Goal: Entertainment & Leisure: Consume media (video, audio)

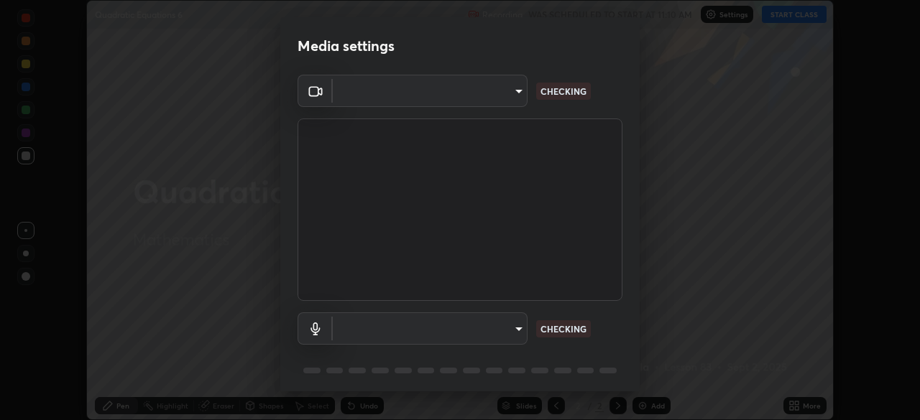
scroll to position [51, 0]
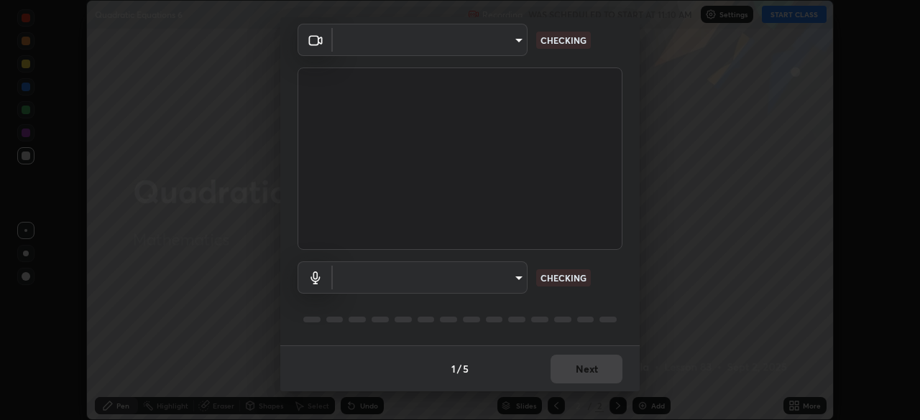
type input "91e77ac2d5f895b7de034188ea114b57184921d1251f25b945ead3daf74f7606"
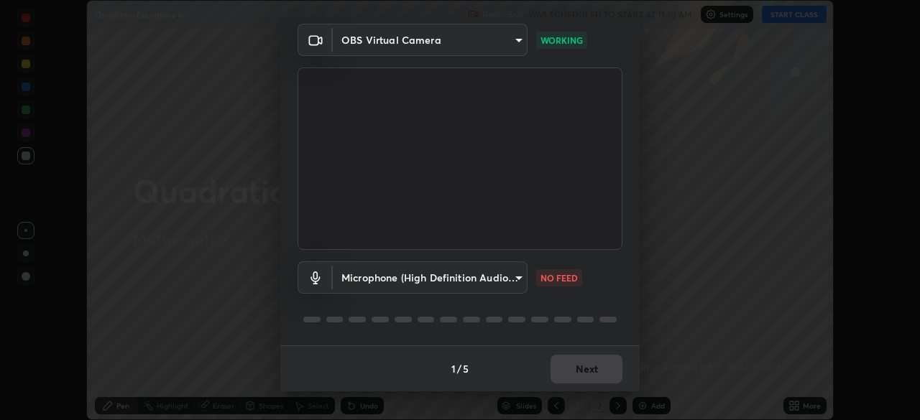
click at [508, 279] on body "Erase all Quadratic Equations 6 Recording WAS SCHEDULED TO START AT 11:10 AM Se…" at bounding box center [460, 210] width 920 height 420
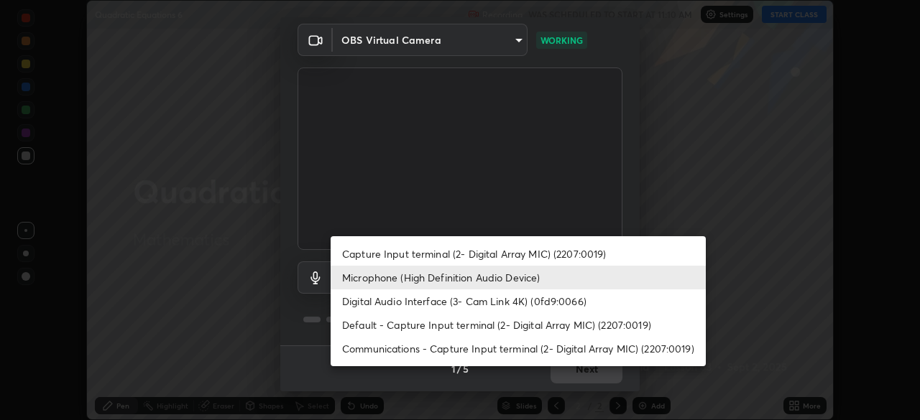
click at [479, 280] on li "Microphone (High Definition Audio Device)" at bounding box center [517, 278] width 375 height 24
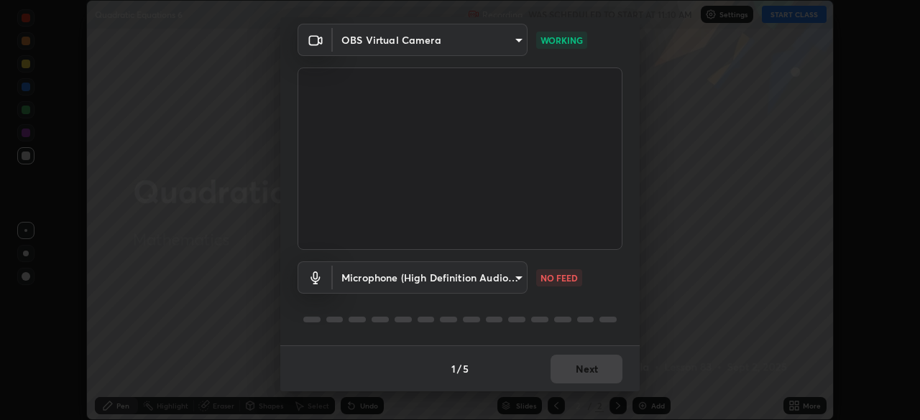
click at [476, 274] on body "Erase all Quadratic Equations 6 Recording WAS SCHEDULED TO START AT 11:10 AM Se…" at bounding box center [460, 210] width 920 height 420
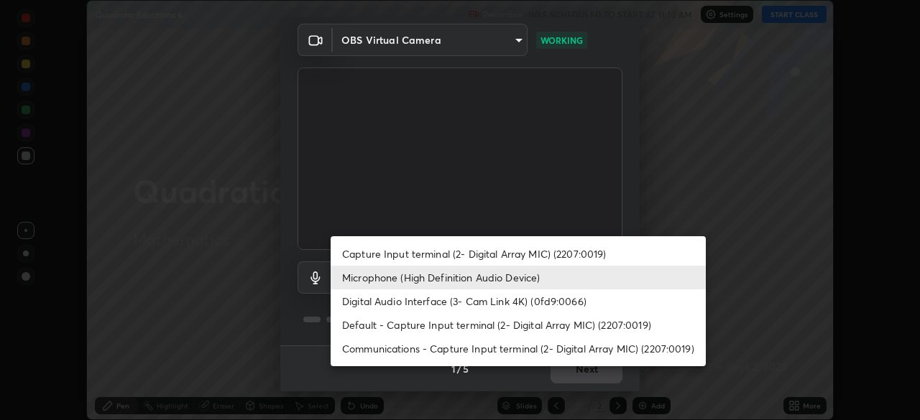
click at [460, 301] on li "Digital Audio Interface (3- Cam Link 4K) (0fd9:0066)" at bounding box center [517, 302] width 375 height 24
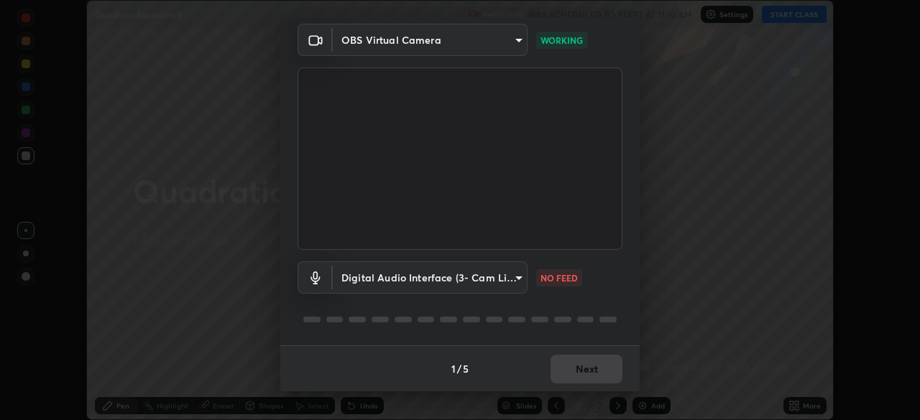
click at [465, 277] on body "Erase all Quadratic Equations 6 Recording WAS SCHEDULED TO START AT 11:10 AM Se…" at bounding box center [460, 210] width 920 height 420
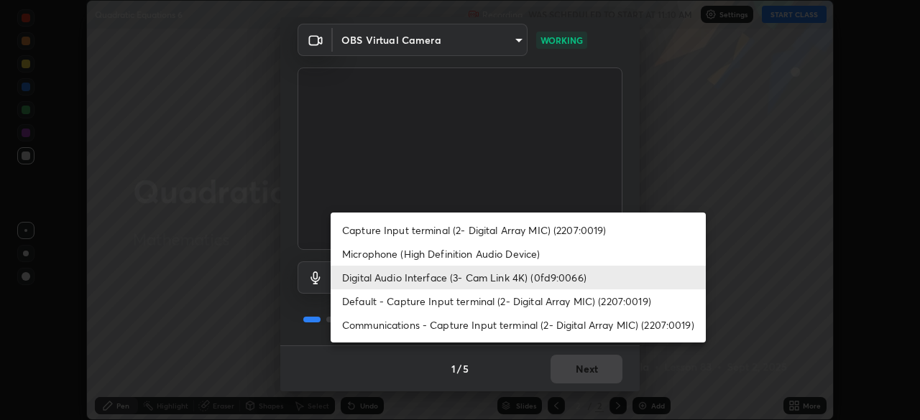
click at [467, 254] on li "Microphone (High Definition Audio Device)" at bounding box center [517, 254] width 375 height 24
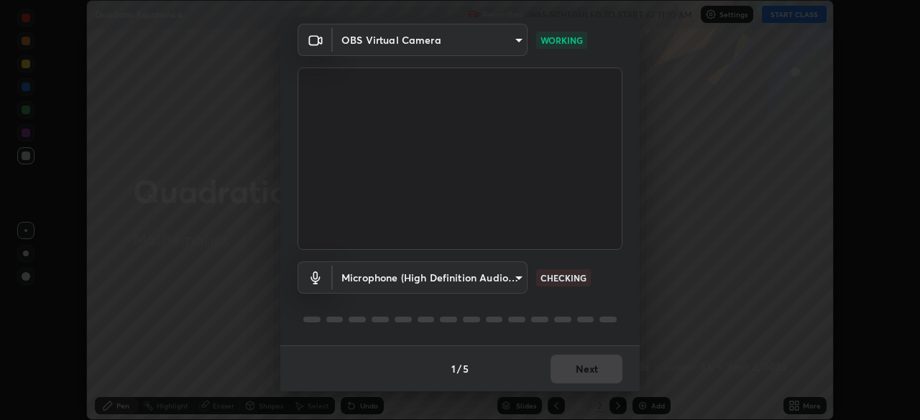
click at [496, 276] on body "Erase all Quadratic Equations 6 Recording WAS SCHEDULED TO START AT 11:10 AM Se…" at bounding box center [460, 210] width 920 height 420
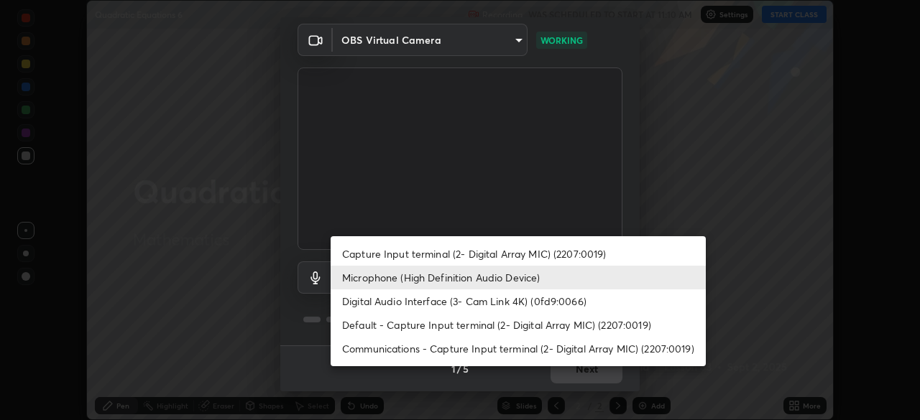
click at [483, 307] on li "Digital Audio Interface (3- Cam Link 4K) (0fd9:0066)" at bounding box center [517, 302] width 375 height 24
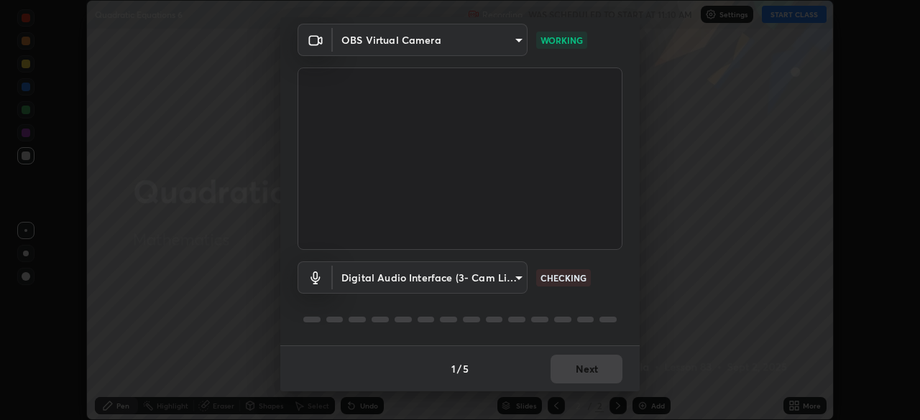
click at [508, 281] on body "Erase all Quadratic Equations 6 Recording WAS SCHEDULED TO START AT 11:10 AM Se…" at bounding box center [460, 210] width 920 height 420
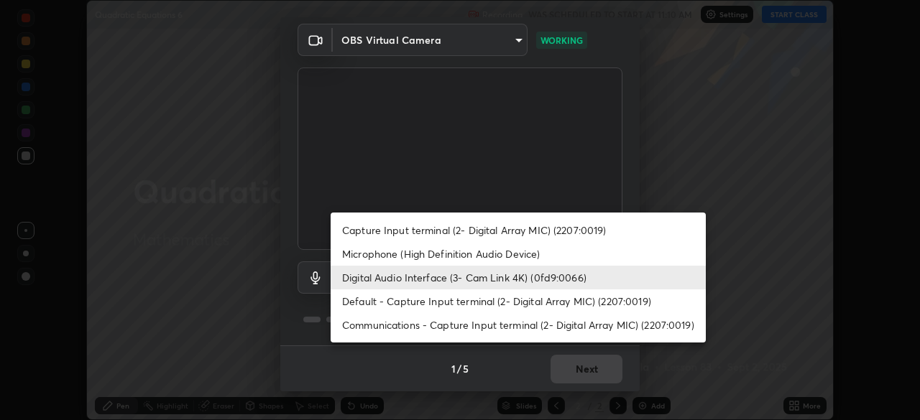
click at [499, 307] on li "Default - Capture Input terminal (2- Digital Array MIC) (2207:0019)" at bounding box center [517, 302] width 375 height 24
type input "default"
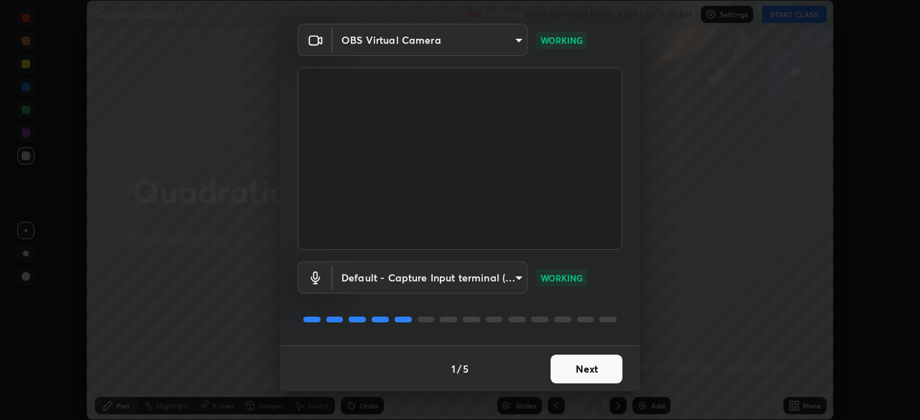
click at [604, 366] on button "Next" at bounding box center [586, 369] width 72 height 29
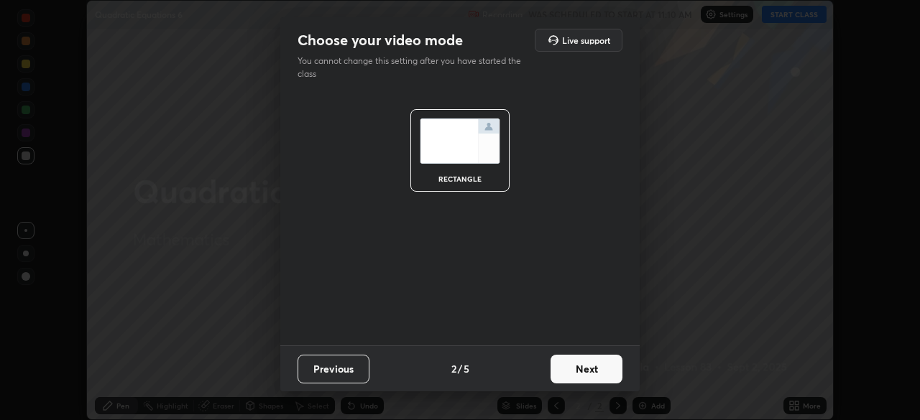
scroll to position [0, 0]
click at [601, 364] on button "Next" at bounding box center [586, 369] width 72 height 29
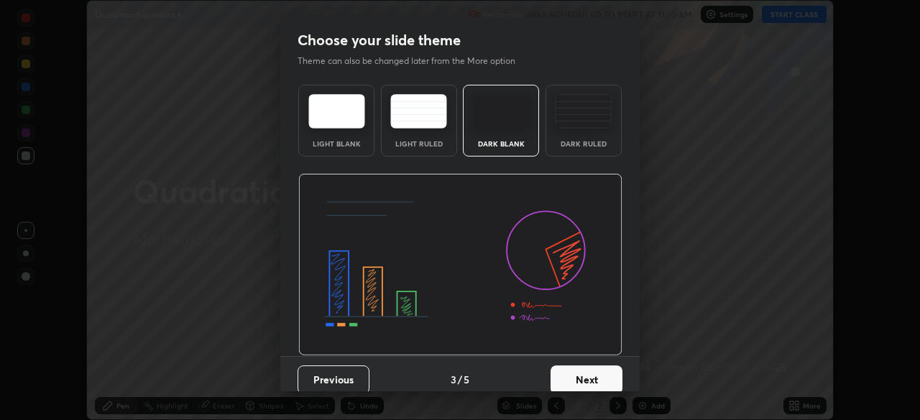
click at [602, 371] on button "Next" at bounding box center [586, 380] width 72 height 29
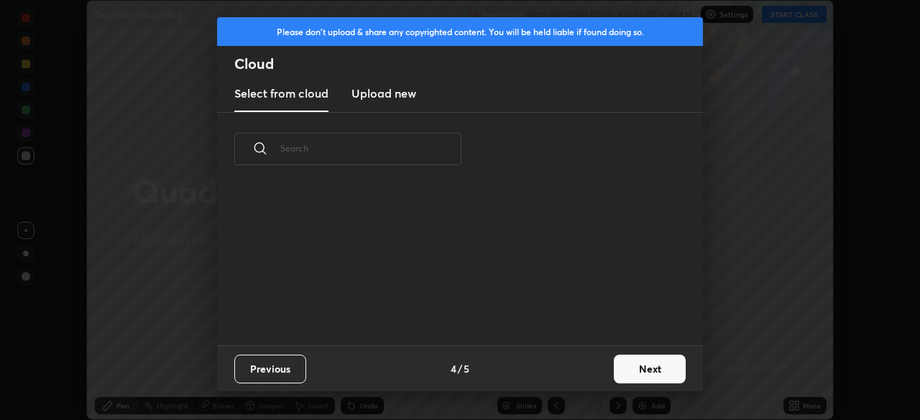
click at [616, 376] on button "Next" at bounding box center [650, 369] width 72 height 29
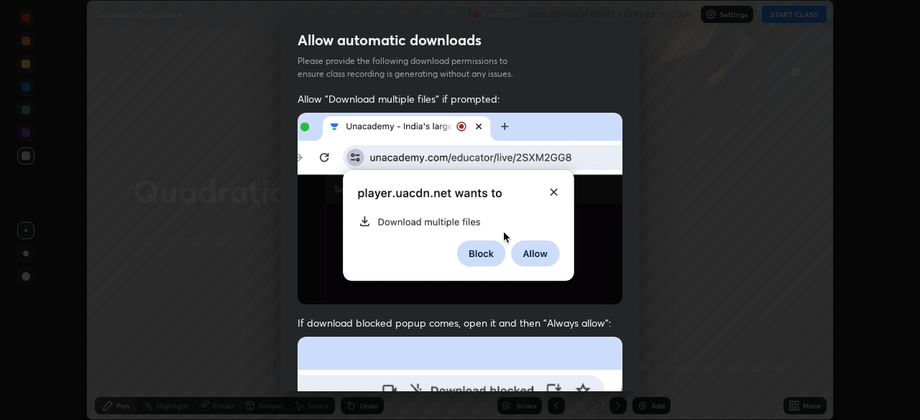
click at [642, 374] on div "Allow automatic downloads Please provide the following download permissions to …" at bounding box center [460, 210] width 920 height 420
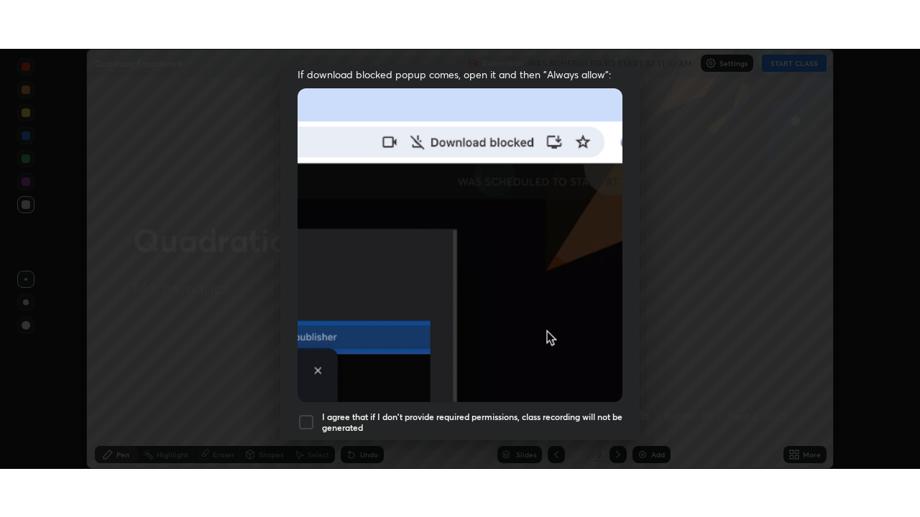
scroll to position [344, 0]
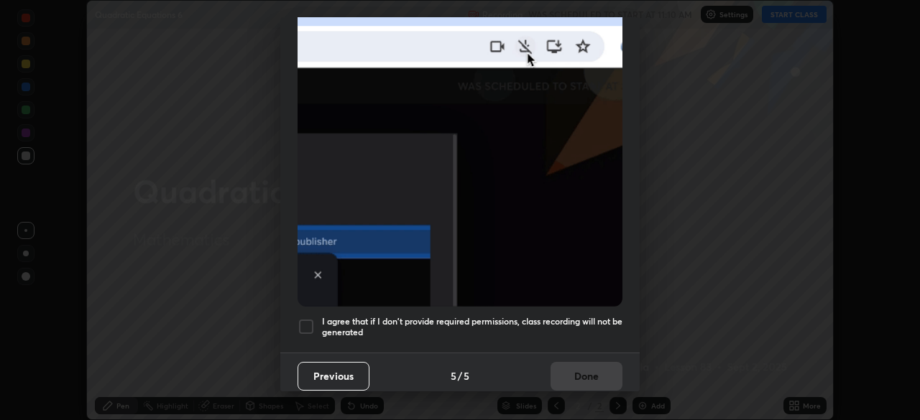
click at [304, 323] on div at bounding box center [305, 326] width 17 height 17
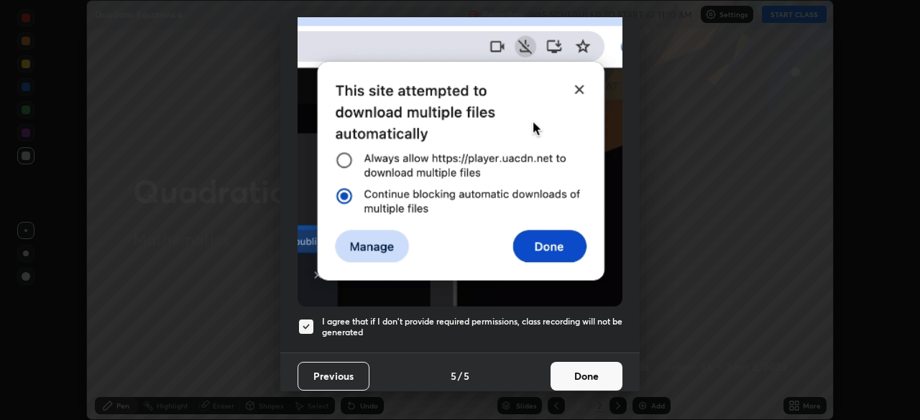
click at [593, 364] on button "Done" at bounding box center [586, 376] width 72 height 29
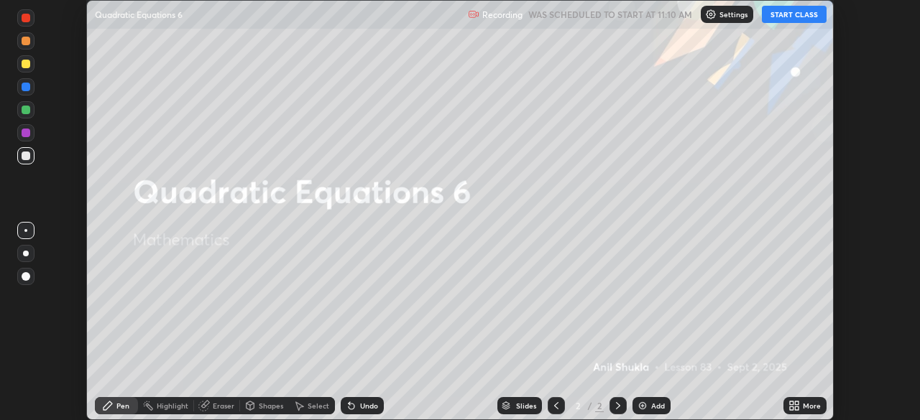
click at [790, 15] on button "START CLASS" at bounding box center [794, 14] width 65 height 17
click at [815, 402] on div "More" at bounding box center [812, 405] width 18 height 7
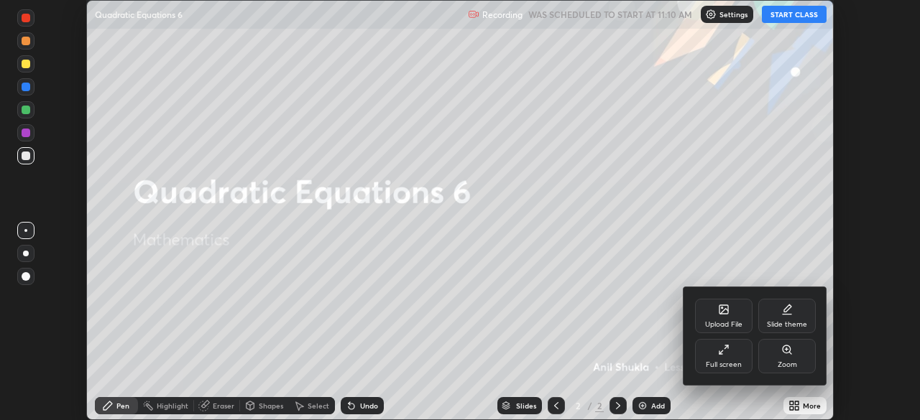
click at [738, 359] on div "Full screen" at bounding box center [723, 356] width 57 height 34
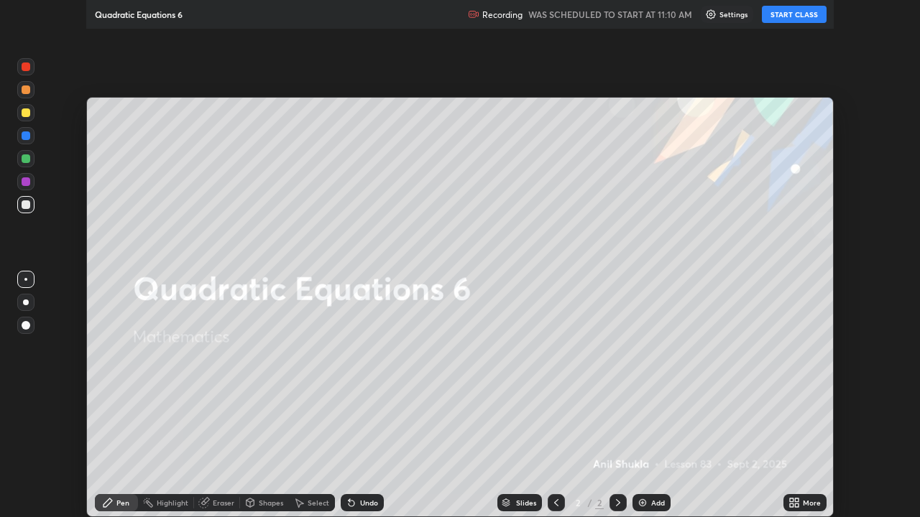
scroll to position [517, 920]
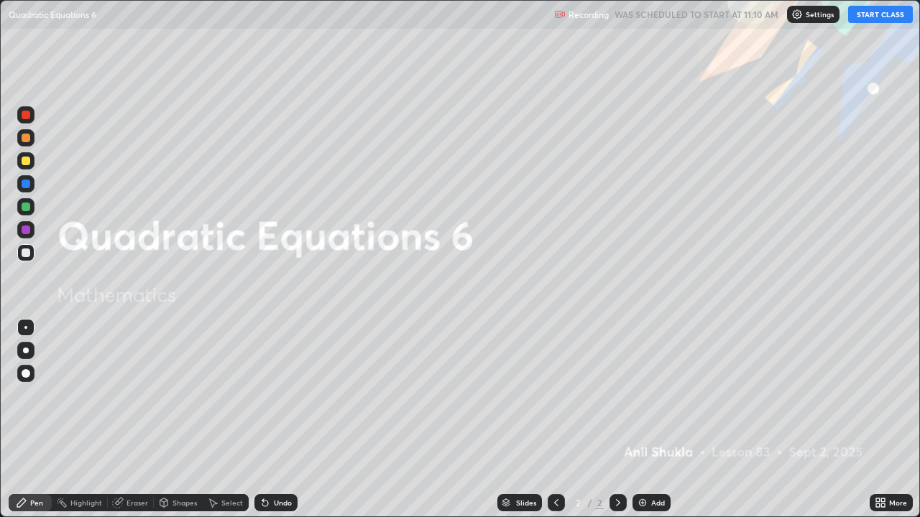
click at [878, 16] on button "START CLASS" at bounding box center [880, 14] width 65 height 17
click at [617, 420] on icon at bounding box center [618, 502] width 4 height 7
click at [647, 420] on div "Add" at bounding box center [651, 502] width 38 height 17
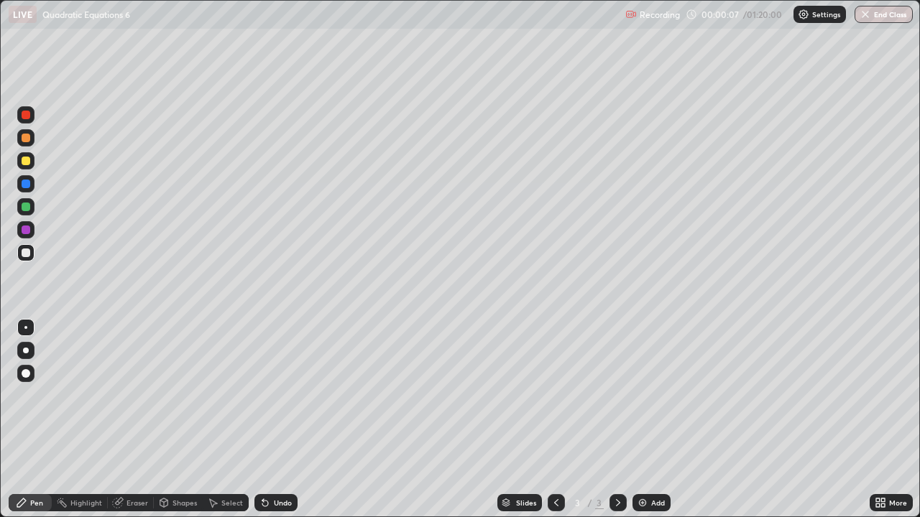
click at [27, 163] on div at bounding box center [26, 161] width 9 height 9
click at [26, 348] on div at bounding box center [26, 351] width 6 height 6
click at [284, 420] on div "Undo" at bounding box center [275, 502] width 43 height 17
click at [279, 420] on div "Undo" at bounding box center [283, 502] width 18 height 7
click at [280, 420] on div "Undo" at bounding box center [283, 502] width 18 height 7
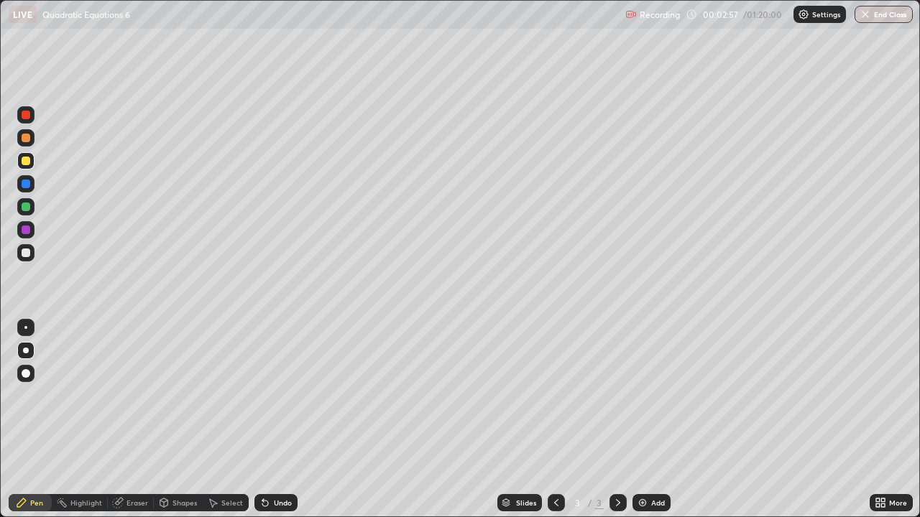
click at [27, 253] on div at bounding box center [26, 253] width 9 height 9
click at [26, 251] on div at bounding box center [26, 253] width 9 height 9
click at [27, 119] on div at bounding box center [26, 115] width 9 height 9
click at [24, 253] on div at bounding box center [26, 253] width 9 height 9
click at [26, 231] on div at bounding box center [26, 230] width 9 height 9
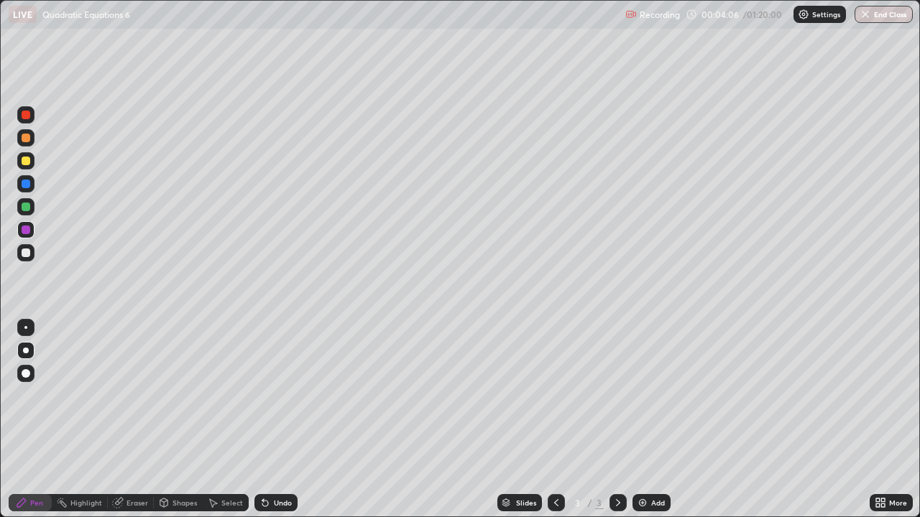
click at [27, 231] on div at bounding box center [26, 230] width 9 height 9
click at [24, 254] on div at bounding box center [26, 253] width 9 height 9
click at [27, 210] on div at bounding box center [26, 207] width 9 height 9
click at [217, 420] on icon at bounding box center [212, 502] width 11 height 11
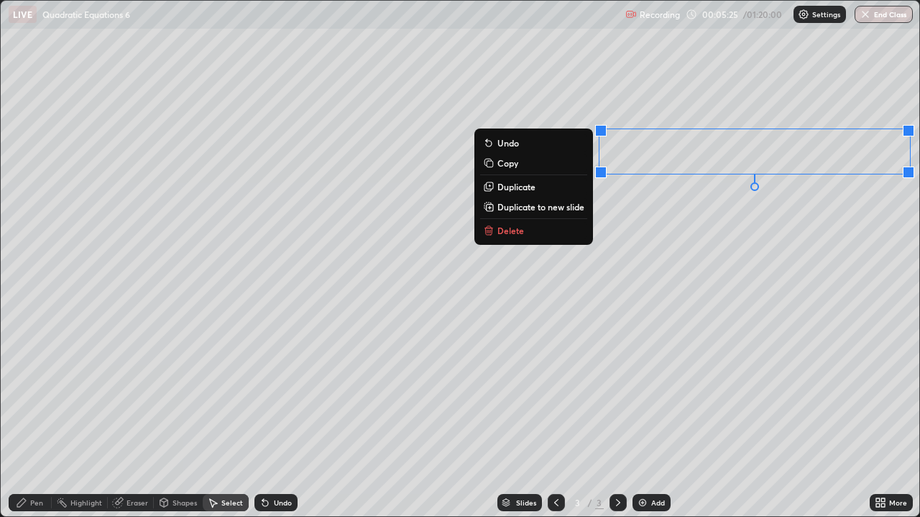
click at [540, 190] on button "Duplicate" at bounding box center [533, 186] width 107 height 17
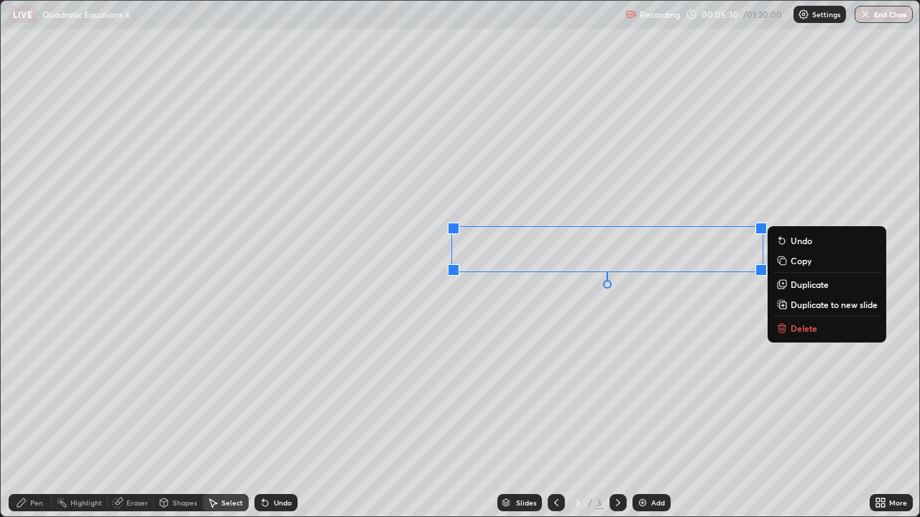
click at [524, 362] on div "0 ° Undo Copy Duplicate Duplicate to new slide Delete" at bounding box center [460, 259] width 918 height 516
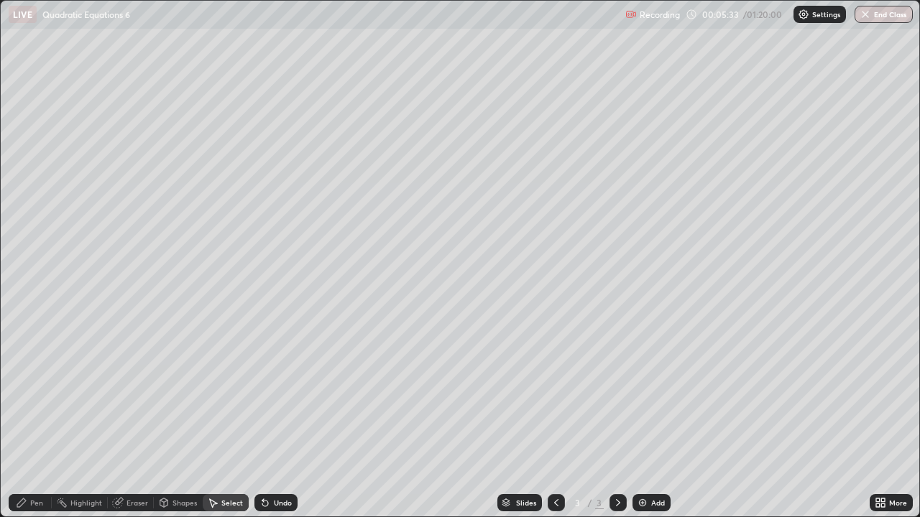
click at [39, 420] on div "Pen" at bounding box center [36, 502] width 13 height 7
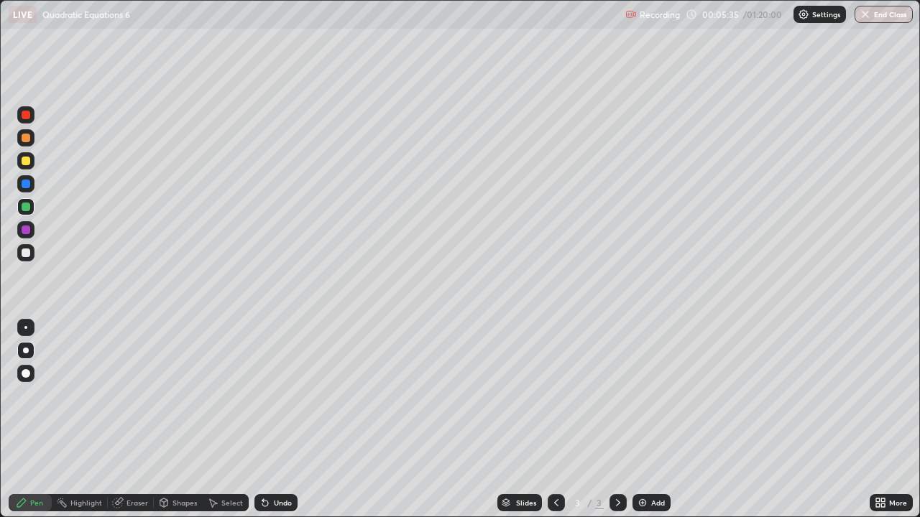
click at [27, 115] on div at bounding box center [26, 115] width 9 height 9
click at [27, 230] on div at bounding box center [26, 230] width 9 height 9
click at [28, 251] on div at bounding box center [26, 253] width 9 height 9
click at [34, 420] on div "Pen" at bounding box center [36, 502] width 13 height 7
click at [280, 420] on div "Undo" at bounding box center [283, 502] width 18 height 7
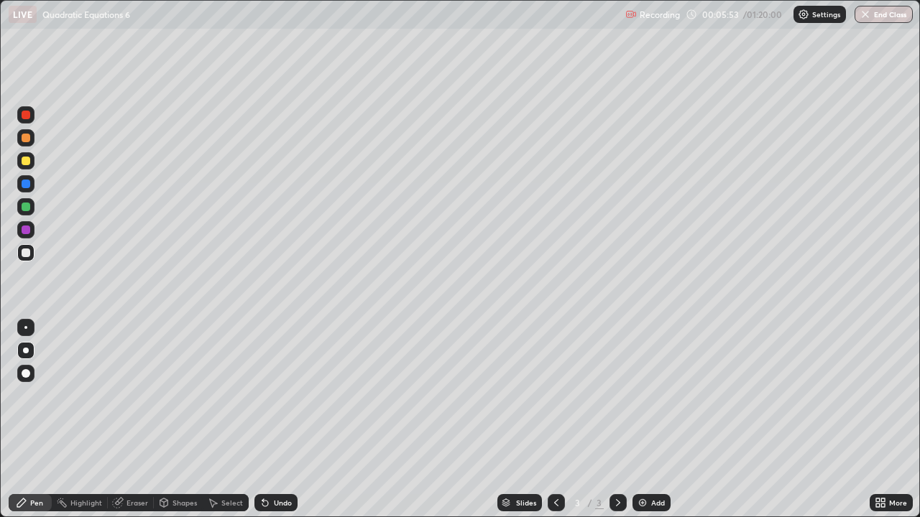
click at [278, 420] on div "Undo" at bounding box center [283, 502] width 18 height 7
click at [277, 420] on div "Undo" at bounding box center [275, 502] width 43 height 17
click at [274, 420] on div "Undo" at bounding box center [283, 502] width 18 height 7
click at [270, 420] on div "Undo" at bounding box center [275, 502] width 43 height 17
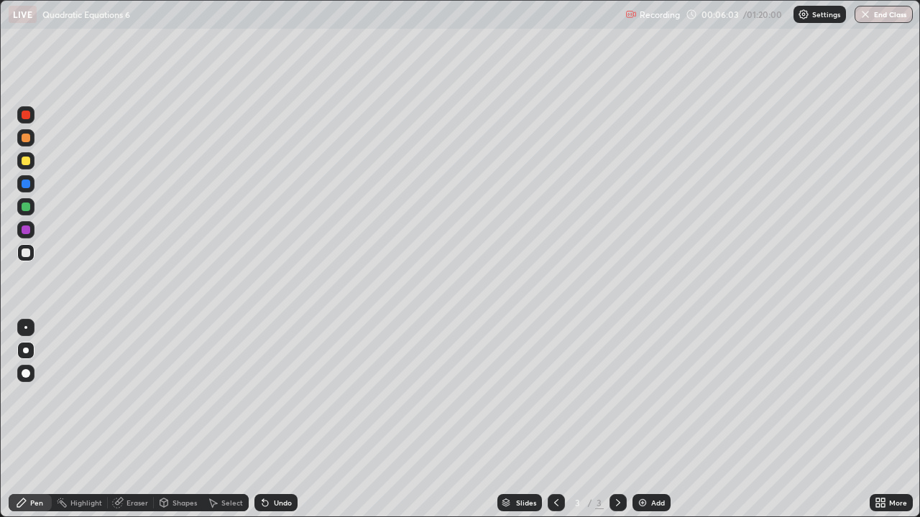
click at [274, 420] on div "Undo" at bounding box center [283, 502] width 18 height 7
click at [275, 420] on div "Undo" at bounding box center [283, 502] width 18 height 7
click at [277, 420] on div "Undo" at bounding box center [275, 502] width 43 height 17
click at [278, 420] on div "Undo" at bounding box center [275, 502] width 43 height 17
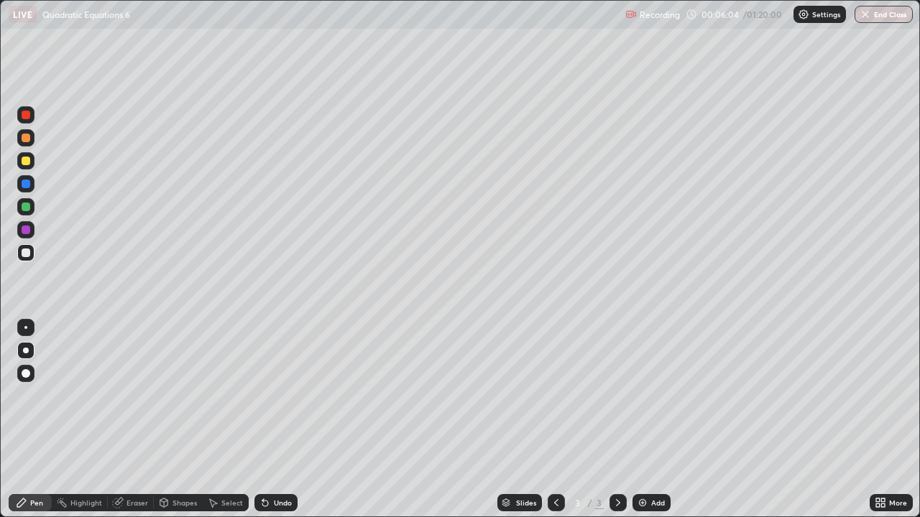
click at [279, 420] on div "Undo" at bounding box center [275, 502] width 43 height 17
click at [281, 420] on div "Undo" at bounding box center [275, 502] width 43 height 17
click at [282, 420] on div "Undo" at bounding box center [275, 502] width 43 height 17
click at [281, 420] on div "Undo" at bounding box center [275, 502] width 43 height 17
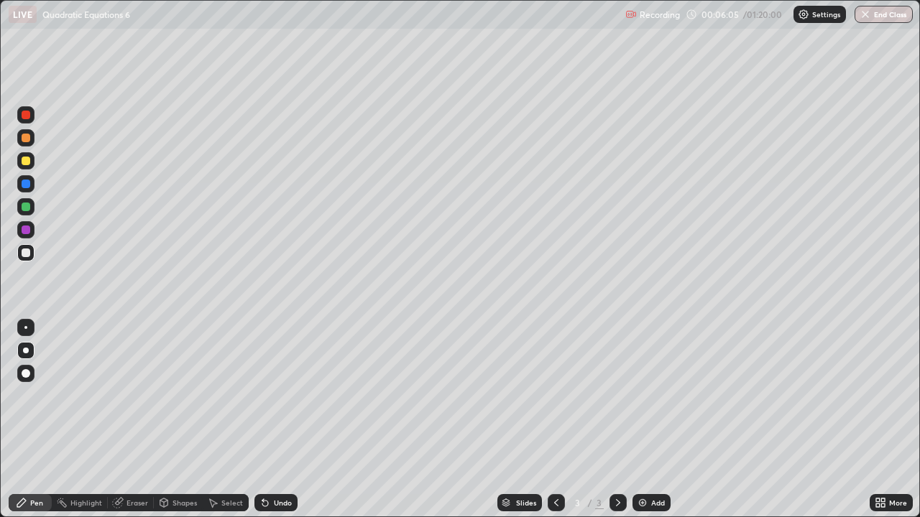
click at [282, 420] on div "Undo" at bounding box center [275, 502] width 43 height 17
click at [281, 420] on div "Undo" at bounding box center [275, 502] width 43 height 17
click at [26, 189] on div at bounding box center [25, 183] width 17 height 17
click at [26, 328] on div at bounding box center [25, 327] width 3 height 3
click at [25, 254] on div at bounding box center [26, 253] width 9 height 9
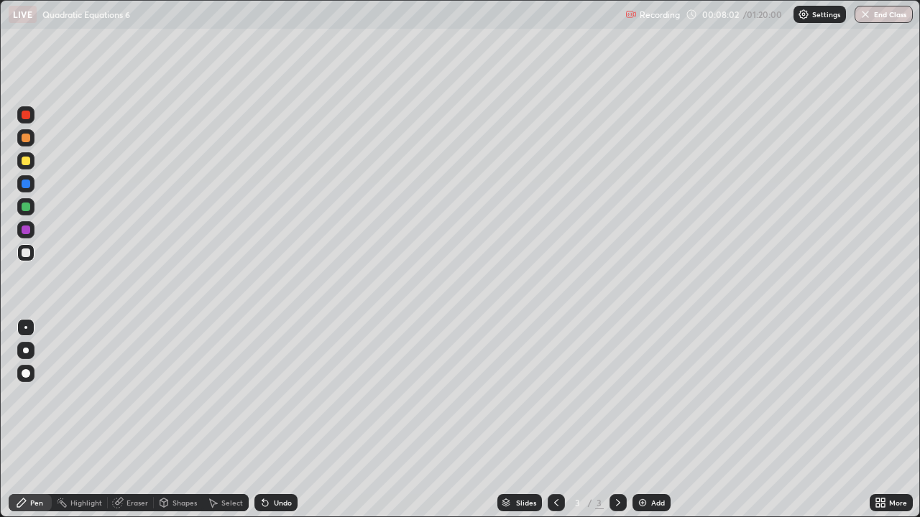
click at [119, 420] on icon at bounding box center [117, 503] width 9 height 9
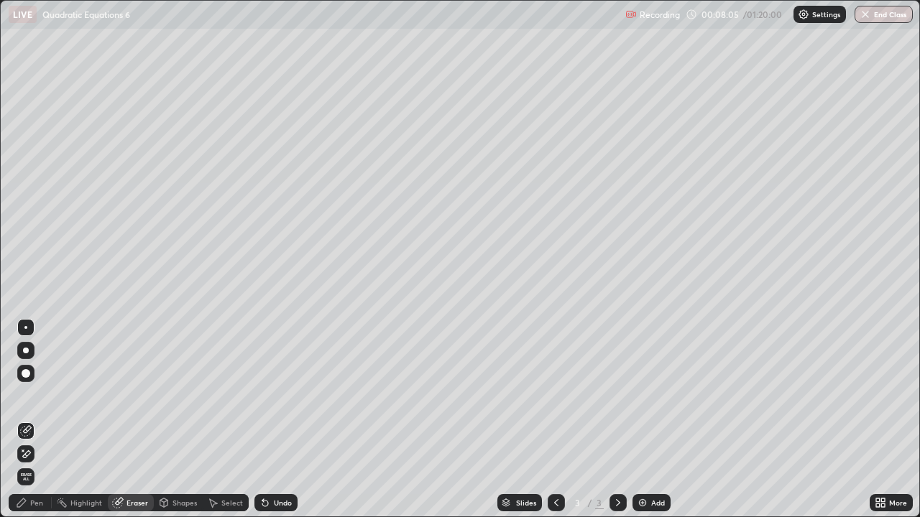
click at [37, 420] on div "Pen" at bounding box center [36, 502] width 13 height 7
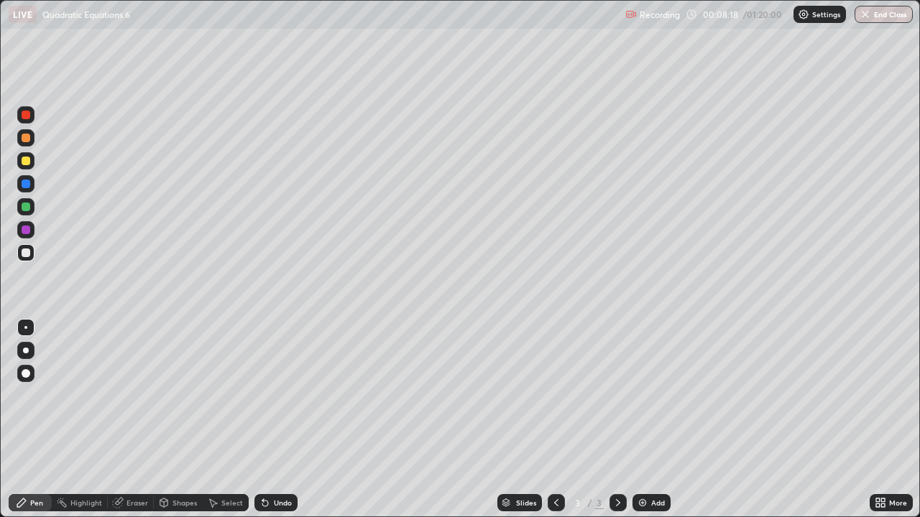
click at [24, 118] on div at bounding box center [26, 115] width 9 height 9
click at [24, 117] on div at bounding box center [26, 115] width 9 height 9
click at [26, 117] on div at bounding box center [26, 115] width 9 height 9
click at [26, 183] on div at bounding box center [26, 184] width 9 height 9
click at [277, 420] on div "Undo" at bounding box center [283, 502] width 18 height 7
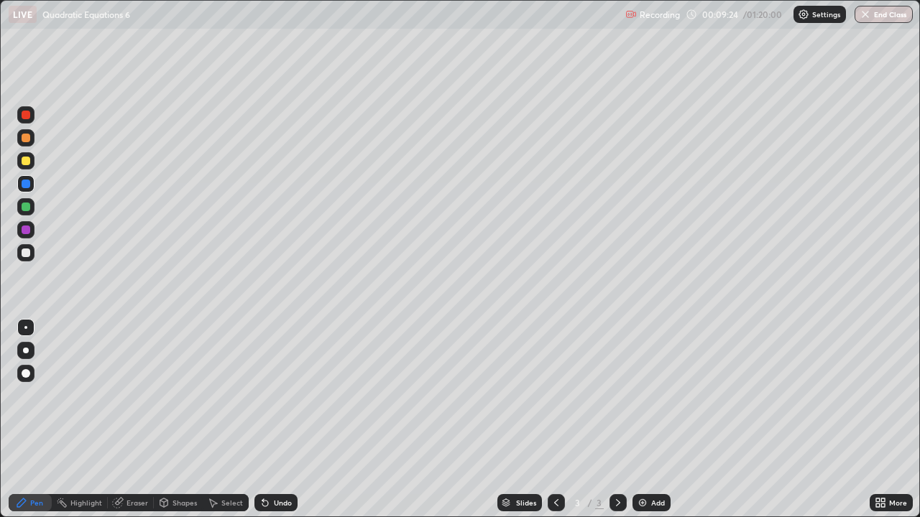
click at [286, 420] on div "Undo" at bounding box center [283, 502] width 18 height 7
click at [285, 420] on div "Undo" at bounding box center [283, 502] width 18 height 7
click at [137, 420] on div "Eraser" at bounding box center [137, 502] width 22 height 7
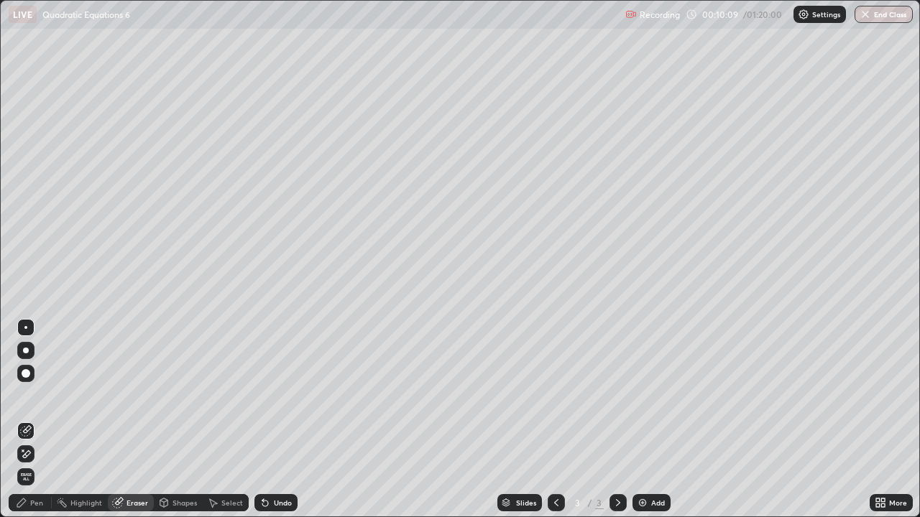
click at [39, 420] on div "Pen" at bounding box center [36, 502] width 13 height 7
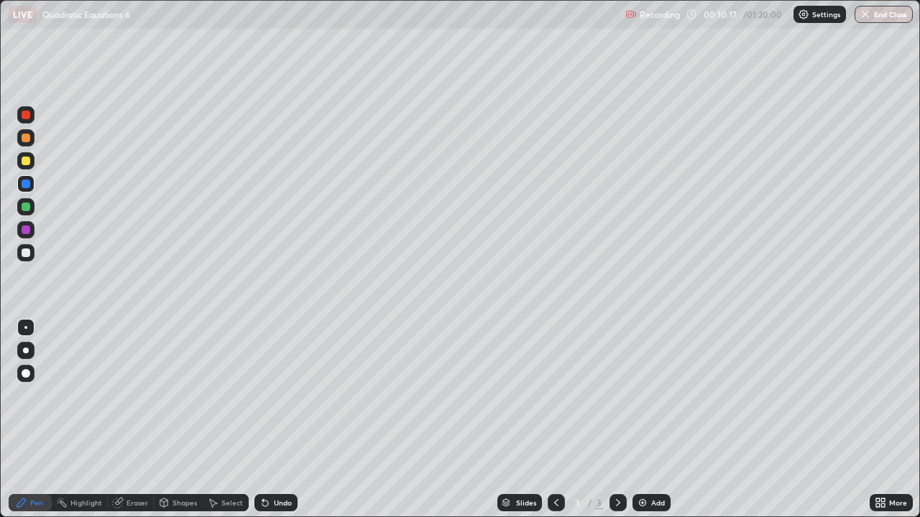
click at [139, 420] on div "Eraser" at bounding box center [137, 502] width 22 height 7
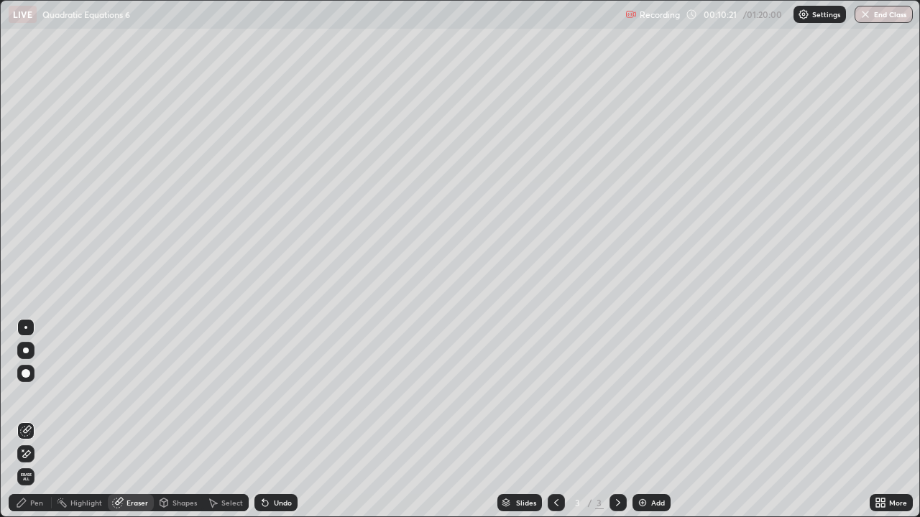
click at [36, 420] on div "Pen" at bounding box center [36, 502] width 13 height 7
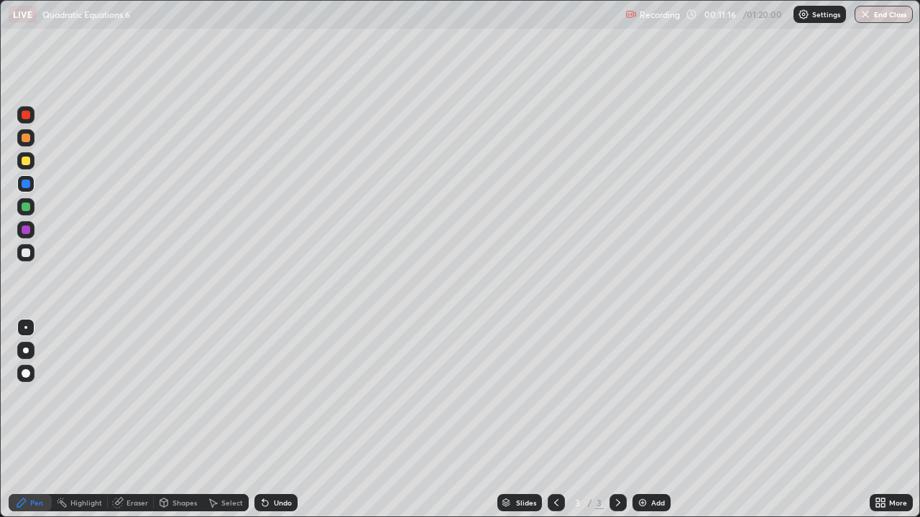
click at [140, 420] on div "Eraser" at bounding box center [137, 502] width 22 height 7
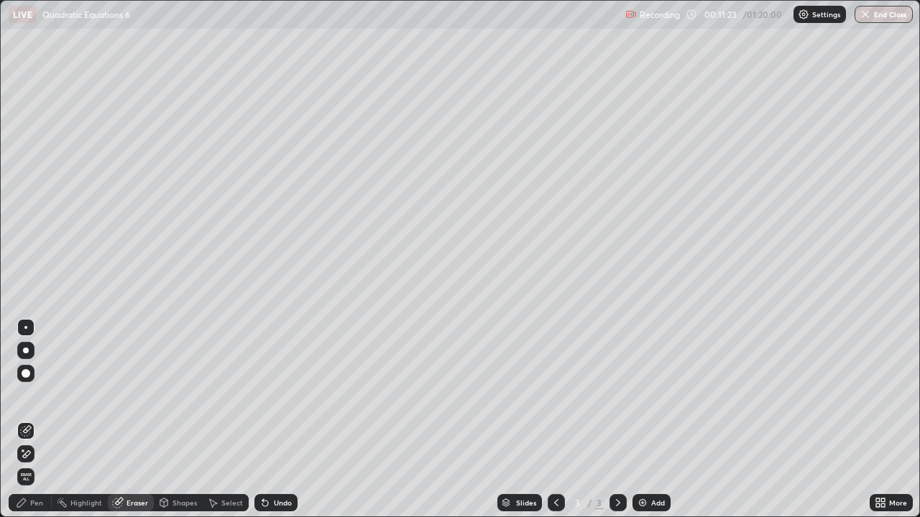
click at [33, 420] on div "Pen" at bounding box center [36, 502] width 13 height 7
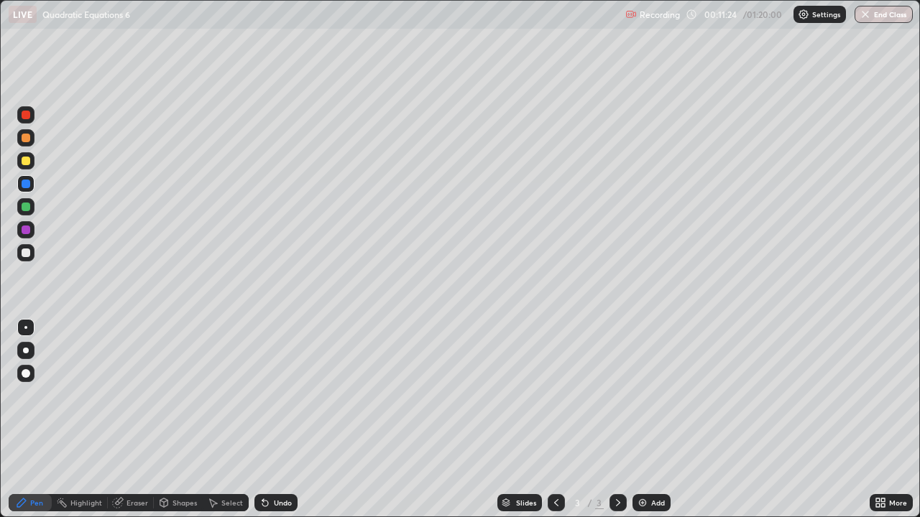
click at [27, 256] on div at bounding box center [26, 253] width 9 height 9
click at [133, 420] on div "Eraser" at bounding box center [137, 502] width 22 height 7
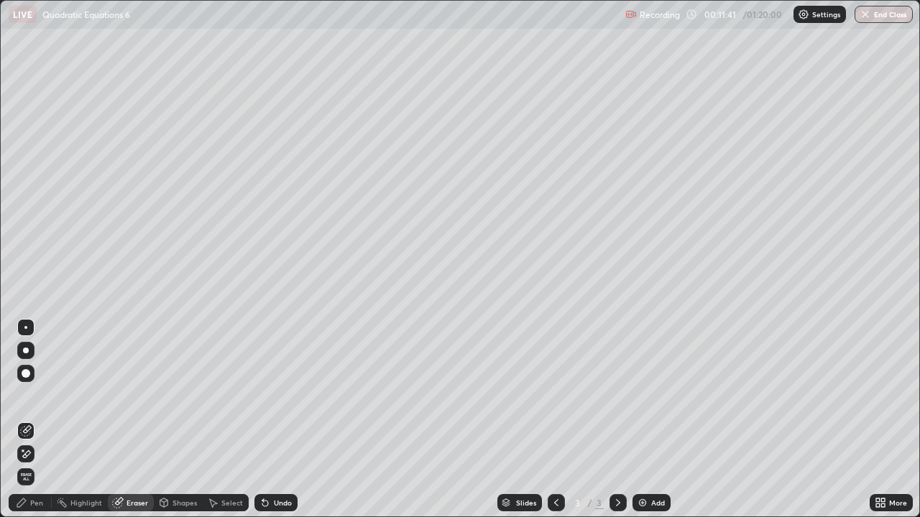
click at [28, 420] on div "Pen" at bounding box center [30, 502] width 43 height 17
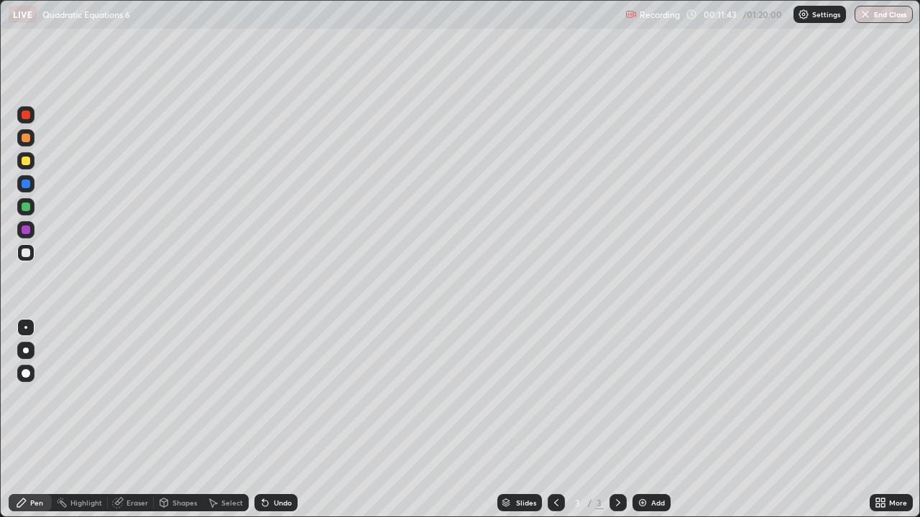
click at [27, 186] on div at bounding box center [26, 184] width 9 height 9
click at [26, 353] on div at bounding box center [26, 351] width 6 height 6
click at [24, 159] on div at bounding box center [26, 161] width 9 height 9
click at [27, 160] on div at bounding box center [26, 161] width 9 height 9
click at [27, 208] on div at bounding box center [26, 207] width 9 height 9
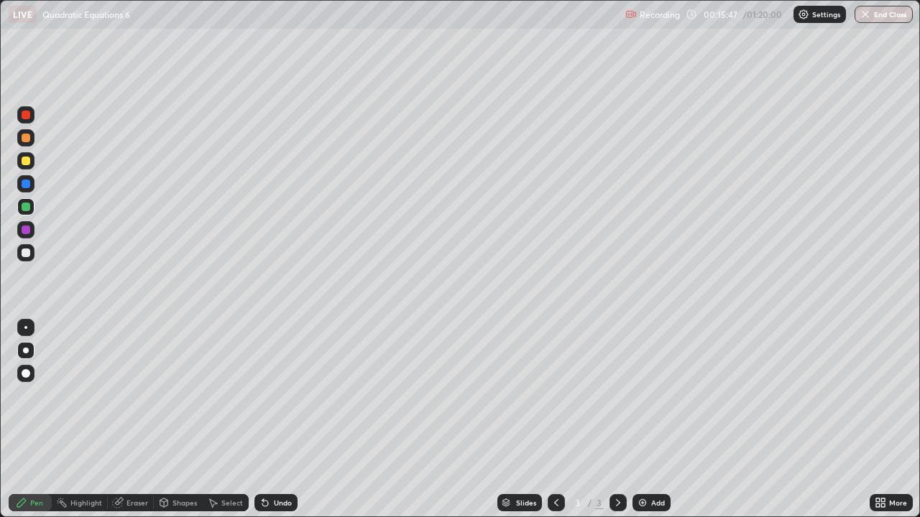
click at [27, 160] on div at bounding box center [26, 161] width 9 height 9
click at [24, 351] on div at bounding box center [26, 351] width 6 height 6
click at [616, 420] on icon at bounding box center [617, 502] width 11 height 11
click at [651, 420] on div "Add" at bounding box center [651, 502] width 38 height 17
click at [280, 420] on div "Undo" at bounding box center [283, 502] width 18 height 7
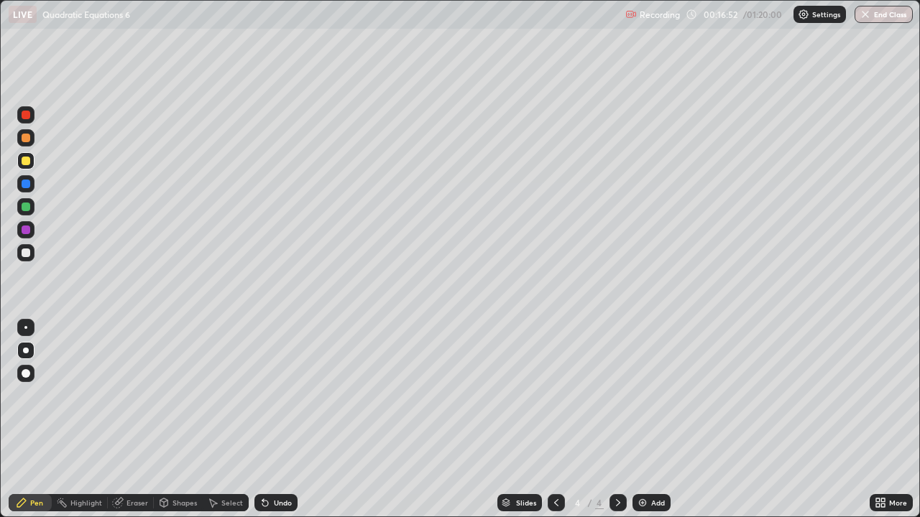
click at [279, 420] on div "Undo" at bounding box center [283, 502] width 18 height 7
click at [276, 420] on div "Undo" at bounding box center [283, 502] width 18 height 7
click at [279, 420] on div "Undo" at bounding box center [283, 502] width 18 height 7
click at [276, 420] on div "Undo" at bounding box center [283, 502] width 18 height 7
click at [274, 420] on div "Undo" at bounding box center [283, 502] width 18 height 7
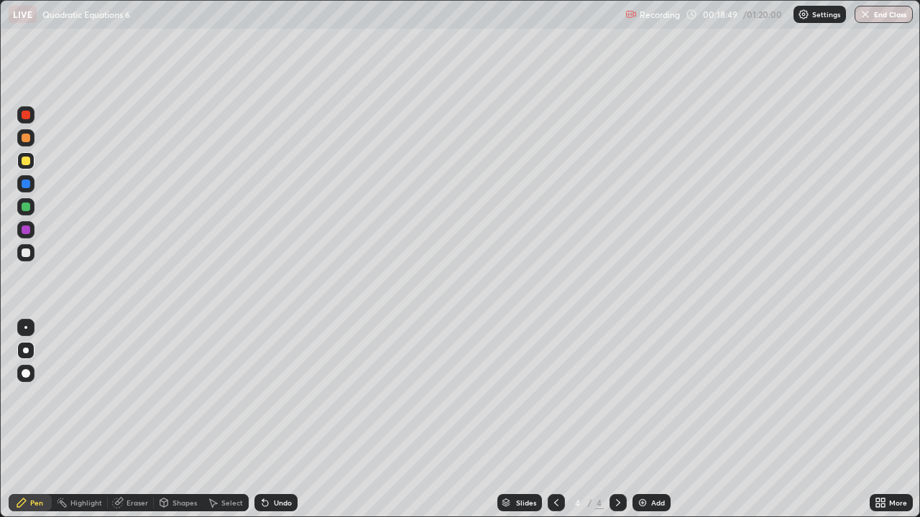
click at [28, 116] on div at bounding box center [26, 115] width 9 height 9
click at [26, 162] on div at bounding box center [26, 161] width 9 height 9
click at [25, 162] on div at bounding box center [26, 161] width 9 height 9
click at [28, 351] on div at bounding box center [26, 351] width 6 height 6
click at [24, 162] on div at bounding box center [26, 161] width 9 height 9
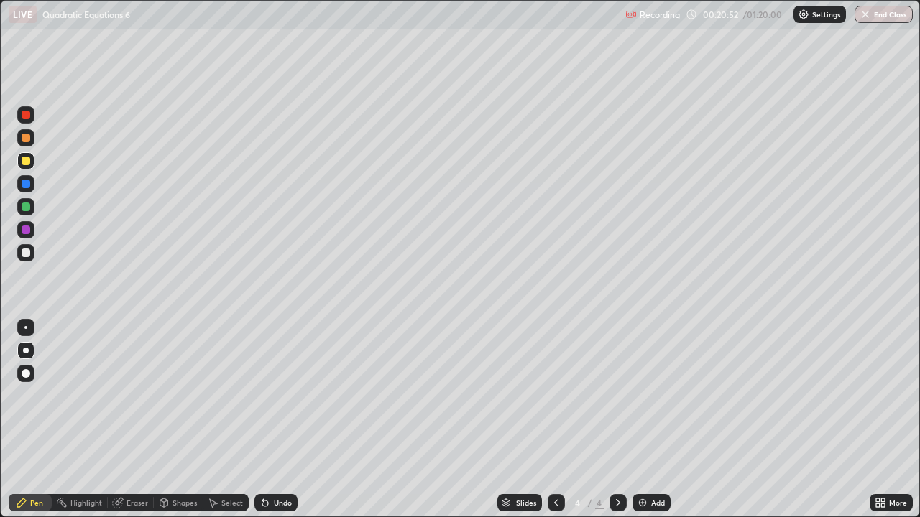
click at [25, 351] on div at bounding box center [26, 351] width 6 height 6
click at [36, 420] on div "Pen" at bounding box center [36, 502] width 13 height 7
click at [616, 420] on icon at bounding box center [617, 502] width 11 height 11
click at [652, 420] on div "Add" at bounding box center [658, 502] width 14 height 7
click at [27, 164] on div at bounding box center [26, 161] width 9 height 9
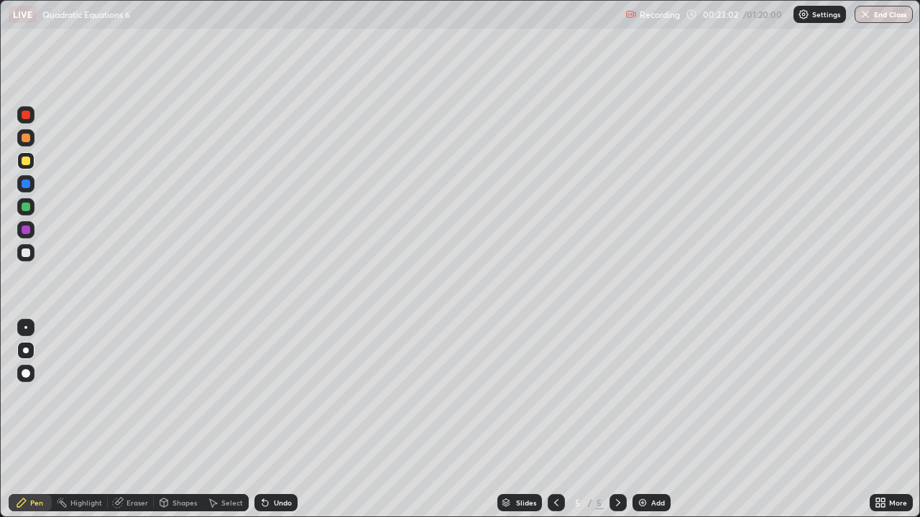
click at [23, 209] on div at bounding box center [26, 207] width 9 height 9
click at [216, 420] on icon at bounding box center [214, 503] width 8 height 9
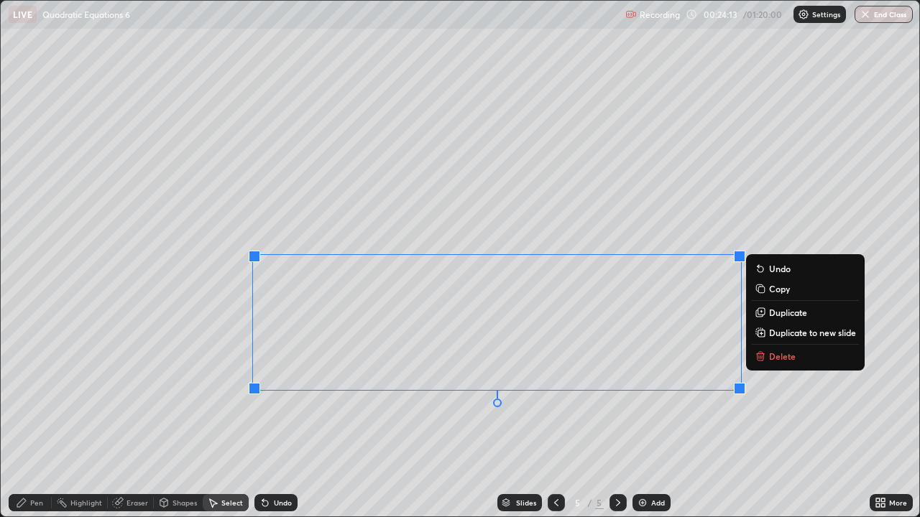
click at [765, 357] on icon at bounding box center [759, 356] width 11 height 11
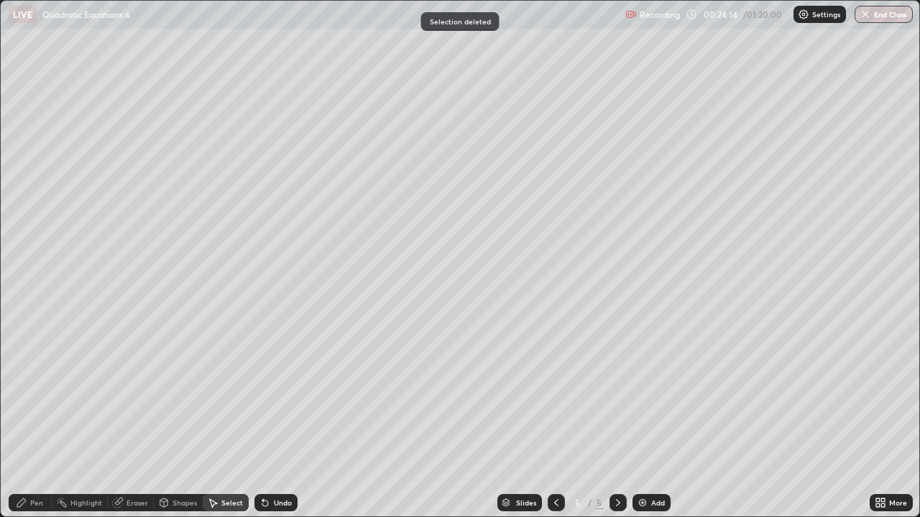
click at [36, 420] on div "Pen" at bounding box center [36, 502] width 13 height 7
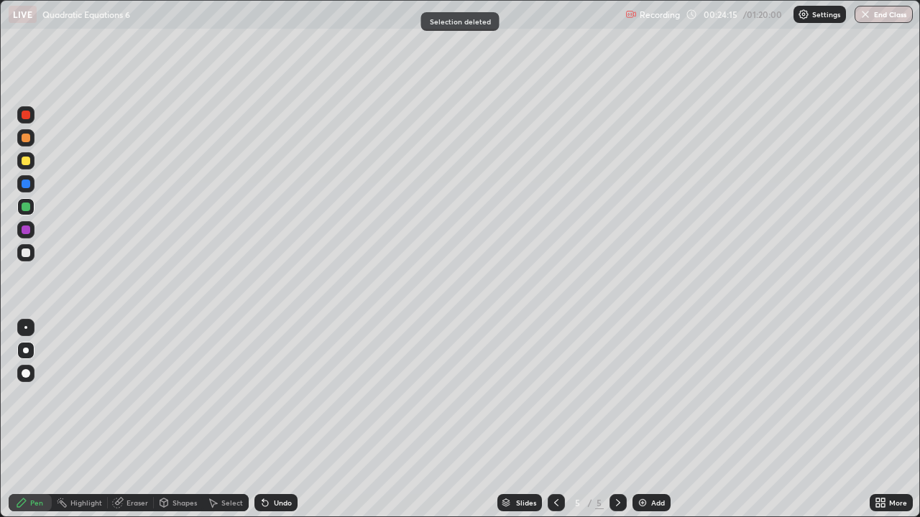
click at [27, 254] on div at bounding box center [26, 253] width 9 height 9
click at [278, 420] on div "Undo" at bounding box center [283, 502] width 18 height 7
click at [274, 420] on div "Undo" at bounding box center [275, 502] width 43 height 17
click at [27, 209] on div at bounding box center [26, 207] width 9 height 9
click at [25, 121] on div at bounding box center [25, 114] width 17 height 17
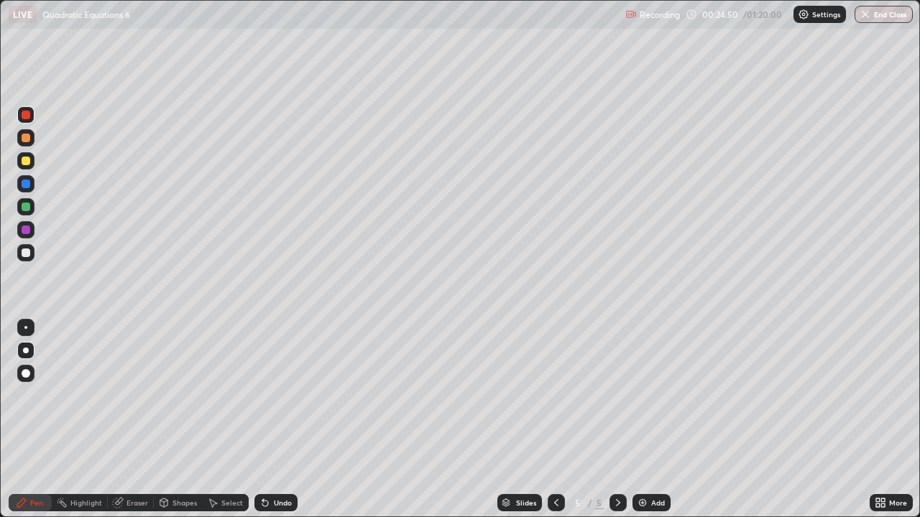
click at [25, 253] on div at bounding box center [26, 253] width 9 height 9
click at [26, 185] on div at bounding box center [26, 184] width 9 height 9
click at [25, 208] on div at bounding box center [26, 207] width 9 height 9
click at [26, 231] on div at bounding box center [26, 230] width 9 height 9
click at [31, 251] on div at bounding box center [25, 252] width 17 height 17
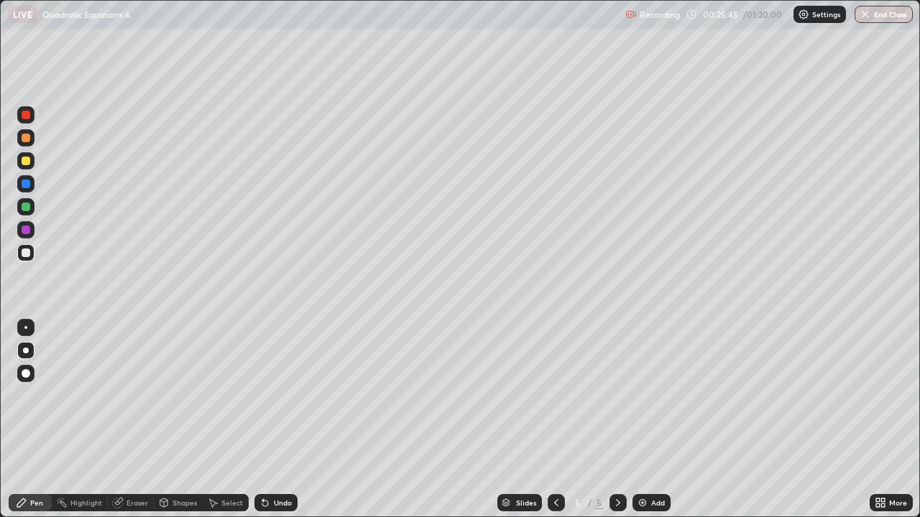
click at [24, 231] on div at bounding box center [26, 230] width 9 height 9
click at [26, 328] on div at bounding box center [25, 327] width 3 height 3
click at [28, 254] on div at bounding box center [26, 253] width 9 height 9
click at [280, 420] on div "Undo" at bounding box center [283, 502] width 18 height 7
click at [22, 162] on div at bounding box center [26, 161] width 9 height 9
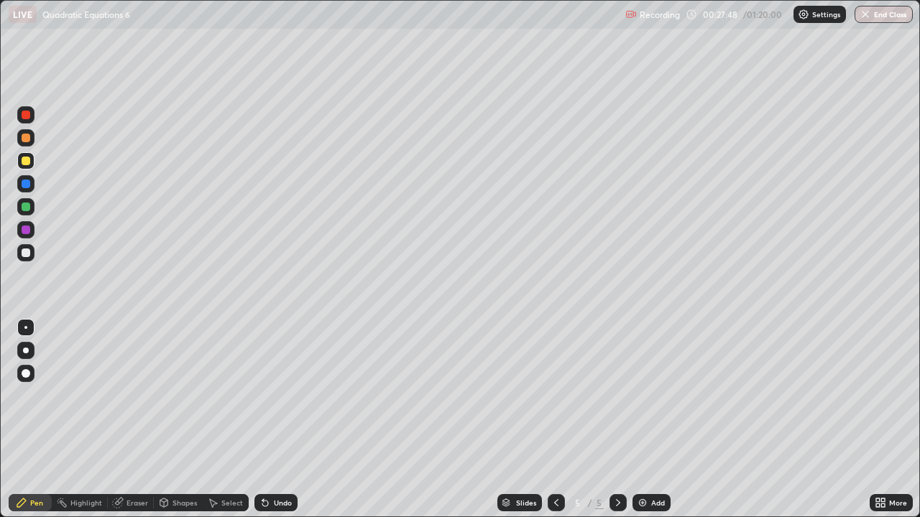
click at [27, 228] on div at bounding box center [26, 230] width 9 height 9
click at [26, 139] on div at bounding box center [26, 138] width 9 height 9
click at [29, 139] on div at bounding box center [26, 138] width 9 height 9
click at [26, 161] on div at bounding box center [26, 161] width 9 height 9
click at [24, 351] on div at bounding box center [26, 351] width 6 height 6
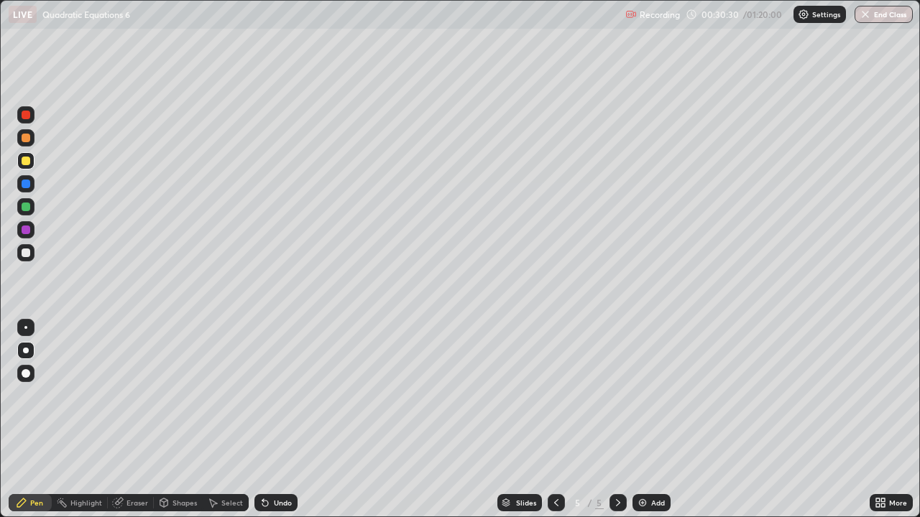
click at [29, 162] on div at bounding box center [26, 161] width 9 height 9
click at [27, 352] on div at bounding box center [26, 351] width 6 height 6
click at [617, 420] on icon at bounding box center [617, 502] width 11 height 11
click at [641, 420] on img at bounding box center [642, 502] width 11 height 11
click at [27, 161] on div at bounding box center [26, 161] width 9 height 9
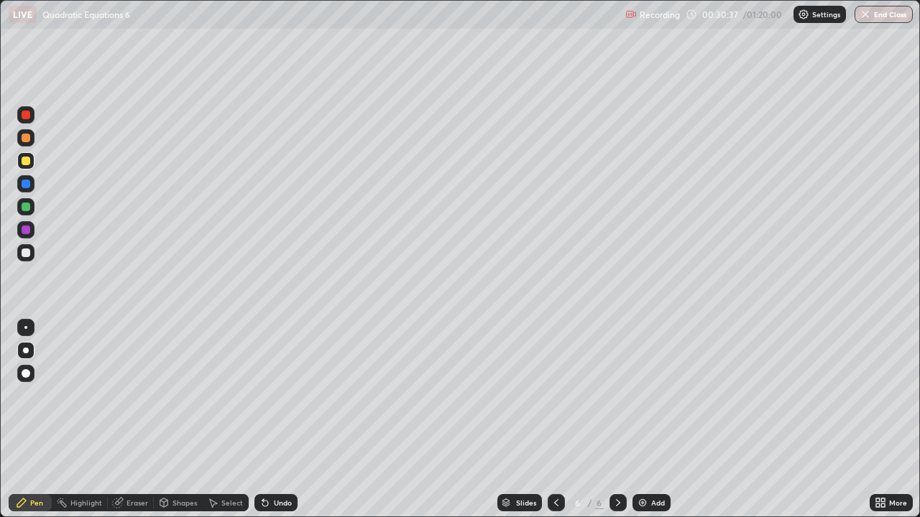
click at [23, 352] on div at bounding box center [26, 351] width 6 height 6
click at [270, 420] on div "Undo" at bounding box center [275, 502] width 43 height 17
click at [274, 420] on div "Undo" at bounding box center [283, 502] width 18 height 7
click at [274, 420] on div "Undo" at bounding box center [275, 502] width 43 height 17
click at [275, 420] on div "Undo" at bounding box center [275, 502] width 43 height 17
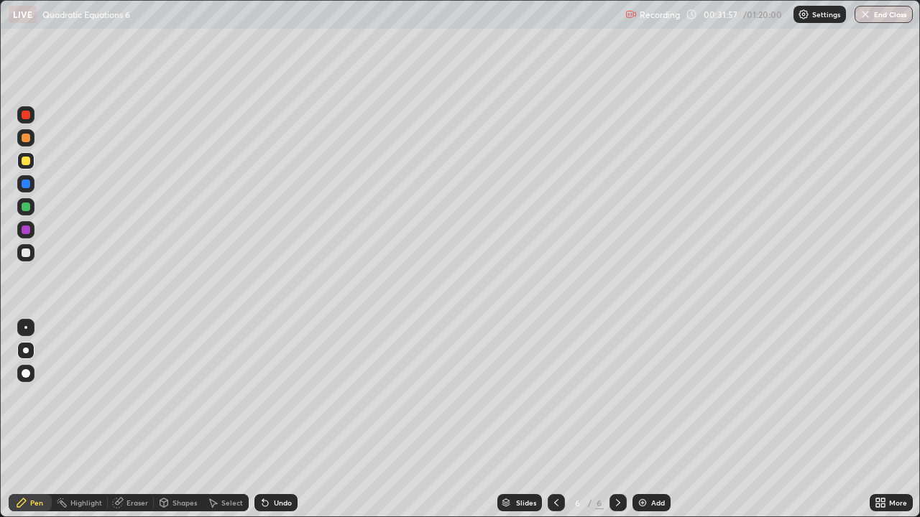
click at [27, 254] on div at bounding box center [26, 253] width 9 height 9
click at [27, 253] on div at bounding box center [26, 253] width 9 height 9
click at [554, 420] on icon at bounding box center [555, 502] width 11 height 11
click at [555, 420] on icon at bounding box center [555, 502] width 11 height 11
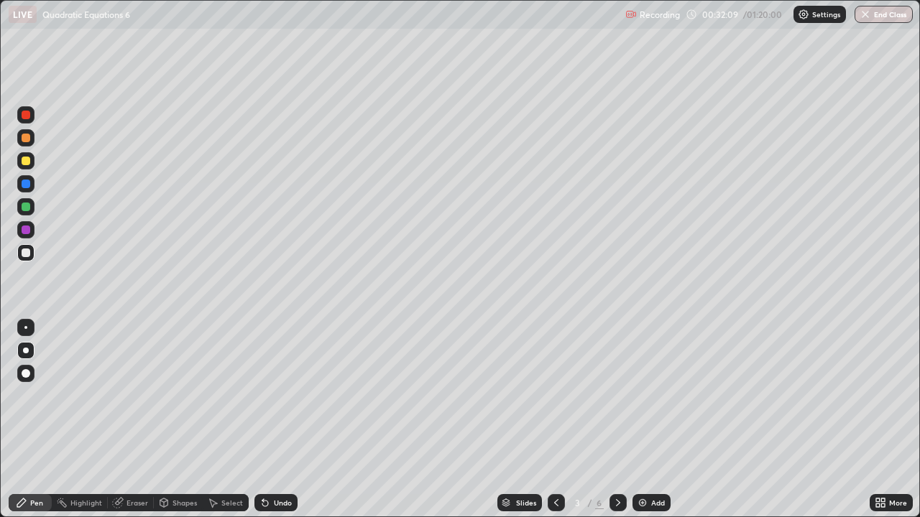
click at [555, 420] on icon at bounding box center [555, 502] width 11 height 11
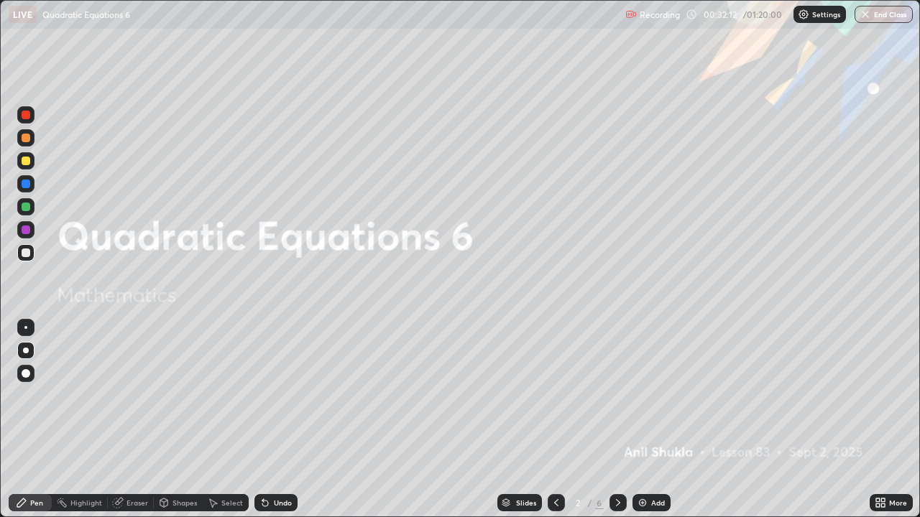
click at [28, 163] on div at bounding box center [26, 161] width 9 height 9
click at [24, 350] on div at bounding box center [26, 351] width 6 height 6
click at [268, 420] on icon at bounding box center [264, 502] width 11 height 11
click at [25, 207] on div at bounding box center [26, 207] width 9 height 9
click at [279, 420] on div "Undo" at bounding box center [283, 502] width 18 height 7
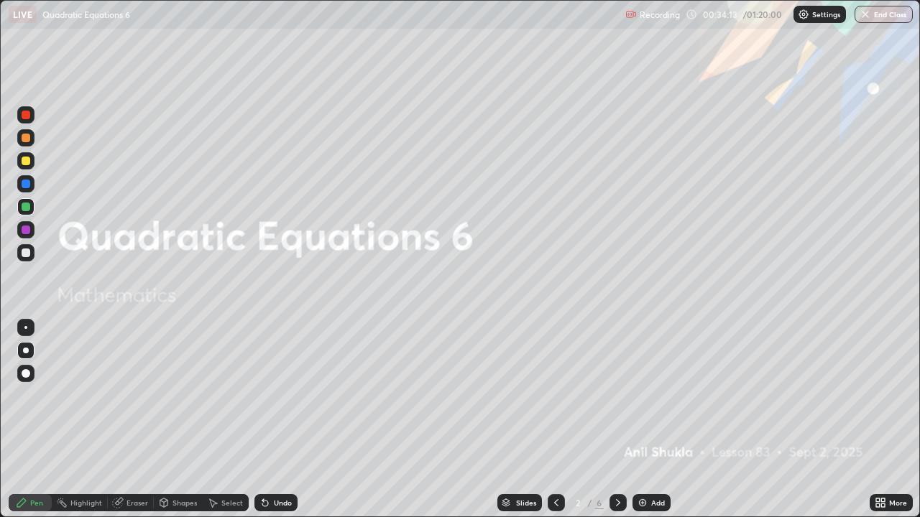
click at [131, 420] on div "Eraser" at bounding box center [137, 502] width 22 height 7
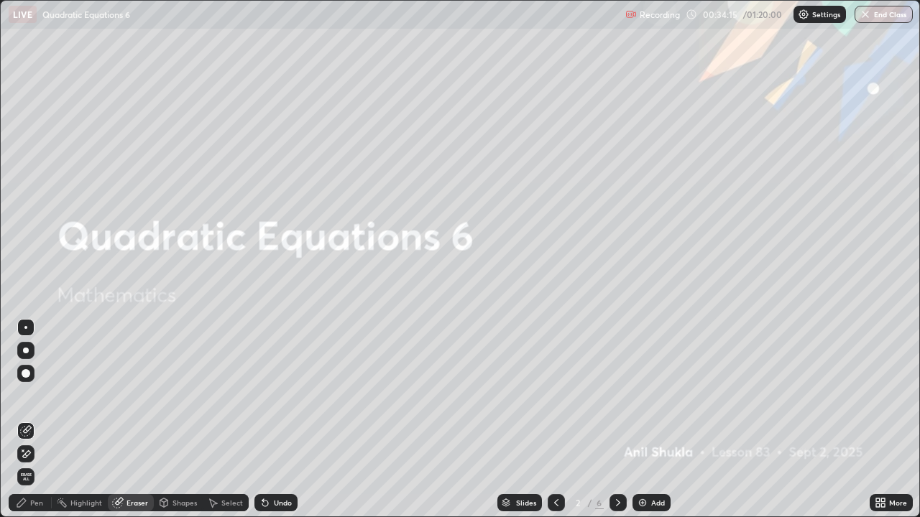
click at [37, 420] on div "Pen" at bounding box center [36, 502] width 13 height 7
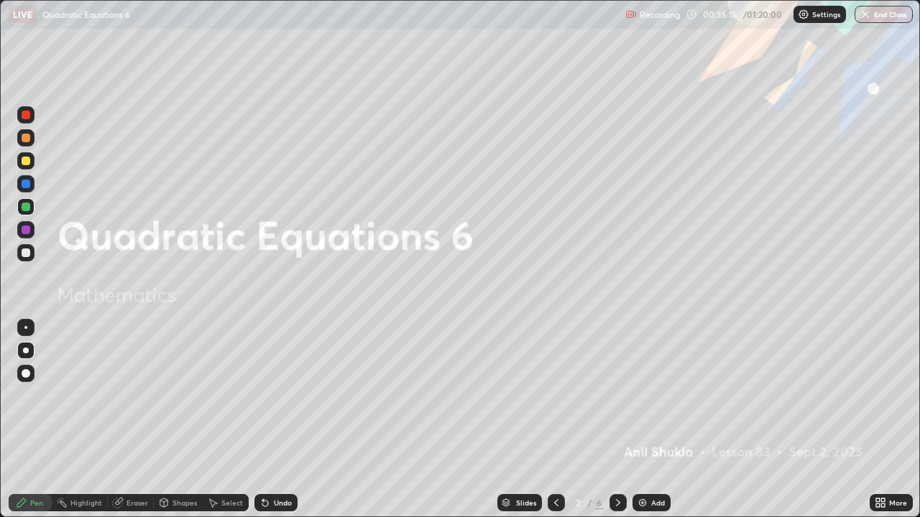
click at [27, 114] on div at bounding box center [26, 115] width 9 height 9
click at [614, 420] on icon at bounding box center [617, 502] width 11 height 11
click at [617, 420] on icon at bounding box center [618, 502] width 4 height 7
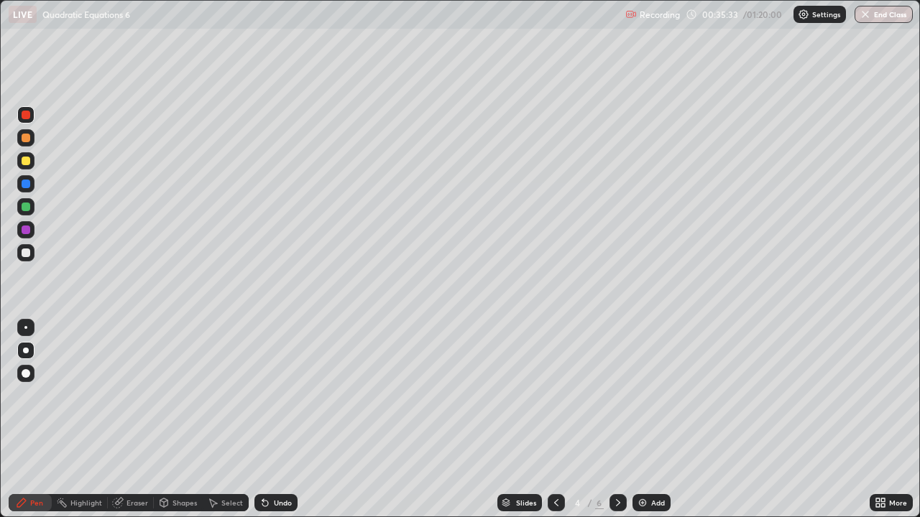
click at [618, 420] on icon at bounding box center [617, 502] width 11 height 11
click at [615, 420] on icon at bounding box center [617, 502] width 11 height 11
click at [616, 420] on icon at bounding box center [617, 502] width 11 height 11
click at [618, 420] on icon at bounding box center [618, 502] width 4 height 7
click at [29, 254] on div at bounding box center [26, 253] width 9 height 9
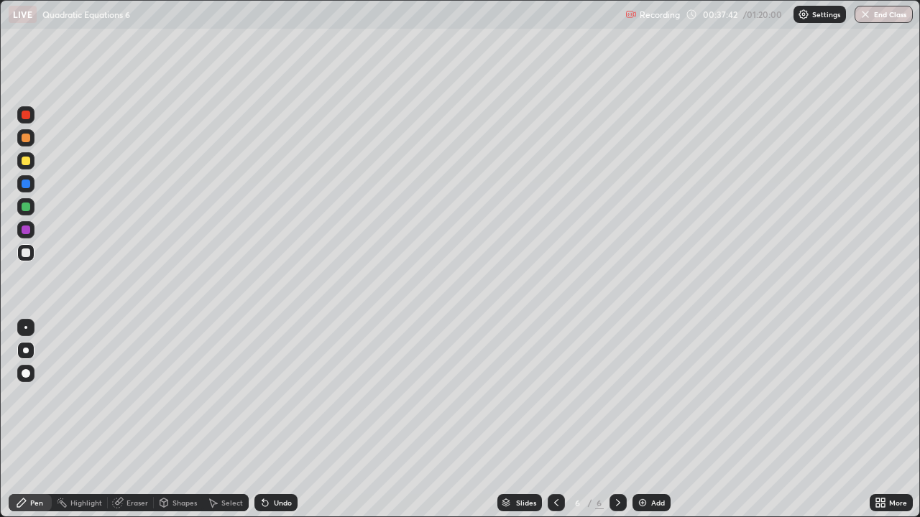
click at [26, 164] on div at bounding box center [26, 161] width 9 height 9
click at [27, 207] on div at bounding box center [26, 207] width 9 height 9
click at [28, 351] on div at bounding box center [25, 350] width 17 height 17
click at [28, 228] on div at bounding box center [26, 230] width 9 height 9
click at [27, 140] on div at bounding box center [26, 138] width 9 height 9
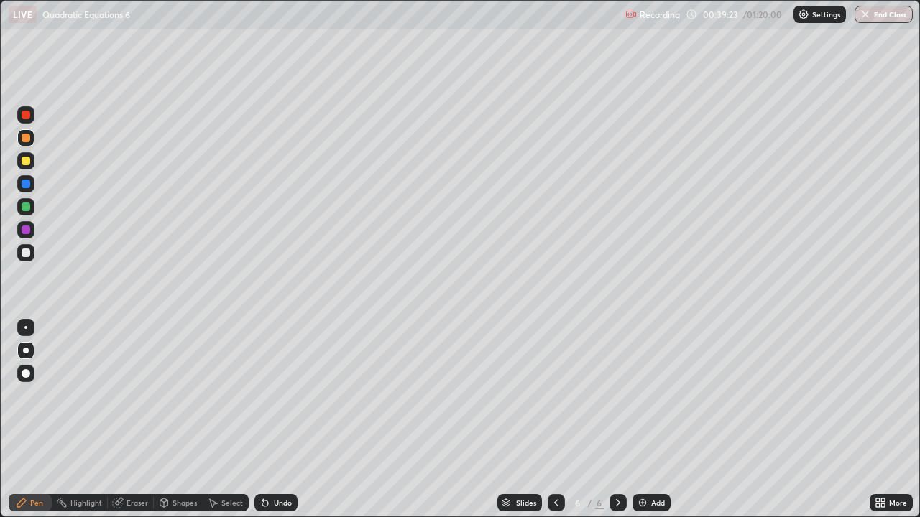
click at [29, 118] on div at bounding box center [25, 114] width 17 height 17
click at [25, 162] on div at bounding box center [26, 161] width 9 height 9
click at [24, 351] on div at bounding box center [26, 351] width 6 height 6
click at [32, 420] on div "Pen" at bounding box center [36, 502] width 13 height 7
click at [221, 420] on div "Select" at bounding box center [232, 502] width 22 height 7
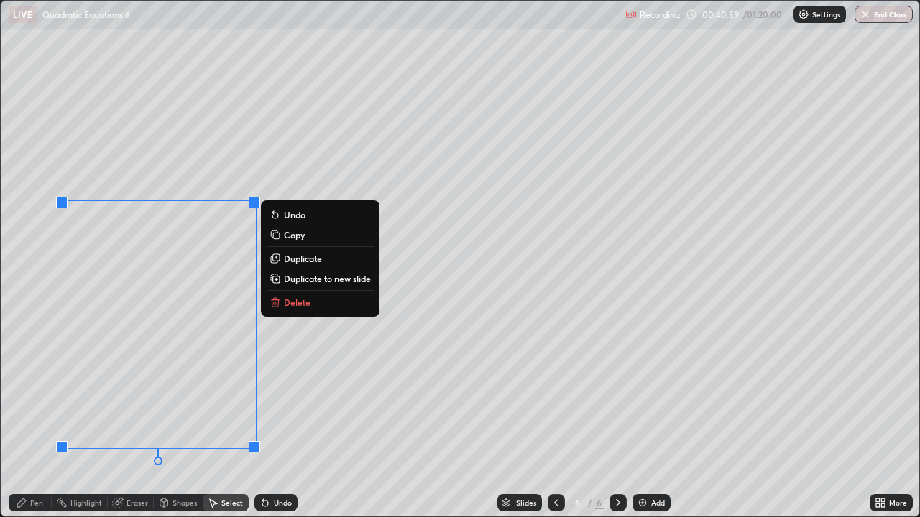
click at [299, 304] on p "Delete" at bounding box center [297, 302] width 27 height 11
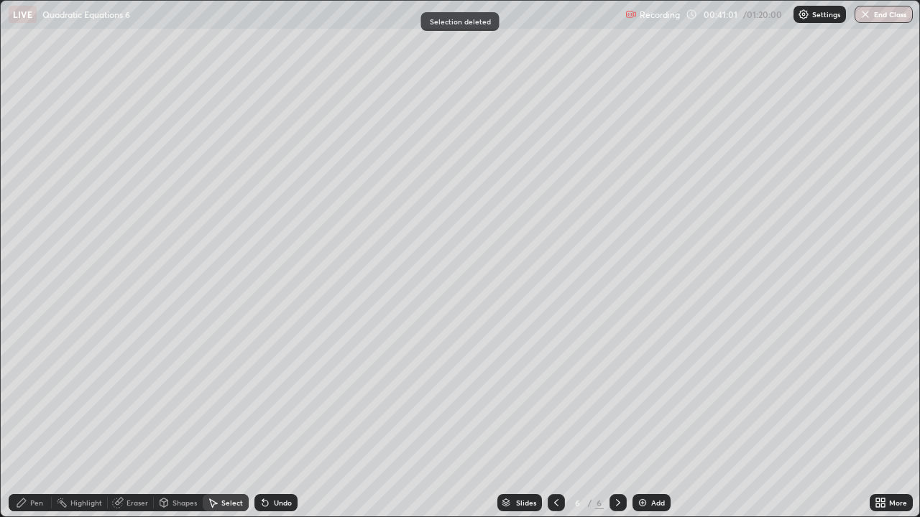
click at [36, 420] on div "Pen" at bounding box center [36, 502] width 13 height 7
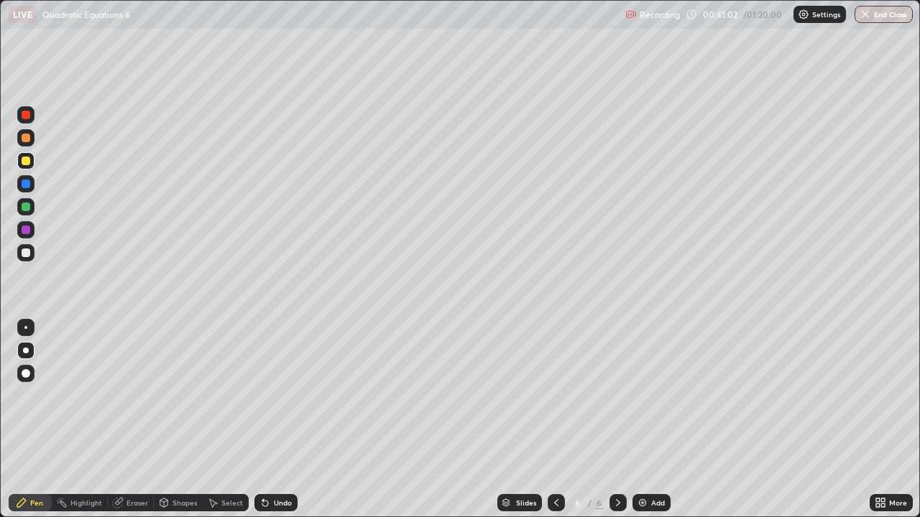
click at [23, 164] on div at bounding box center [26, 161] width 9 height 9
click at [25, 162] on div at bounding box center [26, 161] width 9 height 9
click at [28, 366] on div at bounding box center [25, 373] width 17 height 17
click at [26, 351] on div at bounding box center [26, 351] width 6 height 6
click at [616, 420] on icon at bounding box center [617, 502] width 11 height 11
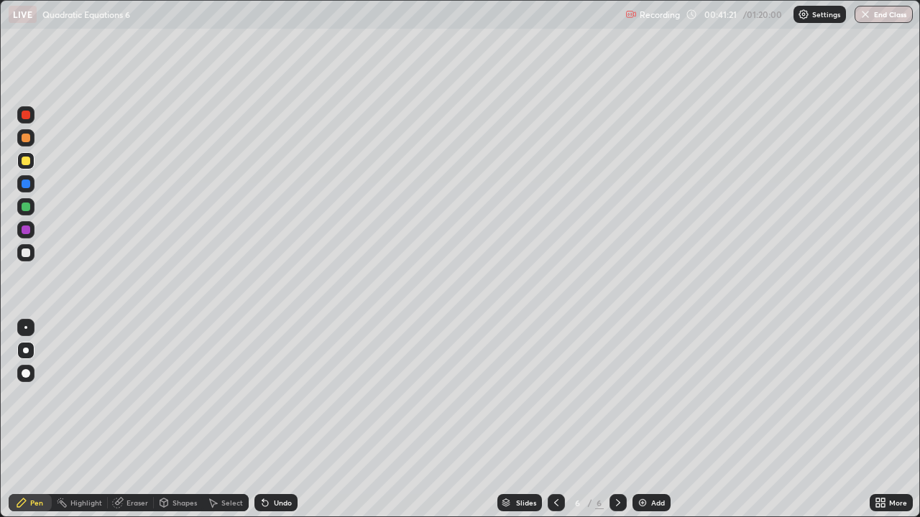
click at [657, 420] on div "Add" at bounding box center [658, 502] width 14 height 7
click at [278, 420] on div "Undo" at bounding box center [283, 502] width 18 height 7
click at [27, 251] on div at bounding box center [26, 253] width 9 height 9
click at [25, 231] on div at bounding box center [26, 230] width 9 height 9
click at [282, 420] on div "Undo" at bounding box center [283, 502] width 18 height 7
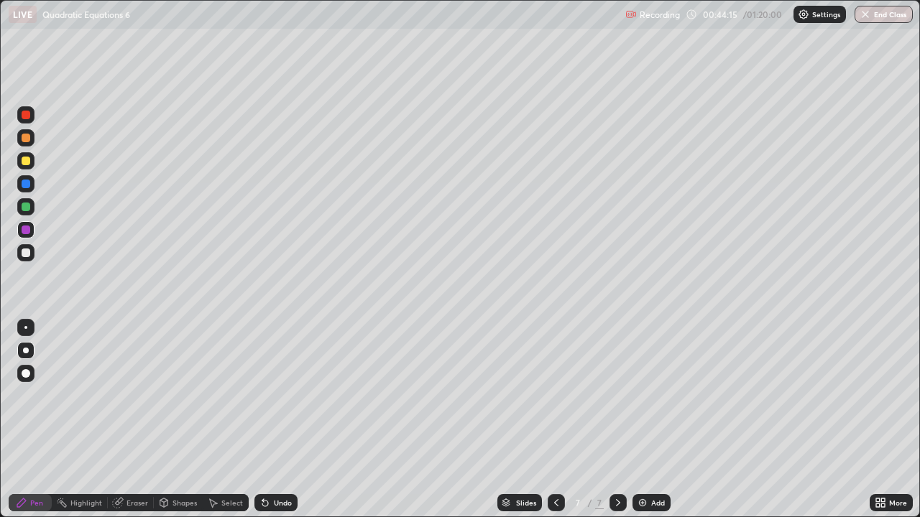
click at [29, 208] on div at bounding box center [26, 207] width 9 height 9
click at [274, 420] on div "Undo" at bounding box center [283, 502] width 18 height 7
click at [27, 115] on div at bounding box center [26, 115] width 9 height 9
click at [28, 163] on div at bounding box center [26, 161] width 9 height 9
click at [618, 420] on icon at bounding box center [617, 502] width 11 height 11
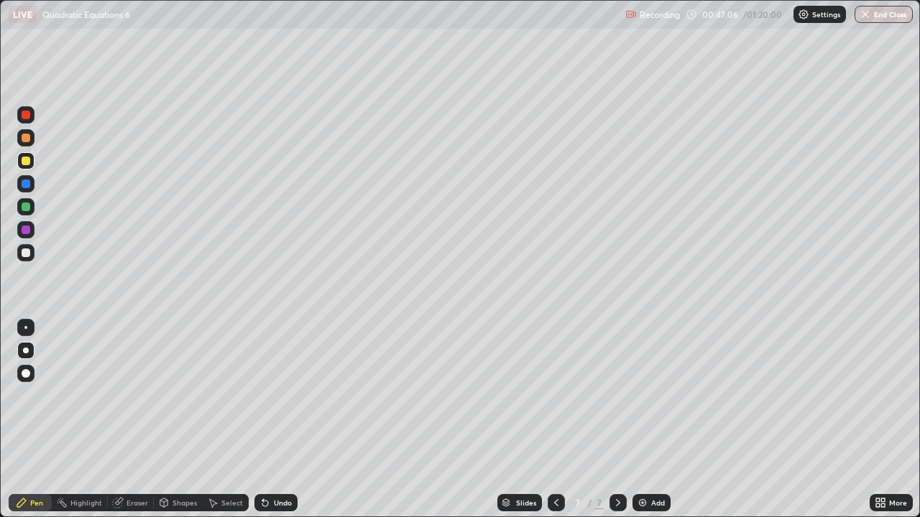
click at [656, 420] on div "Add" at bounding box center [658, 502] width 14 height 7
click at [267, 420] on icon at bounding box center [264, 502] width 11 height 11
click at [269, 420] on div "Undo" at bounding box center [275, 502] width 43 height 17
click at [270, 420] on div "Undo" at bounding box center [275, 502] width 43 height 17
click at [271, 420] on div "Undo" at bounding box center [275, 502] width 43 height 17
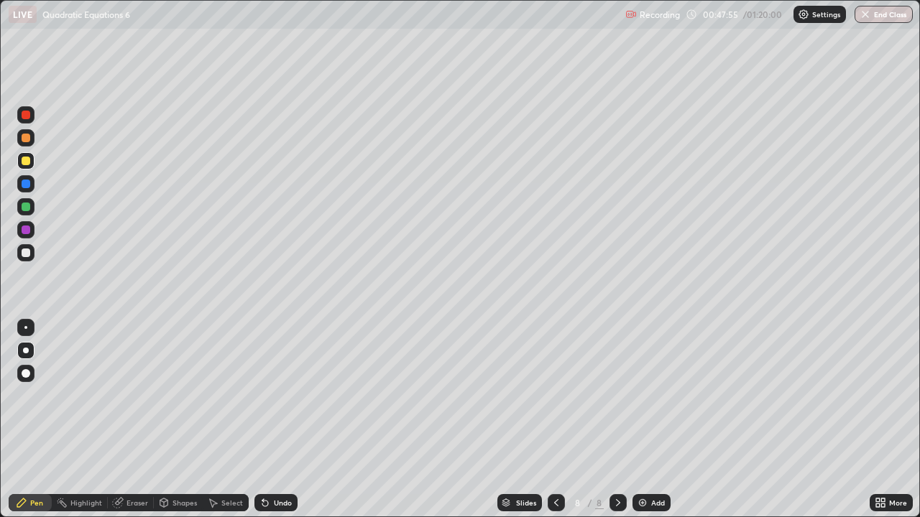
click at [271, 420] on div "Undo" at bounding box center [275, 502] width 43 height 17
click at [267, 420] on icon at bounding box center [264, 502] width 11 height 11
click at [19, 251] on div at bounding box center [25, 252] width 17 height 17
click at [27, 231] on div at bounding box center [26, 230] width 9 height 9
click at [286, 420] on div "Undo" at bounding box center [283, 502] width 18 height 7
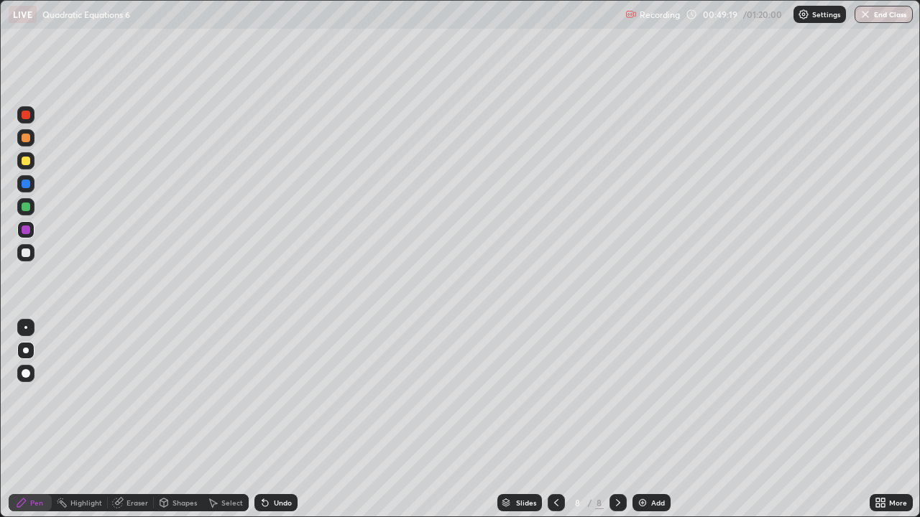
click at [284, 420] on div "Undo" at bounding box center [283, 502] width 18 height 7
click at [281, 420] on div "Undo" at bounding box center [275, 502] width 43 height 17
click at [31, 163] on div at bounding box center [25, 160] width 17 height 17
click at [223, 420] on div "Select" at bounding box center [232, 502] width 22 height 7
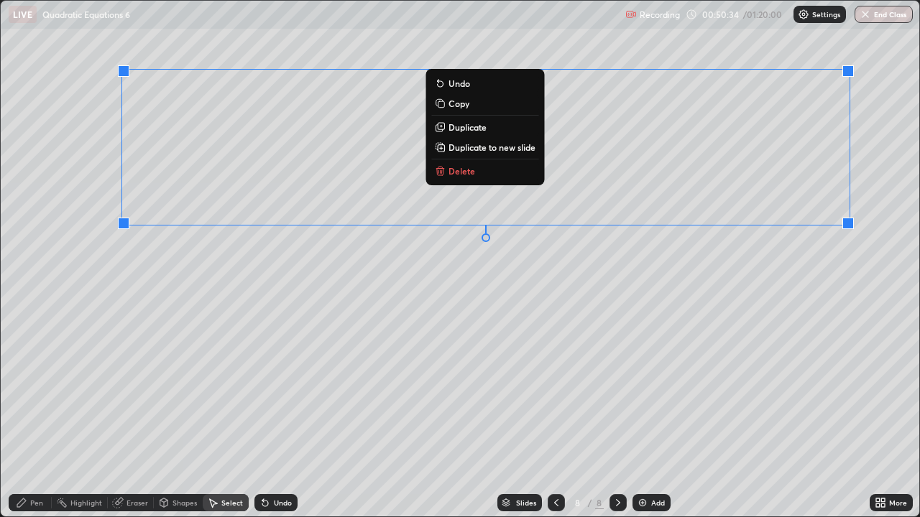
click at [498, 152] on p "Duplicate to new slide" at bounding box center [491, 147] width 87 height 11
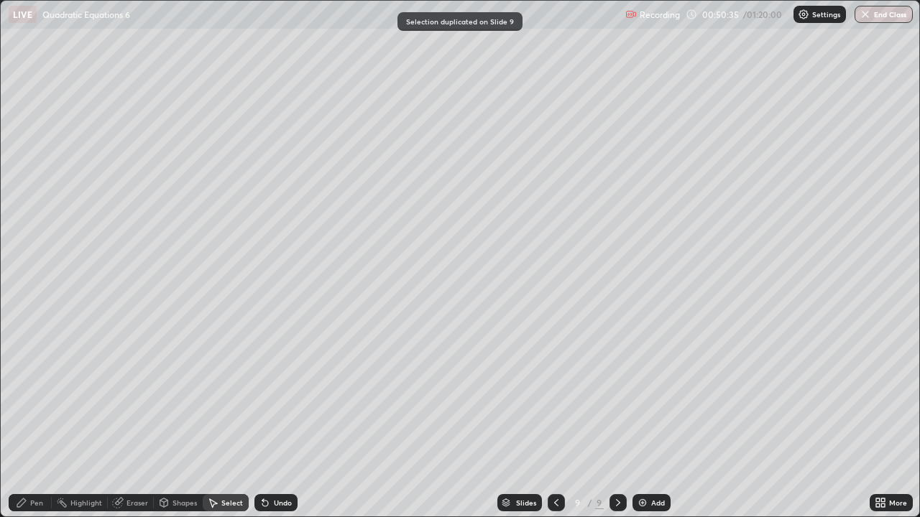
click at [132, 420] on div "Eraser" at bounding box center [137, 502] width 22 height 7
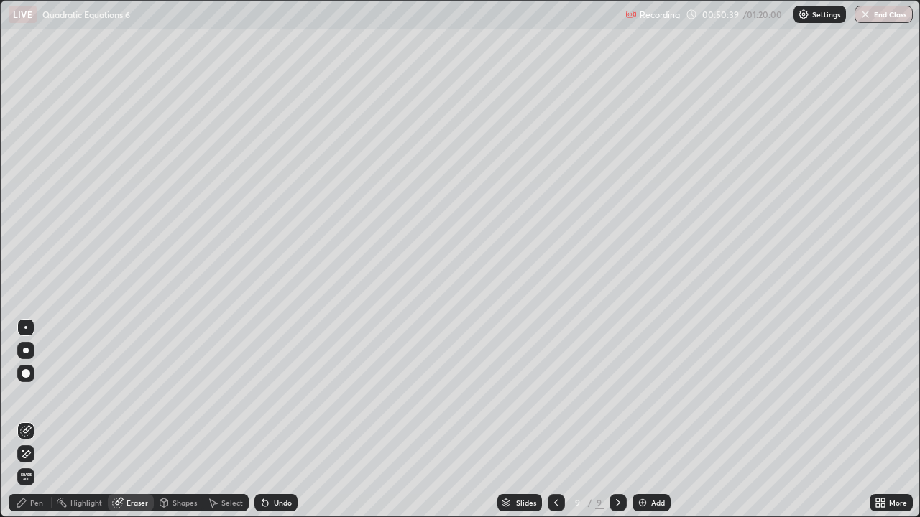
click at [44, 420] on div "Pen" at bounding box center [30, 502] width 43 height 17
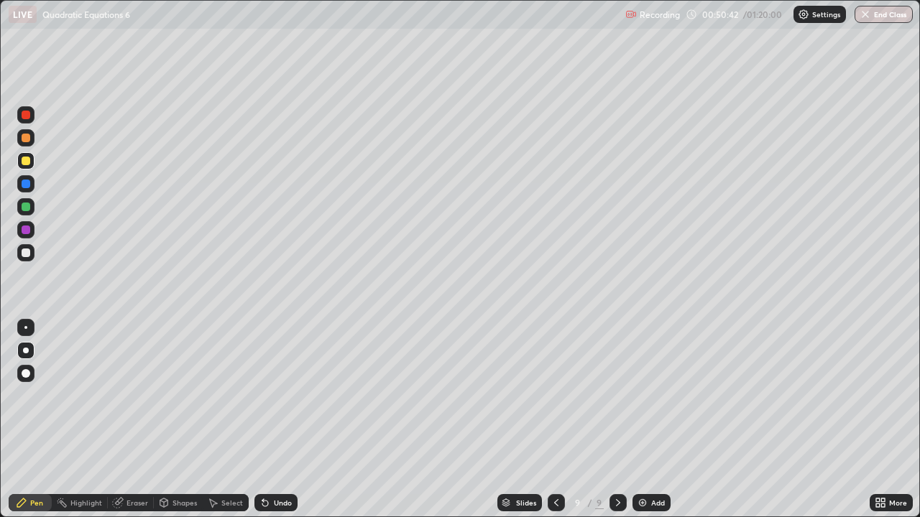
click at [123, 420] on icon at bounding box center [117, 502] width 11 height 11
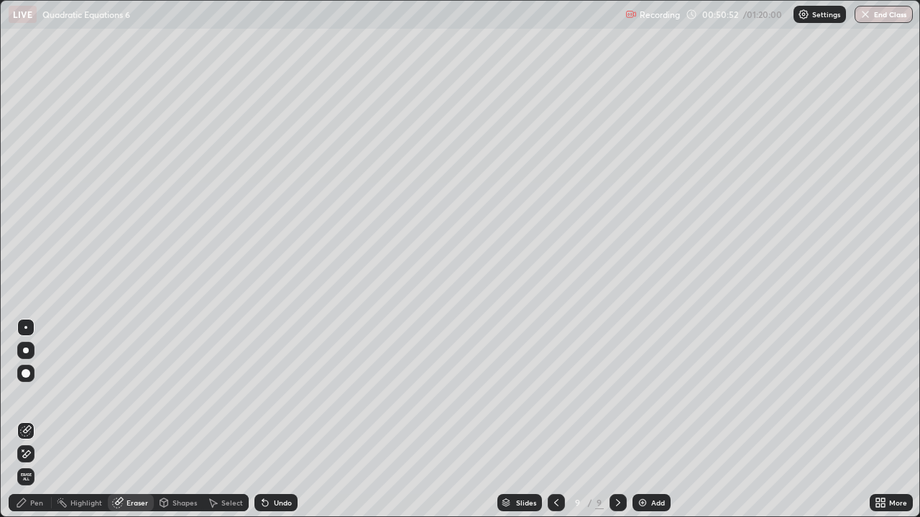
click at [38, 420] on div "Pen" at bounding box center [36, 502] width 13 height 7
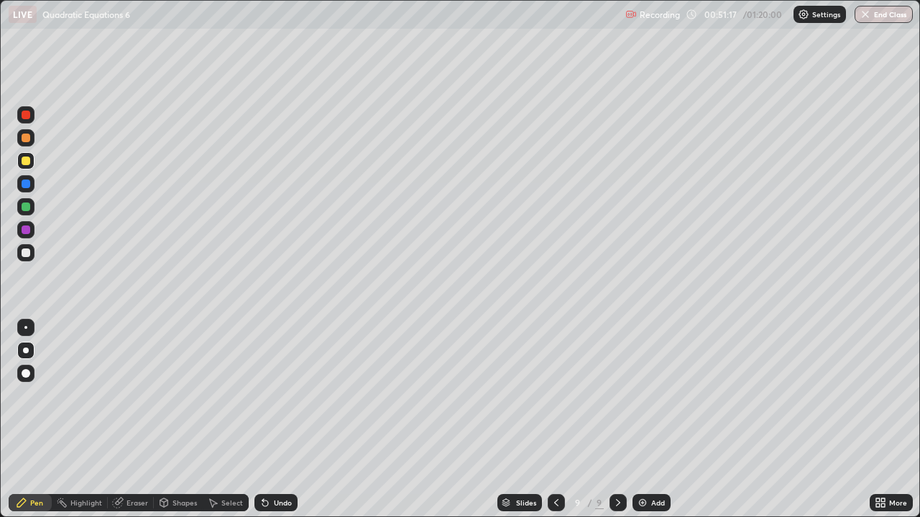
click at [26, 251] on div at bounding box center [26, 253] width 9 height 9
click at [31, 254] on div at bounding box center [25, 252] width 17 height 17
click at [274, 420] on div "Undo" at bounding box center [283, 502] width 18 height 7
click at [29, 210] on div at bounding box center [26, 207] width 9 height 9
click at [134, 420] on div "Eraser" at bounding box center [137, 502] width 22 height 7
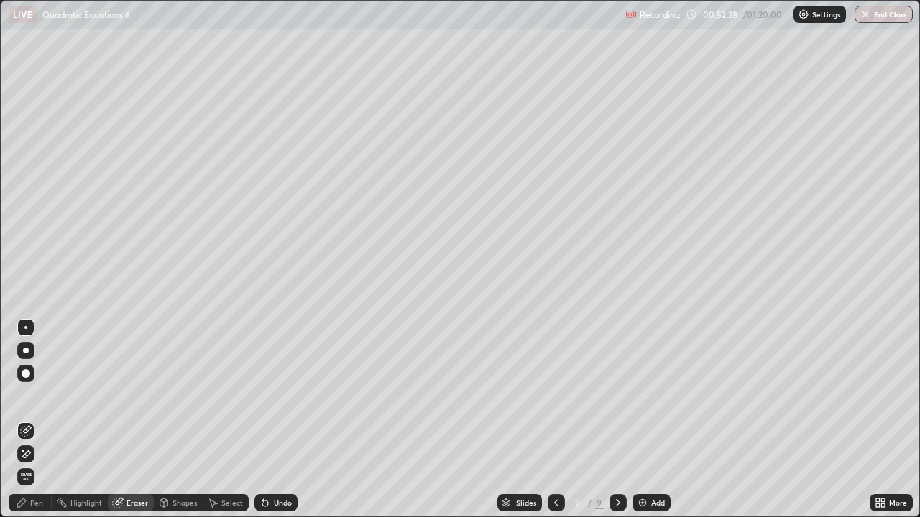
click at [44, 420] on div "Pen" at bounding box center [30, 502] width 43 height 17
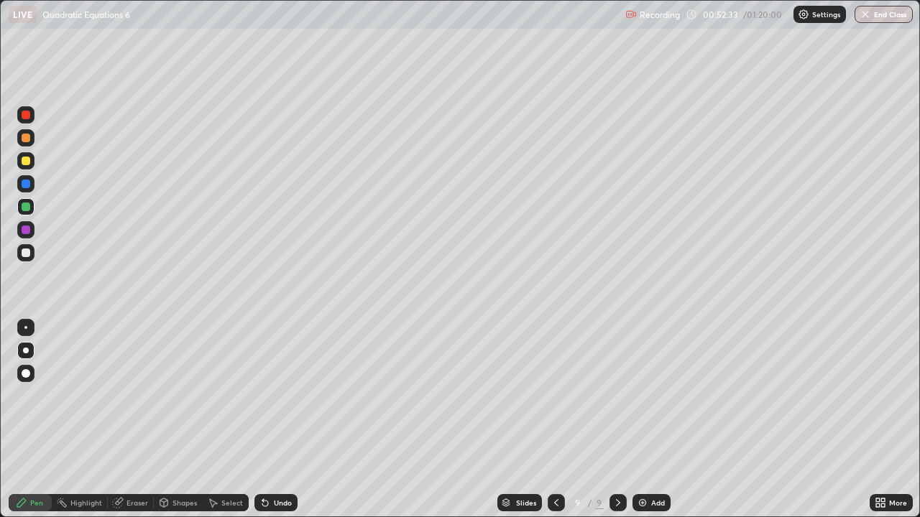
click at [278, 420] on div "Undo" at bounding box center [283, 502] width 18 height 7
click at [279, 420] on div "Undo" at bounding box center [283, 502] width 18 height 7
click at [26, 254] on div at bounding box center [26, 253] width 9 height 9
click at [27, 232] on div at bounding box center [26, 230] width 9 height 9
click at [154, 420] on div "Shapes" at bounding box center [178, 502] width 49 height 17
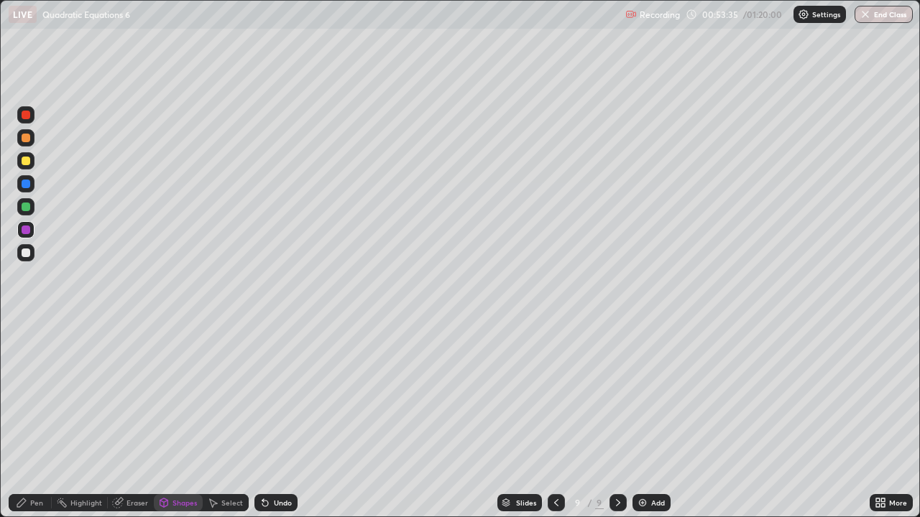
click at [131, 420] on div "Eraser" at bounding box center [137, 502] width 22 height 7
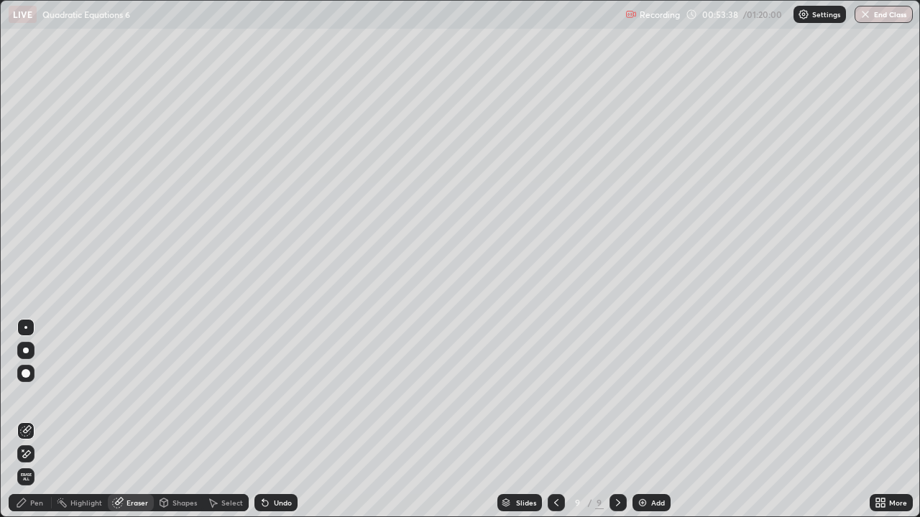
click at [37, 420] on div "Pen" at bounding box center [36, 502] width 13 height 7
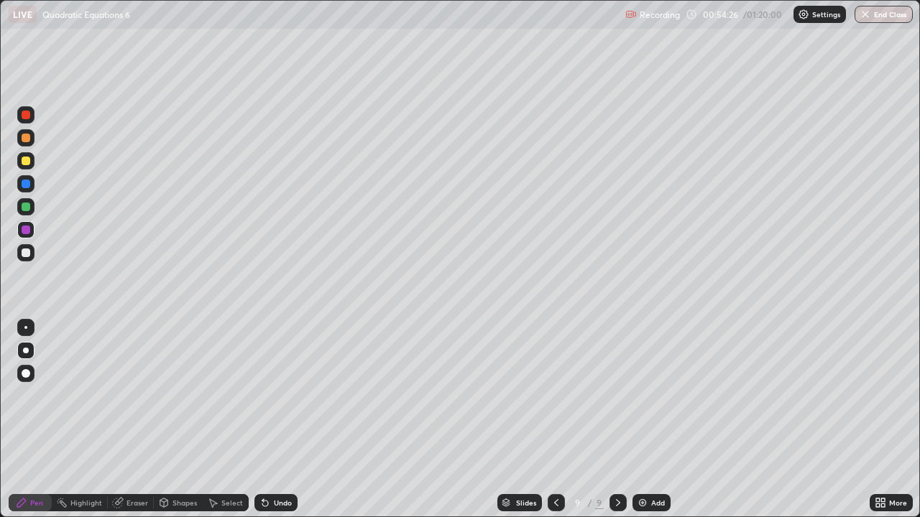
click at [22, 254] on div at bounding box center [26, 253] width 9 height 9
click at [131, 420] on div "Eraser" at bounding box center [137, 502] width 22 height 7
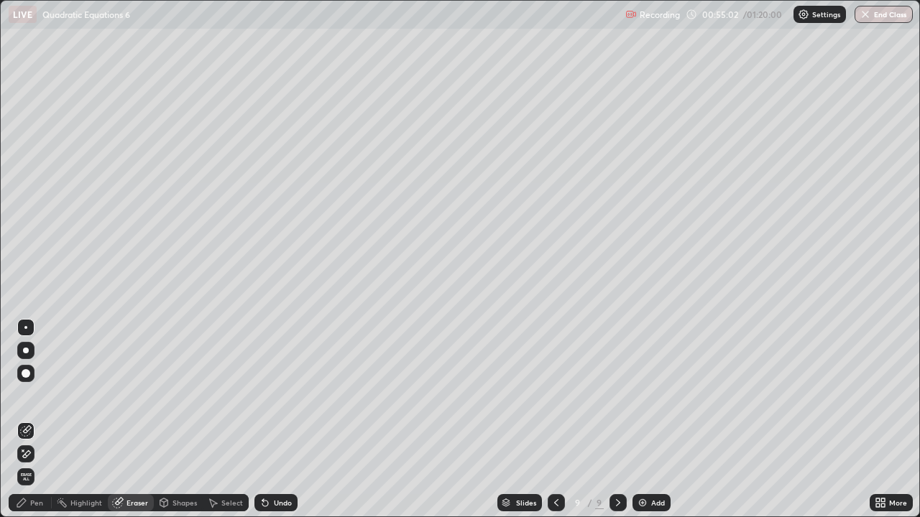
click at [34, 420] on div "Pen" at bounding box center [36, 502] width 13 height 7
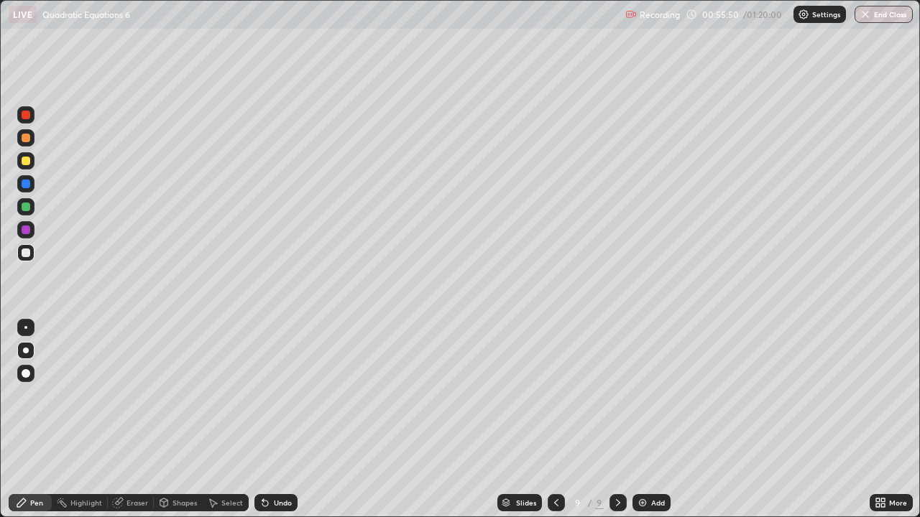
click at [560, 420] on div at bounding box center [555, 502] width 17 height 17
click at [616, 420] on icon at bounding box center [617, 502] width 11 height 11
click at [616, 420] on icon at bounding box center [618, 502] width 4 height 7
click at [24, 164] on div at bounding box center [26, 161] width 9 height 9
click at [616, 420] on icon at bounding box center [617, 502] width 11 height 11
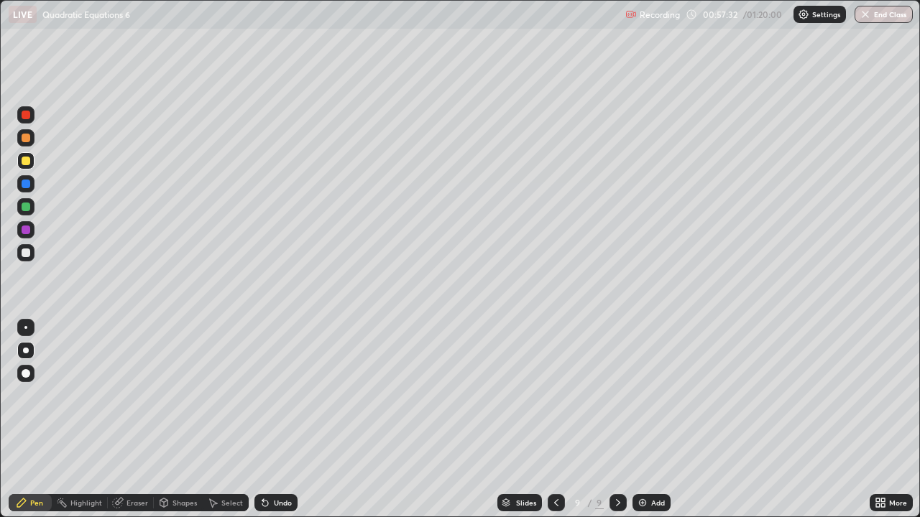
click at [639, 420] on img at bounding box center [642, 502] width 11 height 11
click at [289, 420] on div "Undo" at bounding box center [275, 502] width 43 height 17
click at [279, 420] on div "Undo" at bounding box center [283, 502] width 18 height 7
click at [280, 420] on div "Undo" at bounding box center [275, 502] width 43 height 17
click at [23, 255] on div at bounding box center [26, 253] width 9 height 9
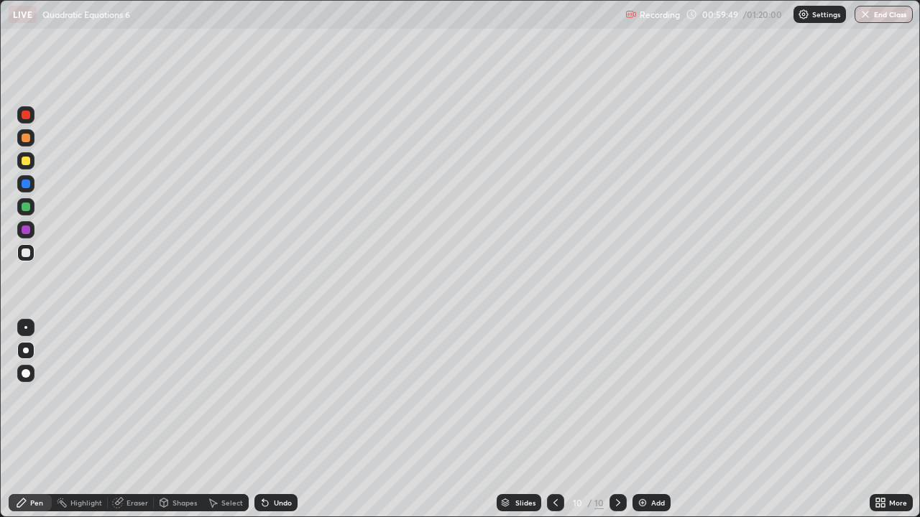
click at [27, 166] on div at bounding box center [25, 160] width 17 height 17
click at [28, 251] on div at bounding box center [26, 253] width 9 height 9
click at [268, 420] on icon at bounding box center [264, 502] width 11 height 11
click at [266, 420] on icon at bounding box center [265, 504] width 6 height 6
click at [261, 420] on div "Undo" at bounding box center [275, 502] width 43 height 17
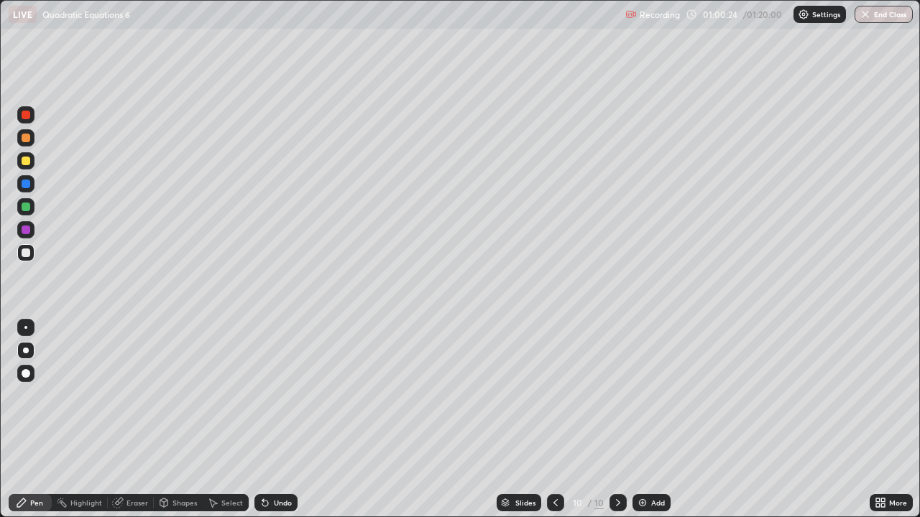
click at [269, 420] on div "Undo" at bounding box center [275, 502] width 43 height 17
click at [27, 259] on div at bounding box center [25, 252] width 17 height 17
click at [25, 232] on div at bounding box center [26, 230] width 9 height 9
click at [27, 210] on div at bounding box center [26, 207] width 9 height 9
click at [26, 251] on div at bounding box center [26, 253] width 9 height 9
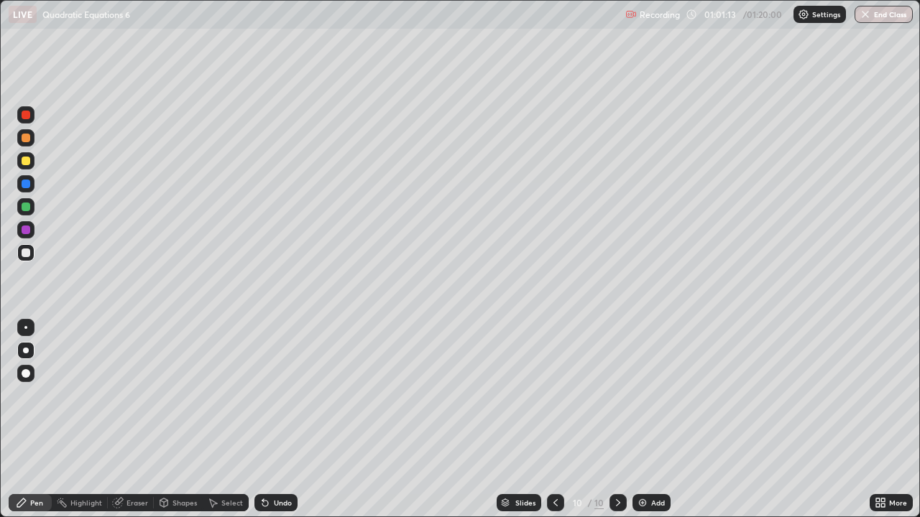
click at [27, 208] on div at bounding box center [26, 207] width 9 height 9
click at [279, 420] on div "Undo" at bounding box center [283, 502] width 18 height 7
click at [282, 420] on div "Undo" at bounding box center [283, 502] width 18 height 7
click at [278, 420] on div "Undo" at bounding box center [283, 502] width 18 height 7
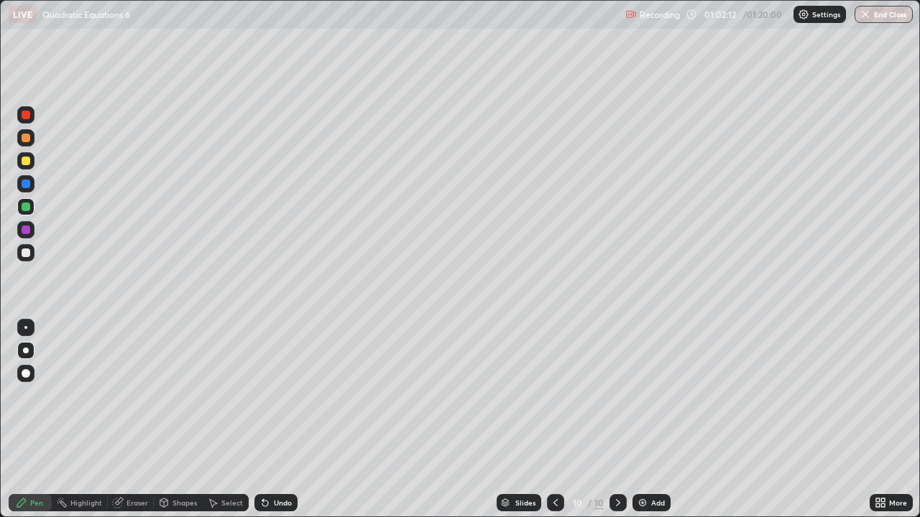
click at [27, 230] on div at bounding box center [26, 230] width 9 height 9
click at [25, 254] on div at bounding box center [26, 253] width 9 height 9
click at [279, 420] on div "Undo" at bounding box center [283, 502] width 18 height 7
click at [27, 208] on div at bounding box center [26, 207] width 9 height 9
click at [279, 420] on div "Undo" at bounding box center [283, 502] width 18 height 7
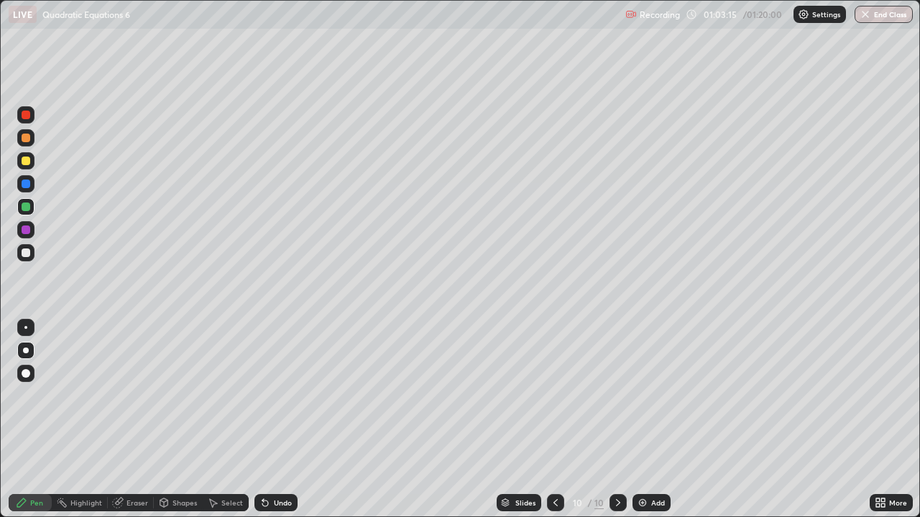
click at [276, 420] on div "Undo" at bounding box center [283, 502] width 18 height 7
click at [277, 420] on div "Undo" at bounding box center [275, 502] width 43 height 17
click at [866, 18] on img "button" at bounding box center [865, 14] width 11 height 11
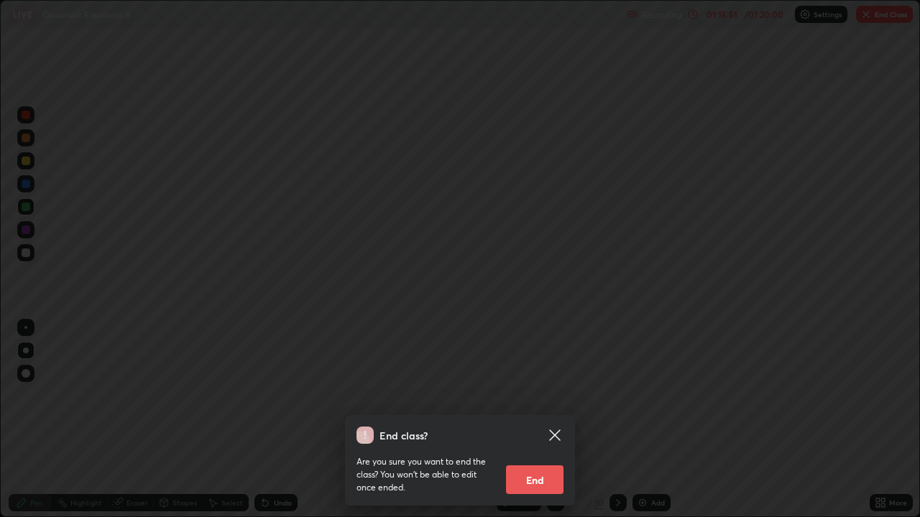
click at [540, 420] on button "End" at bounding box center [534, 480] width 57 height 29
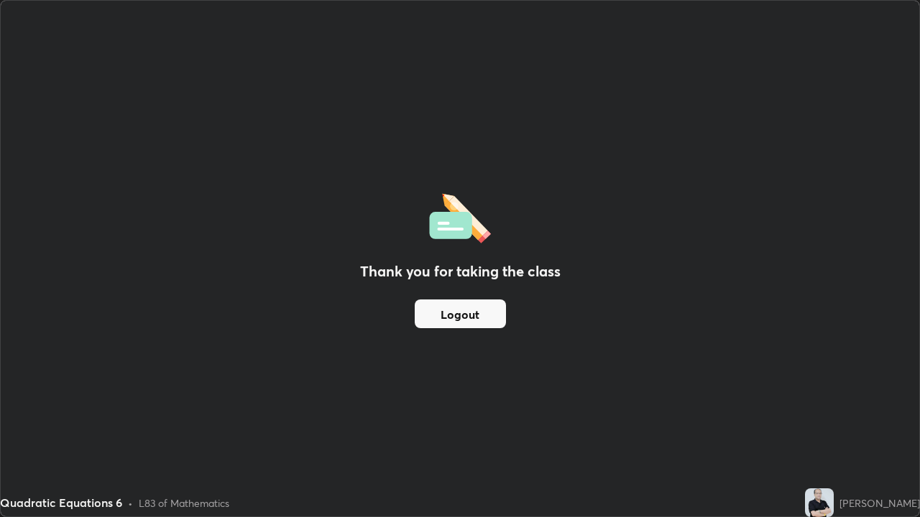
click at [475, 316] on button "Logout" at bounding box center [460, 314] width 91 height 29
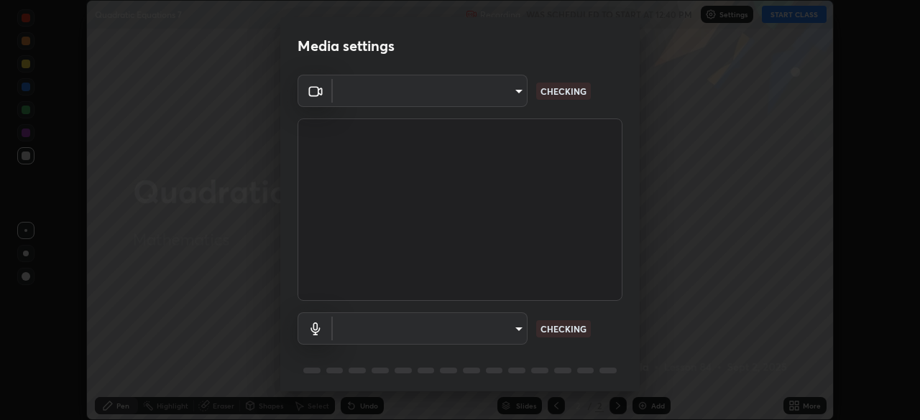
scroll to position [420, 920]
type input "91e77ac2d5f895b7de034188ea114b57184921d1251f25b945ead3daf74f7606"
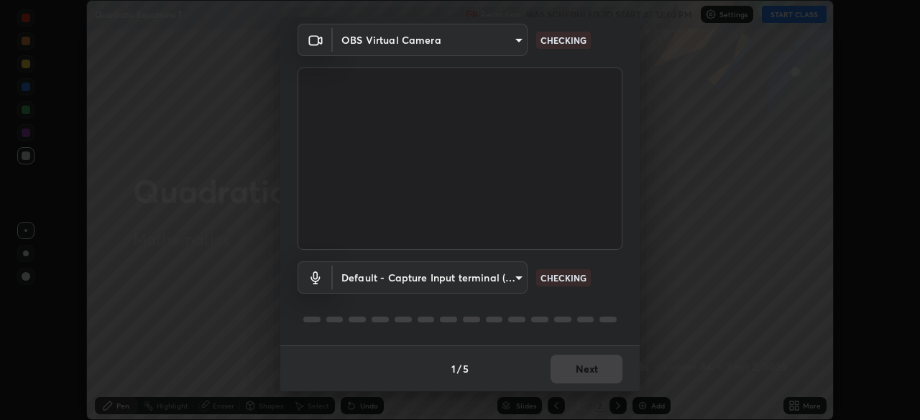
click at [512, 277] on body "Erase all Quadratic Equations 7 Recording WAS SCHEDULED TO START AT 12:40 PM Se…" at bounding box center [460, 210] width 920 height 420
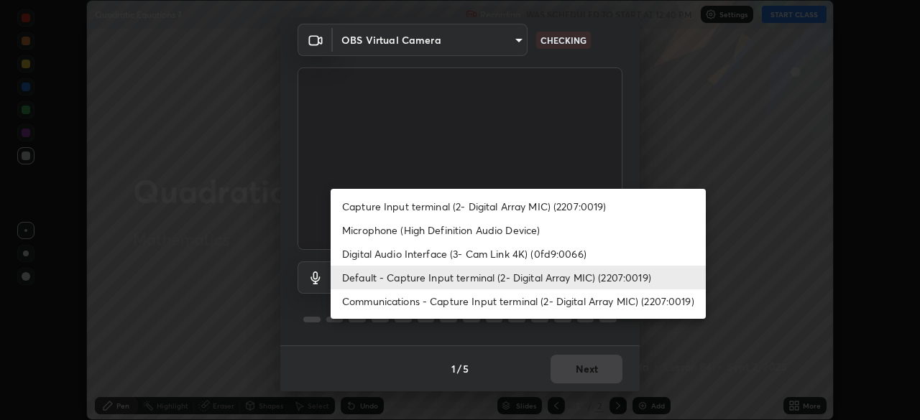
click at [443, 230] on li "Microphone (High Definition Audio Device)" at bounding box center [517, 230] width 375 height 24
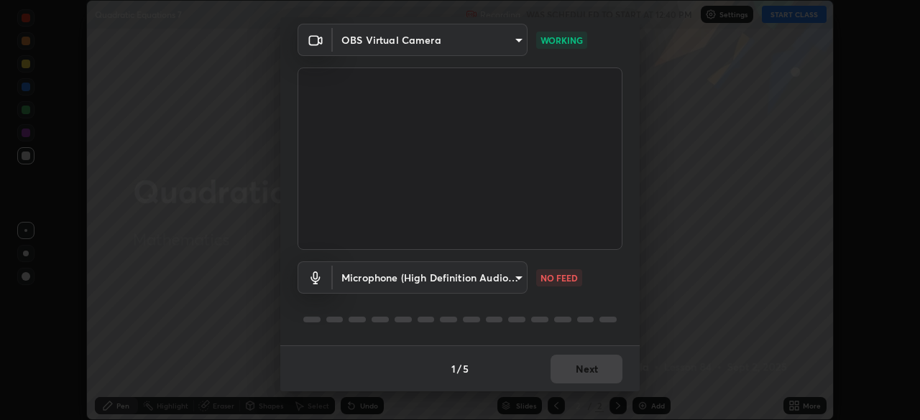
click at [519, 279] on body "Erase all Quadratic Equations 7 Recording WAS SCHEDULED TO START AT 12:40 PM Se…" at bounding box center [460, 210] width 920 height 420
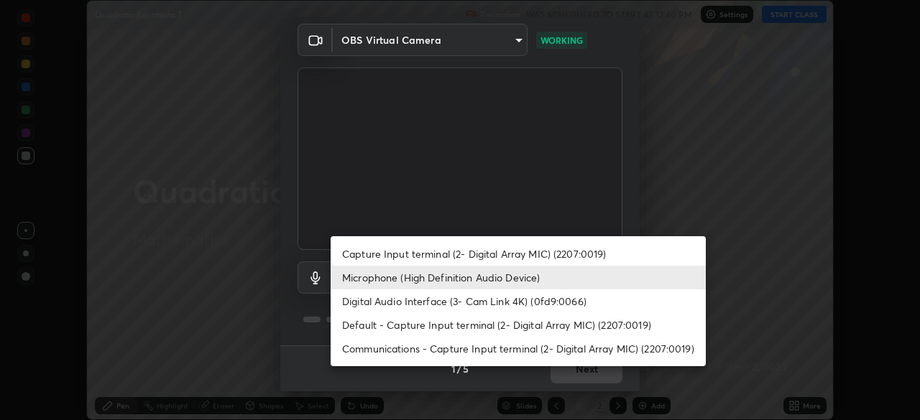
click at [428, 305] on li "Digital Audio Interface (3- Cam Link 4K) (0fd9:0066)" at bounding box center [517, 302] width 375 height 24
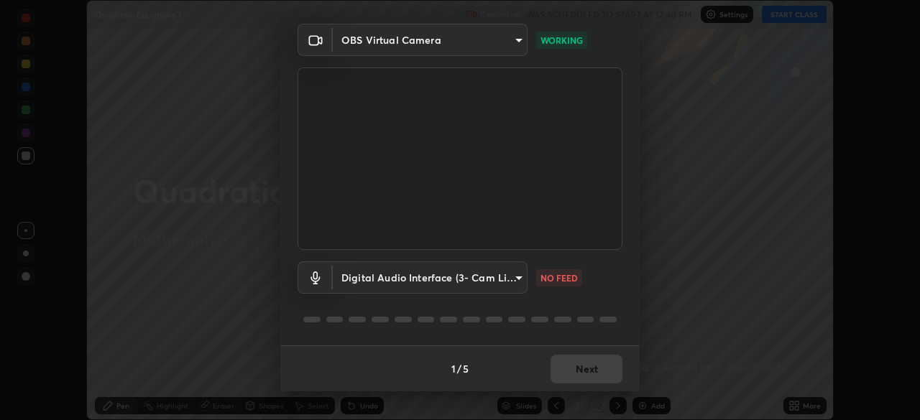
click at [515, 276] on body "Erase all Quadratic Equations 7 Recording WAS SCHEDULED TO START AT 12:40 PM Se…" at bounding box center [460, 210] width 920 height 420
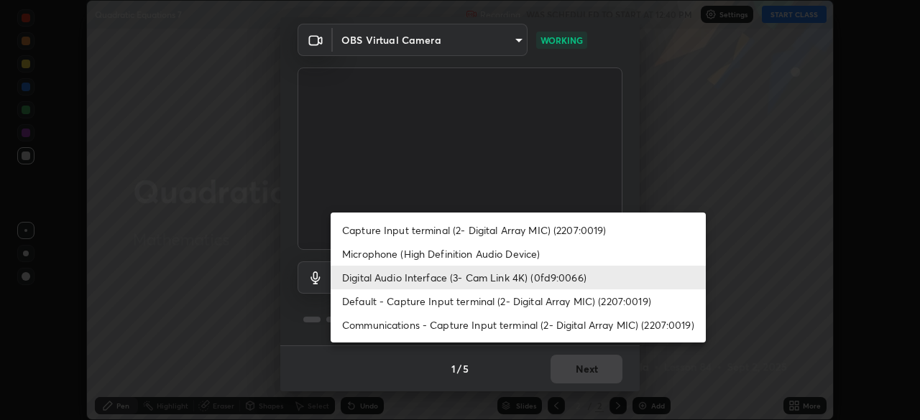
click at [431, 255] on li "Microphone (High Definition Audio Device)" at bounding box center [517, 254] width 375 height 24
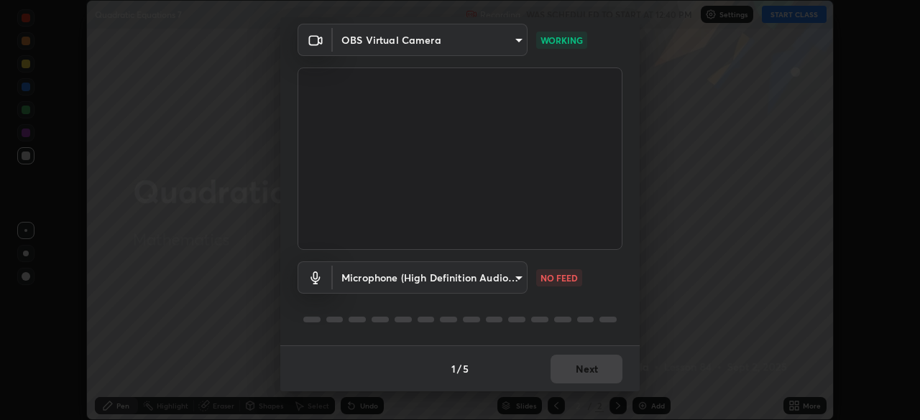
click at [584, 371] on div "1 / 5 Next" at bounding box center [459, 369] width 359 height 46
click at [517, 278] on body "Erase all Quadratic Equations 7 Recording WAS SCHEDULED TO START AT 12:40 PM Se…" at bounding box center [460, 210] width 920 height 420
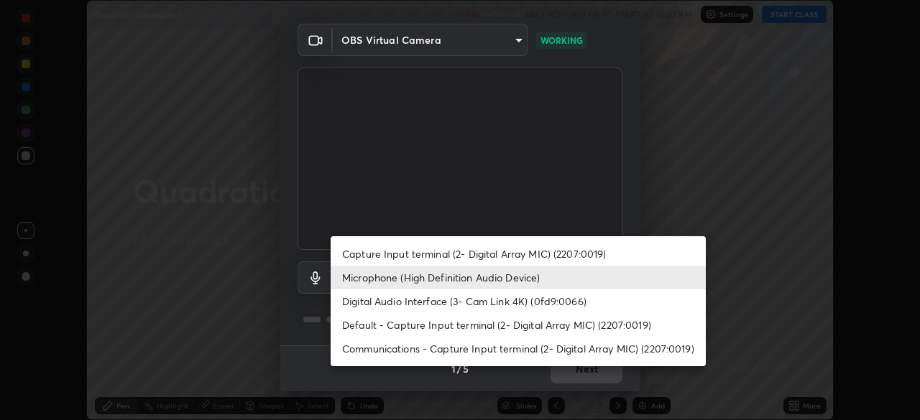
click at [417, 325] on li "Default - Capture Input terminal (2- Digital Array MIC) (2207:0019)" at bounding box center [517, 325] width 375 height 24
type input "default"
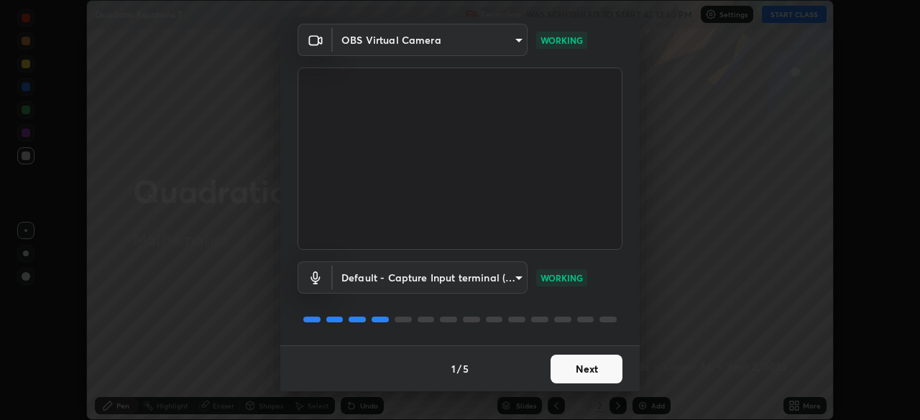
click at [578, 370] on button "Next" at bounding box center [586, 369] width 72 height 29
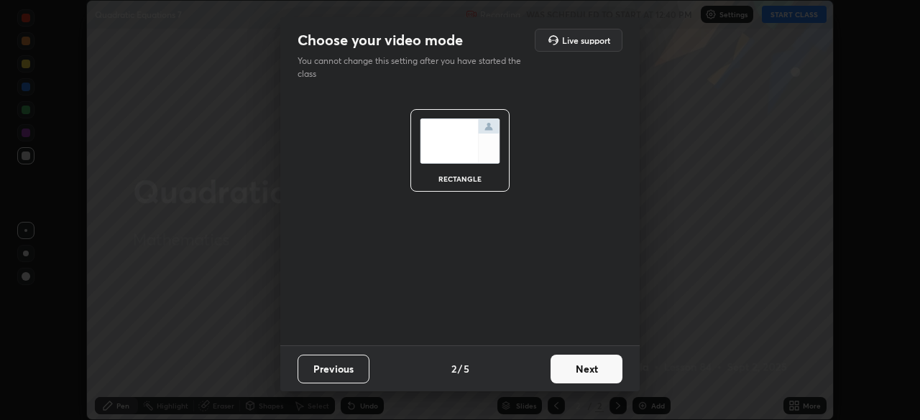
click at [586, 373] on button "Next" at bounding box center [586, 369] width 72 height 29
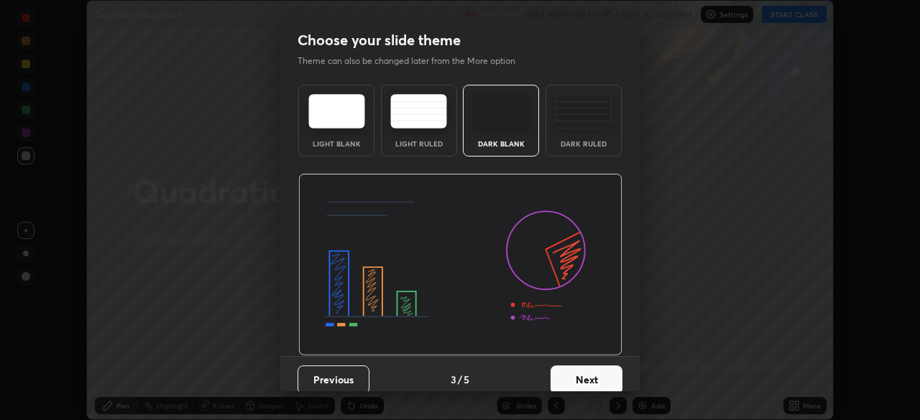
click at [607, 376] on button "Next" at bounding box center [586, 380] width 72 height 29
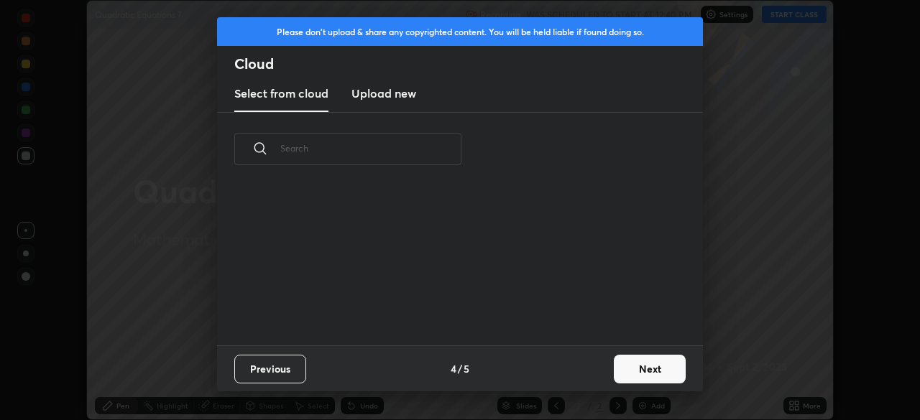
click at [630, 367] on button "Next" at bounding box center [650, 369] width 72 height 29
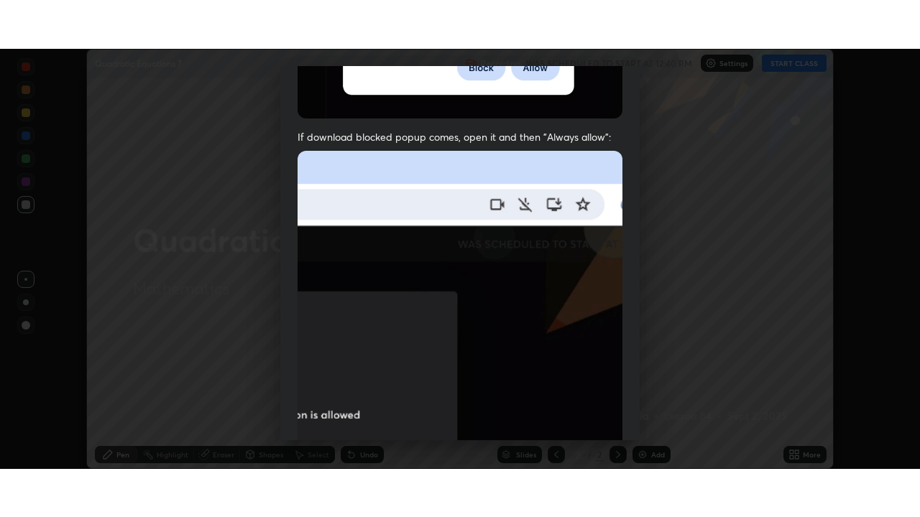
scroll to position [344, 0]
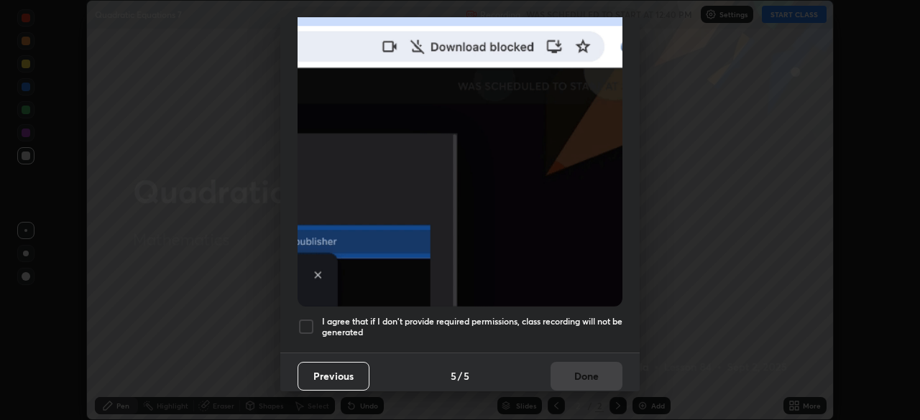
click at [303, 321] on div at bounding box center [305, 326] width 17 height 17
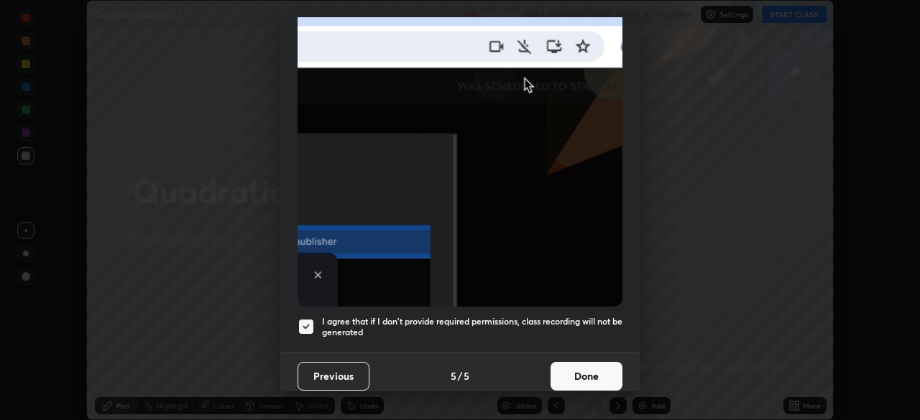
click at [564, 374] on button "Done" at bounding box center [586, 376] width 72 height 29
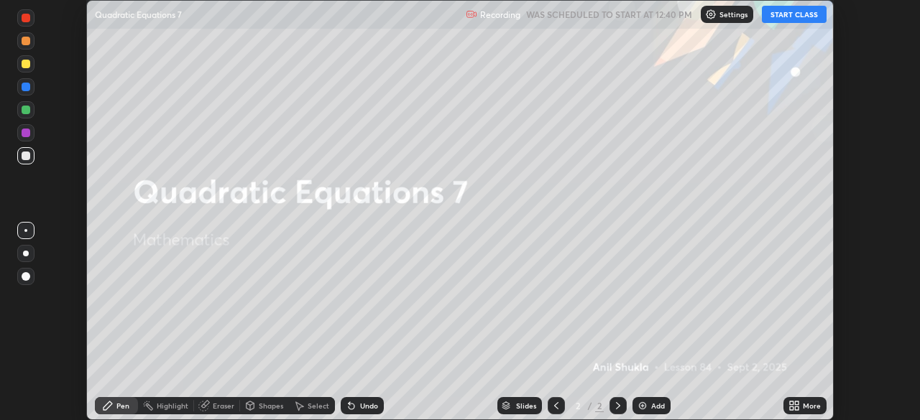
click at [782, 16] on button "START CLASS" at bounding box center [794, 14] width 65 height 17
click at [791, 403] on icon at bounding box center [792, 404] width 4 height 4
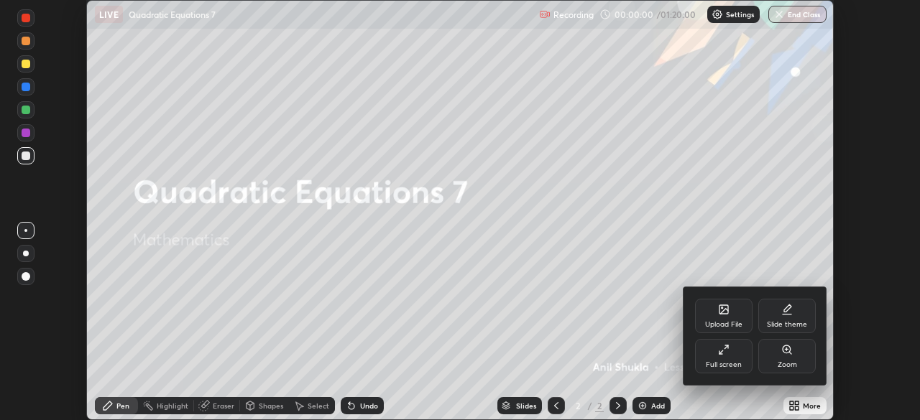
click at [716, 359] on div "Full screen" at bounding box center [723, 356] width 57 height 34
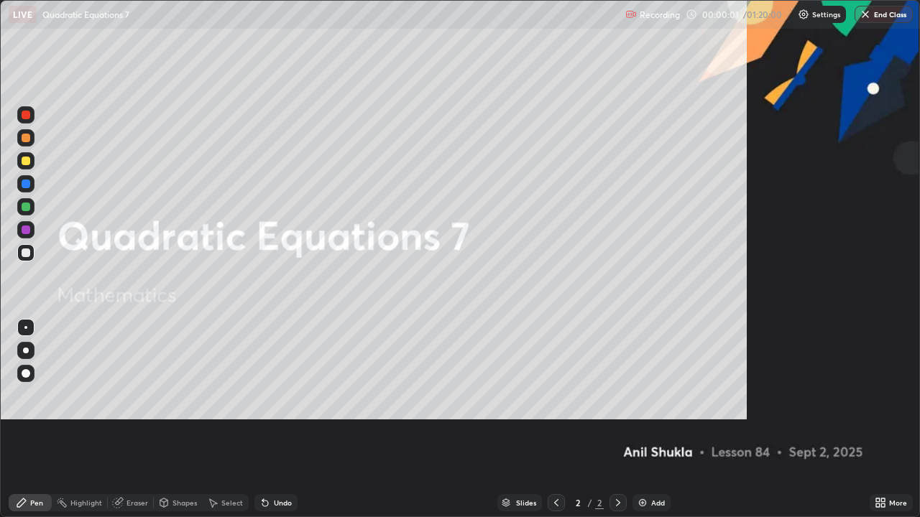
scroll to position [517, 920]
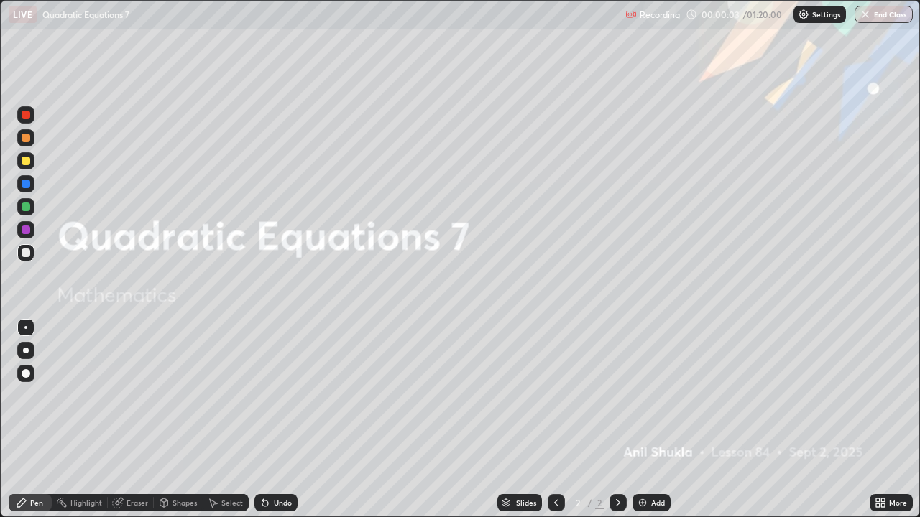
click at [26, 162] on div at bounding box center [26, 161] width 9 height 9
click at [23, 379] on div at bounding box center [25, 373] width 17 height 17
click at [616, 420] on icon at bounding box center [617, 502] width 11 height 11
click at [647, 420] on img at bounding box center [642, 502] width 11 height 11
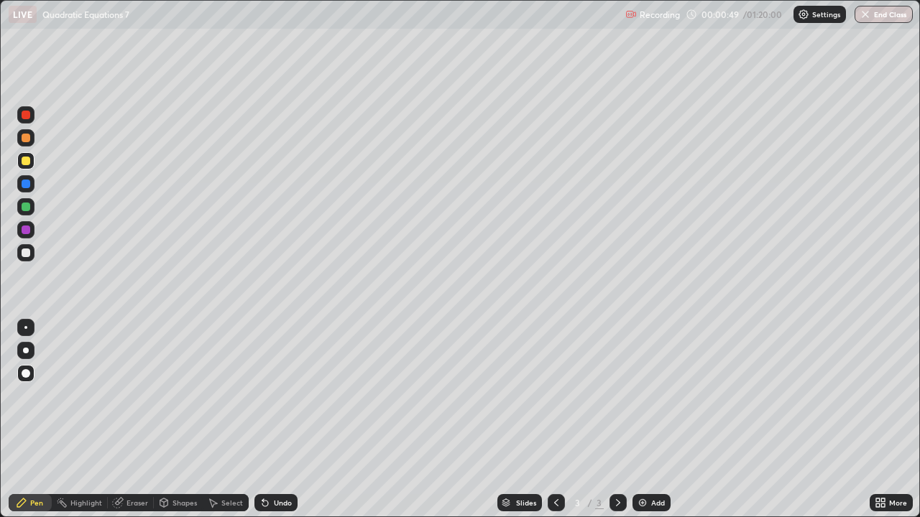
click at [25, 253] on div at bounding box center [26, 253] width 9 height 9
click at [24, 352] on div at bounding box center [26, 351] width 6 height 6
click at [25, 351] on div at bounding box center [26, 351] width 6 height 6
click at [275, 420] on div "Undo" at bounding box center [283, 502] width 18 height 7
click at [280, 420] on div "Undo" at bounding box center [283, 502] width 18 height 7
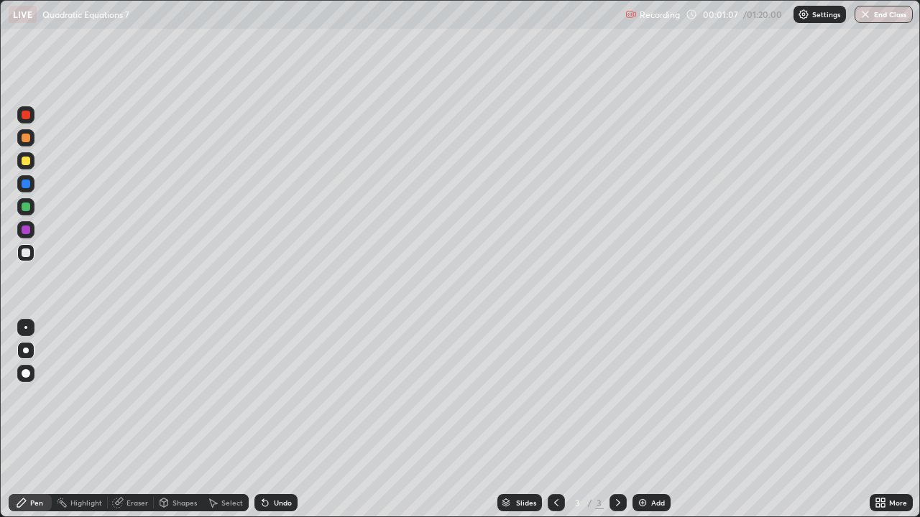
click at [277, 420] on div "Undo" at bounding box center [283, 502] width 18 height 7
click at [282, 420] on div "Undo" at bounding box center [283, 502] width 18 height 7
click at [287, 420] on div "Undo" at bounding box center [283, 502] width 18 height 7
click at [29, 233] on div at bounding box center [25, 229] width 17 height 17
click at [23, 374] on div at bounding box center [26, 373] width 9 height 9
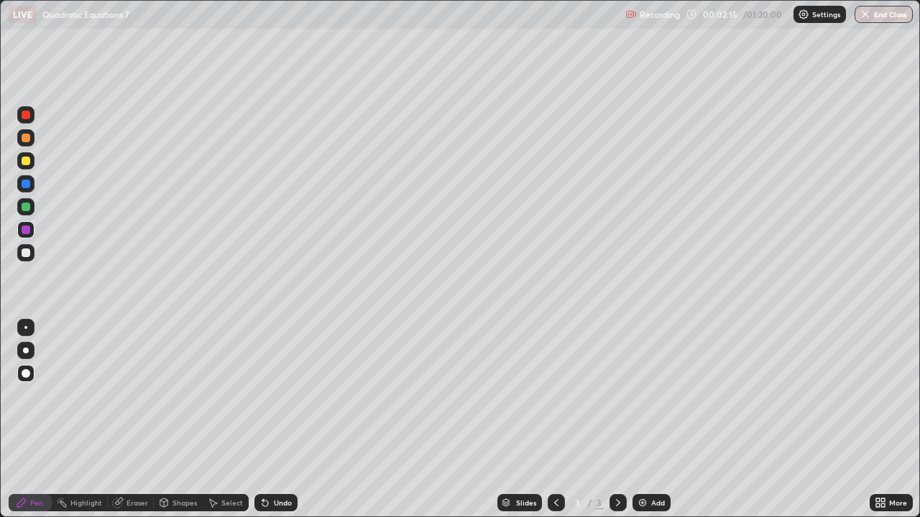
click at [277, 420] on div "Undo" at bounding box center [283, 502] width 18 height 7
click at [26, 372] on div at bounding box center [26, 373] width 9 height 9
click at [28, 211] on div at bounding box center [26, 207] width 9 height 9
click at [26, 351] on div at bounding box center [26, 351] width 6 height 6
click at [616, 420] on icon at bounding box center [617, 502] width 11 height 11
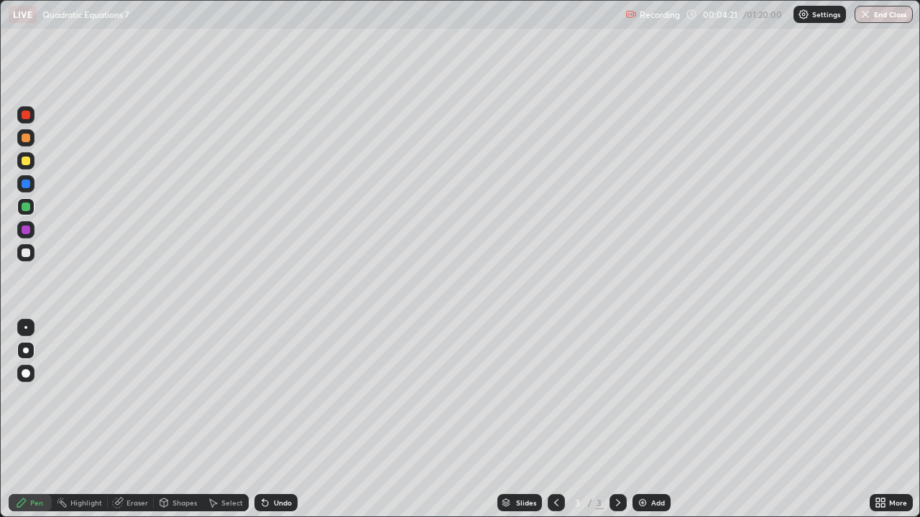
click at [644, 420] on img at bounding box center [642, 502] width 11 height 11
click at [27, 161] on div at bounding box center [26, 161] width 9 height 9
click at [25, 232] on div at bounding box center [26, 230] width 9 height 9
click at [28, 351] on div at bounding box center [26, 351] width 6 height 6
click at [27, 373] on div at bounding box center [26, 373] width 9 height 9
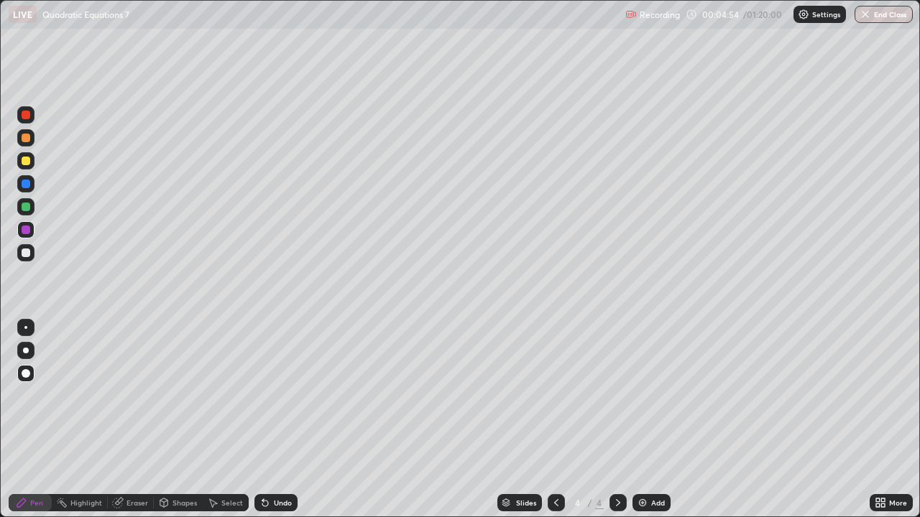
click at [25, 256] on div at bounding box center [26, 253] width 9 height 9
click at [24, 208] on div at bounding box center [26, 207] width 9 height 9
click at [27, 374] on div at bounding box center [26, 373] width 9 height 9
click at [24, 115] on div at bounding box center [26, 115] width 9 height 9
click at [27, 162] on div at bounding box center [26, 161] width 9 height 9
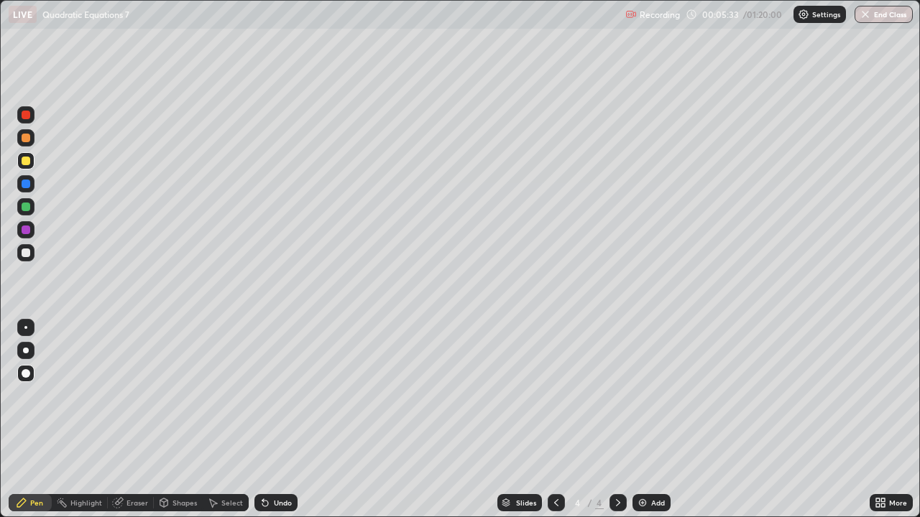
click at [26, 351] on div at bounding box center [26, 351] width 6 height 6
click at [24, 231] on div at bounding box center [26, 230] width 9 height 9
click at [27, 259] on div at bounding box center [25, 252] width 17 height 17
click at [27, 160] on div at bounding box center [26, 161] width 9 height 9
click at [26, 230] on div at bounding box center [26, 230] width 9 height 9
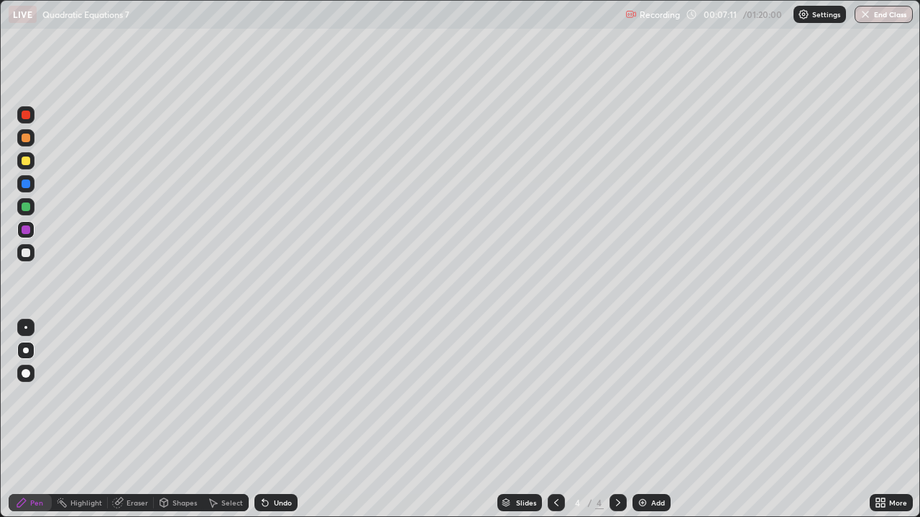
click at [28, 372] on div at bounding box center [26, 373] width 9 height 9
click at [27, 207] on div at bounding box center [26, 207] width 9 height 9
click at [17, 367] on div at bounding box center [25, 373] width 17 height 23
click at [24, 162] on div at bounding box center [26, 161] width 9 height 9
click at [26, 350] on div at bounding box center [26, 351] width 6 height 6
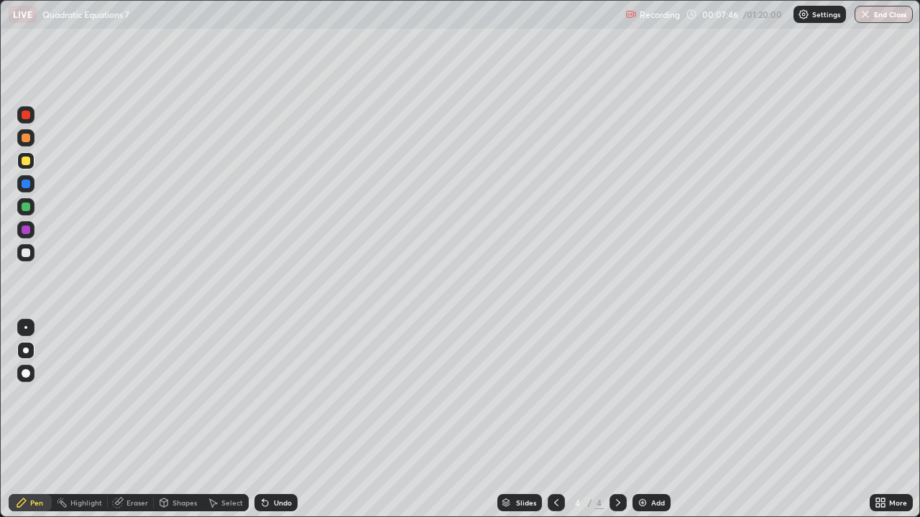
click at [284, 420] on div "Undo" at bounding box center [283, 502] width 18 height 7
click at [22, 165] on div at bounding box center [25, 160] width 17 height 17
click at [26, 351] on div at bounding box center [26, 351] width 6 height 6
click at [25, 253] on div at bounding box center [26, 253] width 9 height 9
click at [279, 420] on div "Undo" at bounding box center [283, 502] width 18 height 7
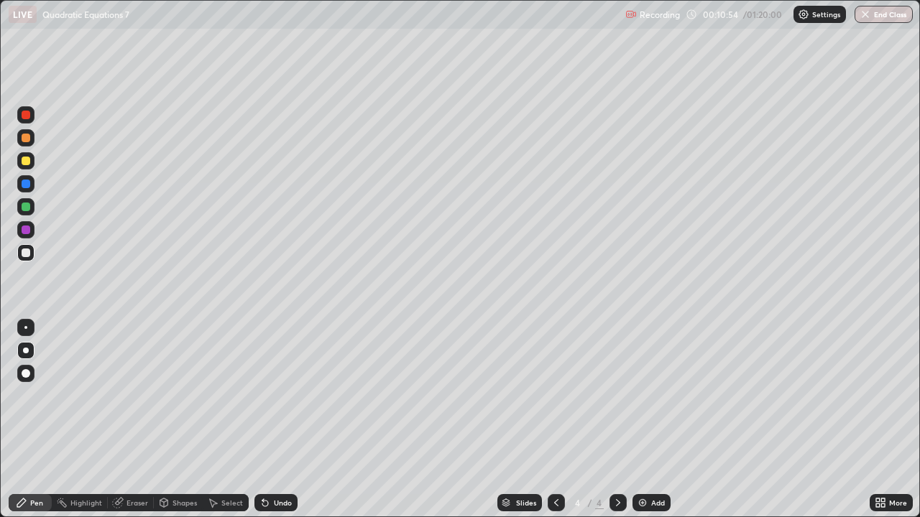
click at [616, 420] on icon at bounding box center [617, 502] width 11 height 11
click at [639, 420] on img at bounding box center [642, 502] width 11 height 11
click at [28, 162] on div at bounding box center [26, 161] width 9 height 9
click at [27, 231] on div at bounding box center [26, 230] width 9 height 9
click at [28, 374] on div at bounding box center [26, 373] width 9 height 9
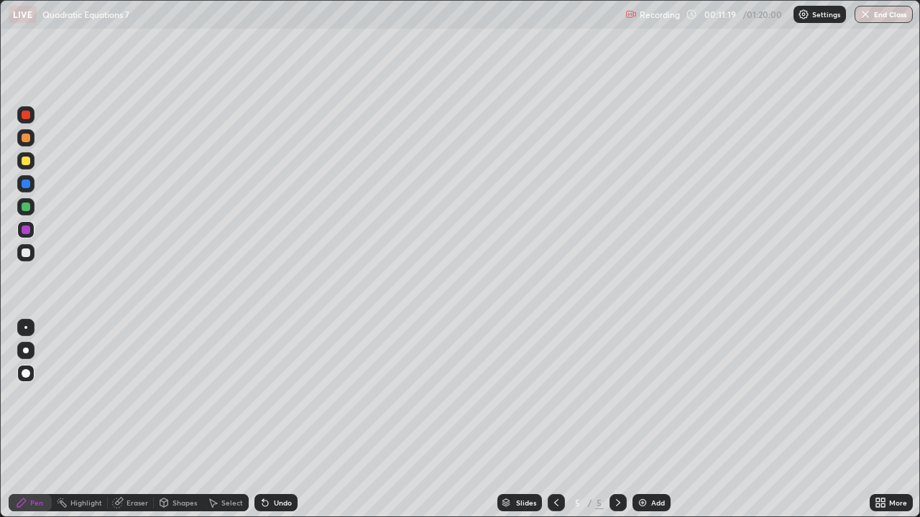
click at [25, 369] on div at bounding box center [25, 373] width 17 height 17
click at [27, 209] on div at bounding box center [26, 207] width 9 height 9
click at [554, 420] on icon at bounding box center [556, 502] width 4 height 7
click at [614, 420] on icon at bounding box center [617, 502] width 11 height 11
click at [27, 211] on div at bounding box center [26, 207] width 9 height 9
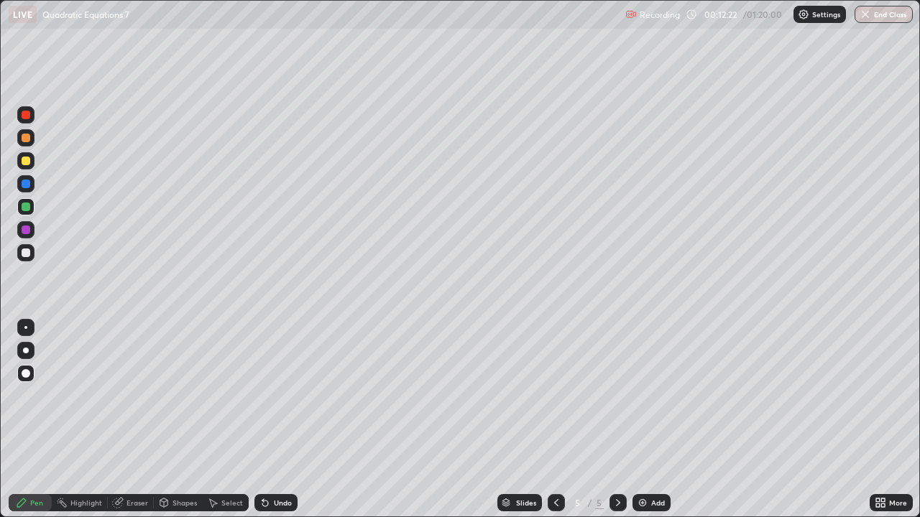
click at [27, 161] on div at bounding box center [26, 161] width 9 height 9
click at [26, 351] on div at bounding box center [26, 351] width 6 height 6
click at [280, 420] on div "Undo" at bounding box center [283, 502] width 18 height 7
click at [277, 420] on div "Undo" at bounding box center [275, 502] width 43 height 17
click at [25, 230] on div at bounding box center [26, 230] width 9 height 9
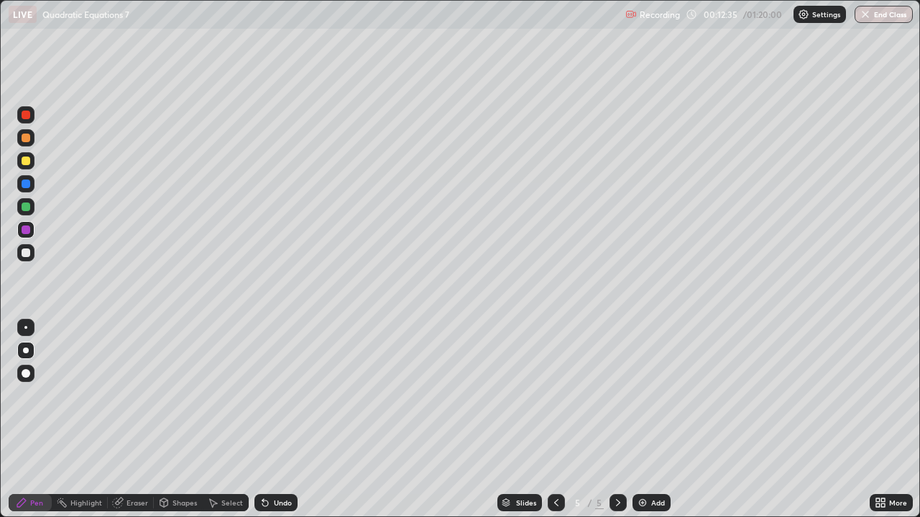
click at [26, 372] on div at bounding box center [26, 373] width 9 height 9
click at [27, 211] on div at bounding box center [26, 207] width 9 height 9
click at [25, 375] on div at bounding box center [26, 373] width 9 height 9
click at [26, 254] on div at bounding box center [26, 253] width 9 height 9
click at [24, 162] on div at bounding box center [26, 161] width 9 height 9
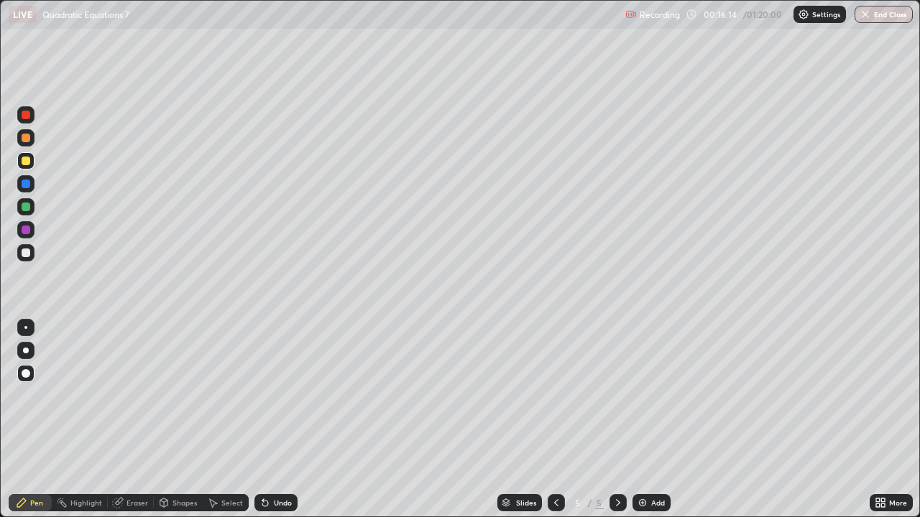
click at [24, 351] on div at bounding box center [26, 351] width 6 height 6
click at [616, 420] on div at bounding box center [617, 502] width 17 height 17
click at [649, 420] on div "Add" at bounding box center [651, 502] width 38 height 17
click at [25, 231] on div at bounding box center [26, 230] width 9 height 9
click at [27, 372] on div at bounding box center [26, 373] width 9 height 9
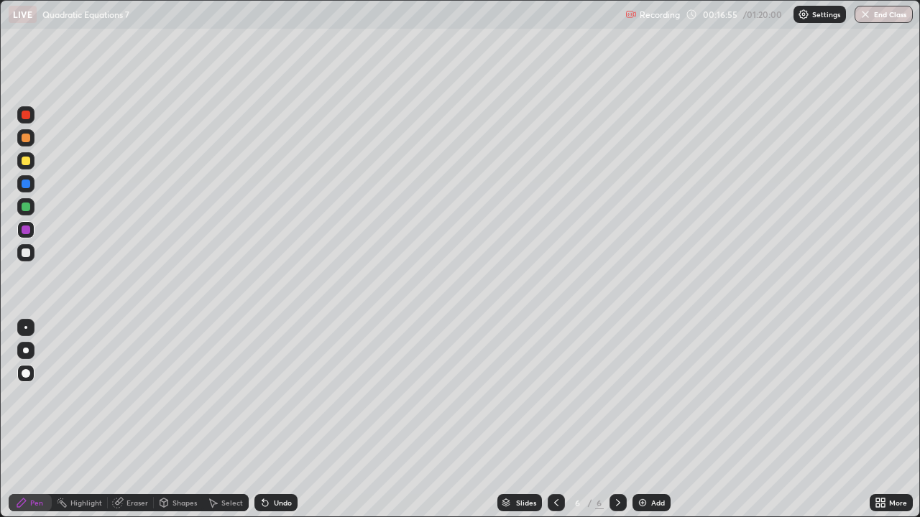
click at [25, 211] on div at bounding box center [26, 207] width 9 height 9
click at [26, 371] on div at bounding box center [26, 373] width 9 height 9
click at [555, 420] on icon at bounding box center [555, 502] width 11 height 11
click at [616, 420] on icon at bounding box center [617, 502] width 11 height 11
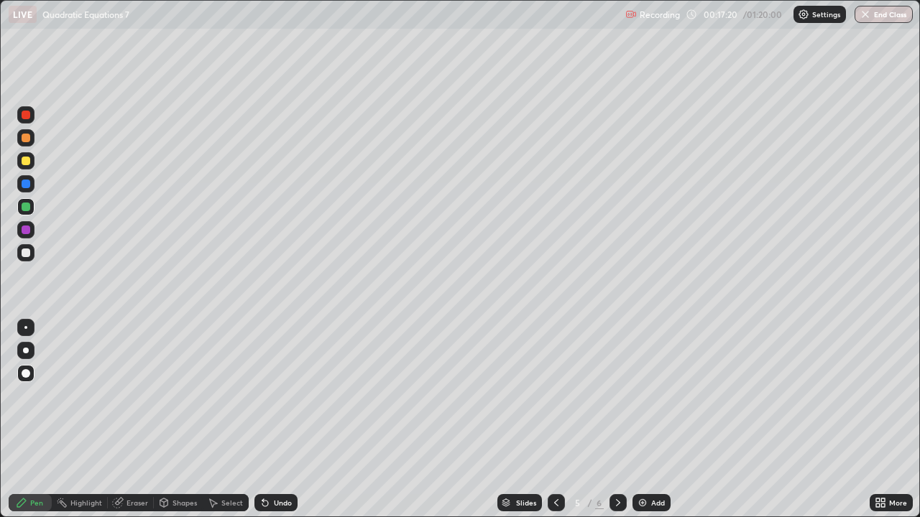
click at [616, 420] on icon at bounding box center [618, 502] width 4 height 7
click at [27, 254] on div at bounding box center [26, 253] width 9 height 9
click at [27, 229] on div at bounding box center [26, 230] width 9 height 9
click at [25, 252] on div at bounding box center [26, 253] width 9 height 9
click at [280, 420] on div "Undo" at bounding box center [283, 502] width 18 height 7
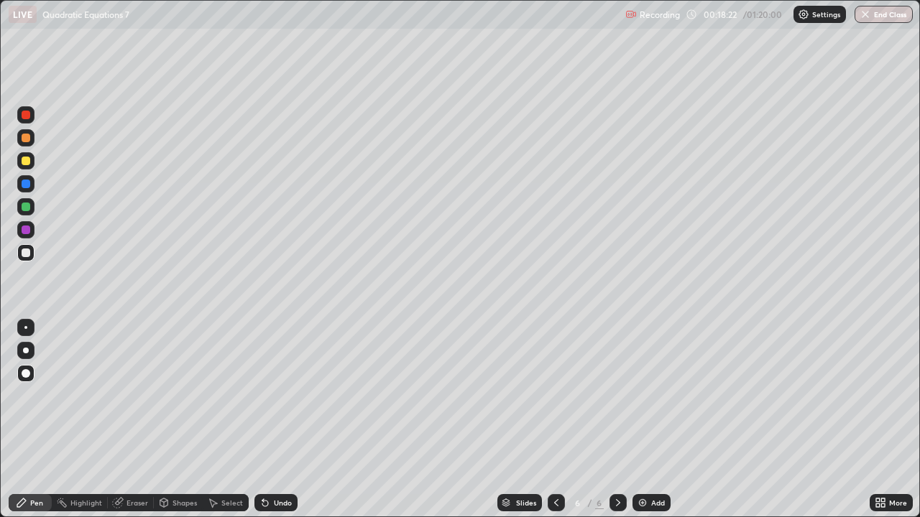
click at [283, 420] on div "Undo" at bounding box center [283, 502] width 18 height 7
click at [281, 420] on div "Undo" at bounding box center [275, 502] width 43 height 17
click at [25, 252] on div at bounding box center [26, 253] width 9 height 9
click at [28, 182] on div at bounding box center [26, 184] width 9 height 9
click at [25, 163] on div at bounding box center [26, 161] width 9 height 9
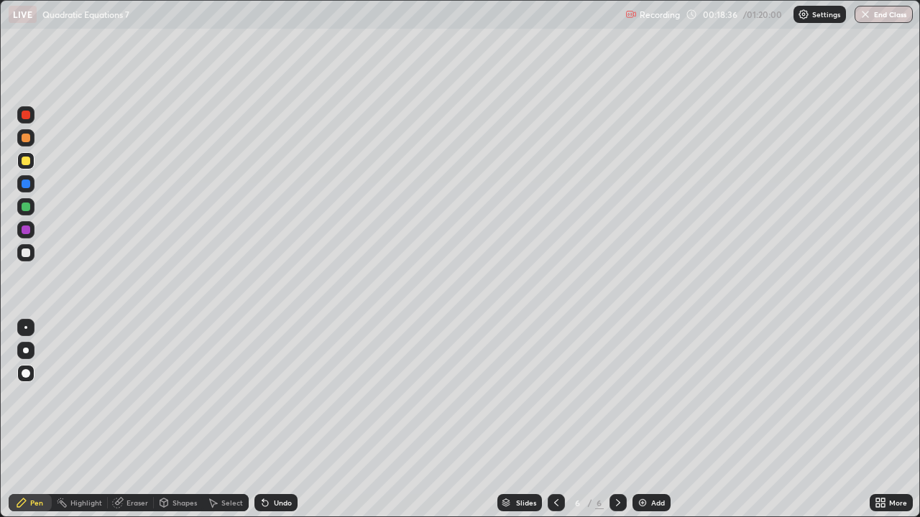
click at [24, 352] on div at bounding box center [26, 351] width 6 height 6
click at [26, 231] on div at bounding box center [26, 230] width 9 height 9
click at [29, 371] on div at bounding box center [26, 373] width 9 height 9
click at [28, 210] on div at bounding box center [26, 207] width 9 height 9
click at [33, 376] on div at bounding box center [25, 373] width 17 height 17
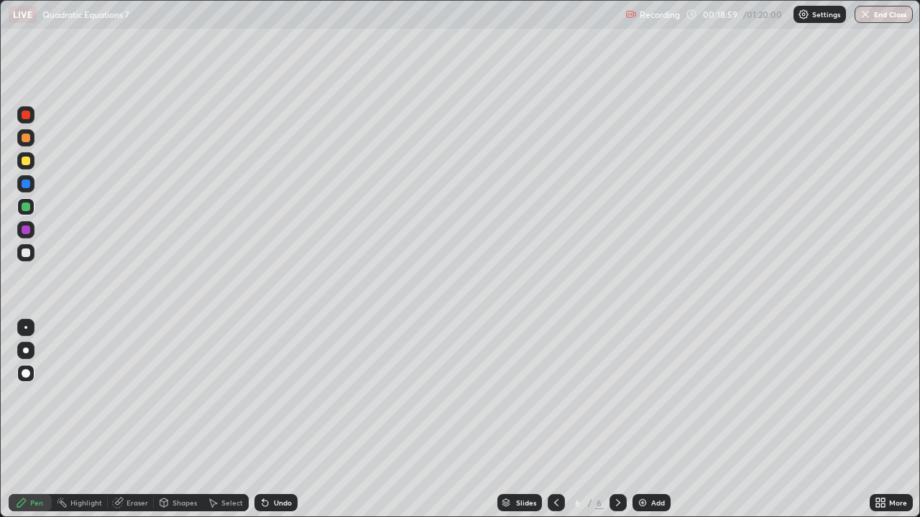
click at [26, 231] on div at bounding box center [26, 230] width 9 height 9
click at [28, 185] on div at bounding box center [26, 184] width 9 height 9
click at [25, 375] on div at bounding box center [26, 373] width 9 height 9
click at [30, 420] on div "Pen" at bounding box center [36, 502] width 13 height 7
click at [27, 165] on div at bounding box center [26, 161] width 9 height 9
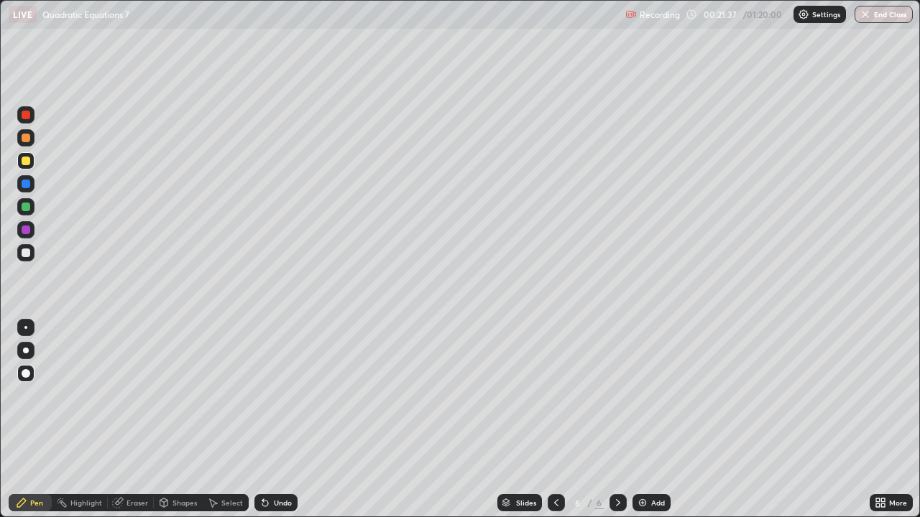
click at [25, 350] on div at bounding box center [26, 351] width 6 height 6
click at [31, 420] on div "Pen" at bounding box center [36, 502] width 13 height 7
click at [617, 420] on icon at bounding box center [618, 502] width 4 height 7
click at [647, 420] on div "Add" at bounding box center [651, 502] width 38 height 17
click at [279, 420] on div "Undo" at bounding box center [283, 502] width 18 height 7
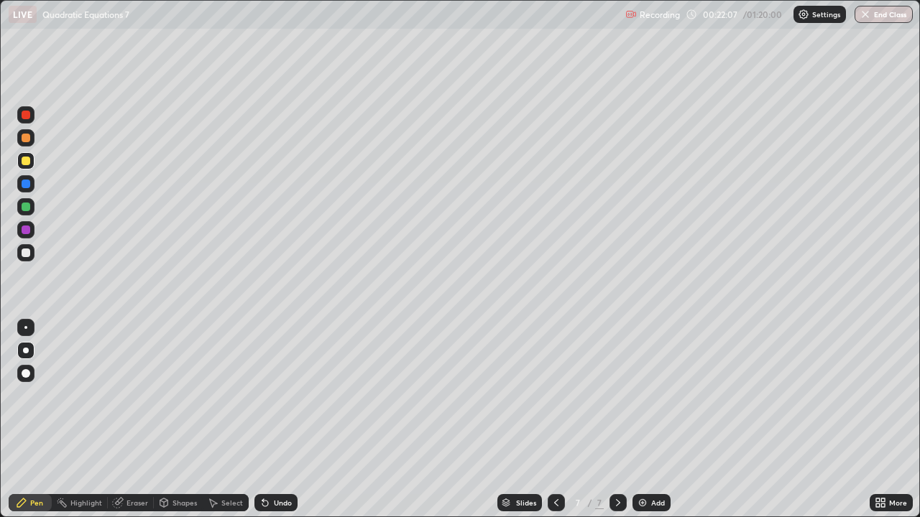
click at [280, 420] on div "Undo" at bounding box center [283, 502] width 18 height 7
click at [280, 420] on div "Undo" at bounding box center [275, 502] width 43 height 17
click at [281, 420] on div "Undo" at bounding box center [275, 502] width 43 height 17
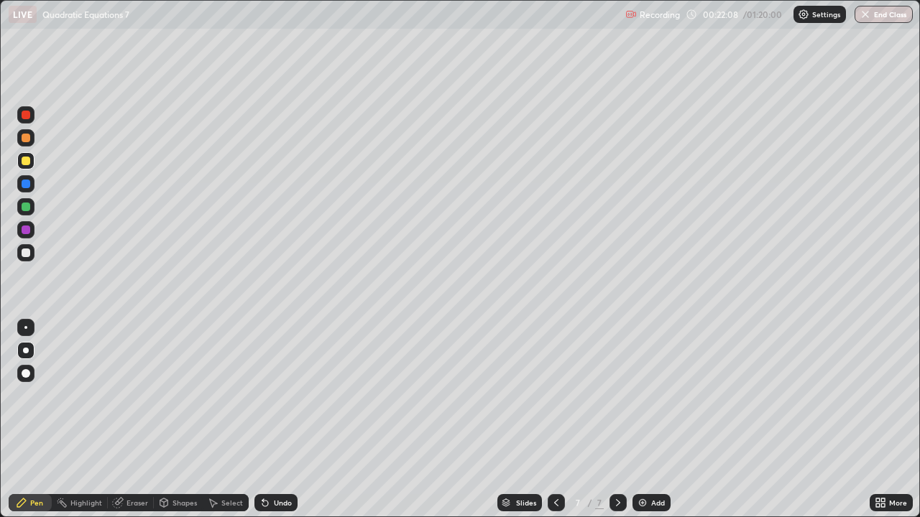
click at [279, 420] on div "Undo" at bounding box center [275, 502] width 43 height 17
click at [27, 254] on div at bounding box center [26, 253] width 9 height 9
click at [29, 231] on div at bounding box center [26, 230] width 9 height 9
click at [26, 253] on div at bounding box center [26, 253] width 9 height 9
click at [26, 206] on div at bounding box center [26, 207] width 9 height 9
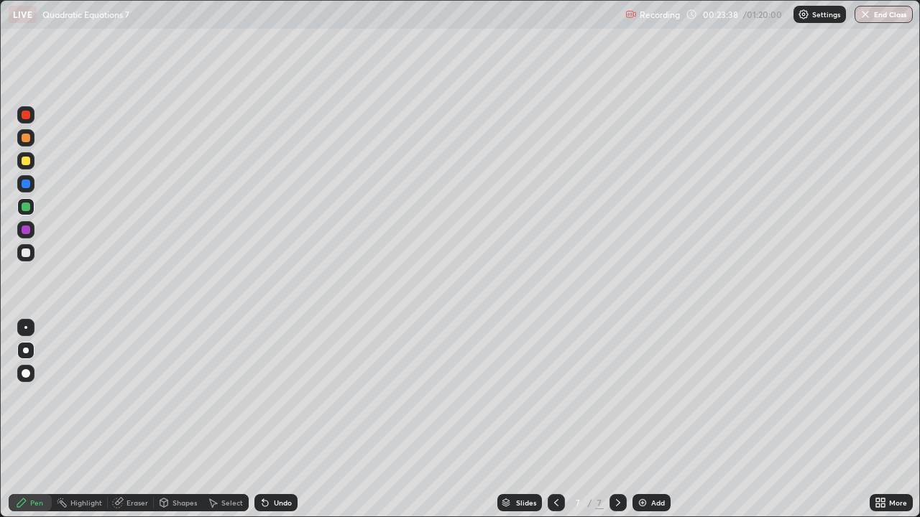
click at [24, 253] on div at bounding box center [26, 253] width 9 height 9
click at [24, 137] on div at bounding box center [26, 138] width 9 height 9
click at [24, 117] on div at bounding box center [26, 115] width 9 height 9
click at [28, 373] on div at bounding box center [26, 373] width 9 height 9
click at [279, 420] on div "Undo" at bounding box center [283, 502] width 18 height 7
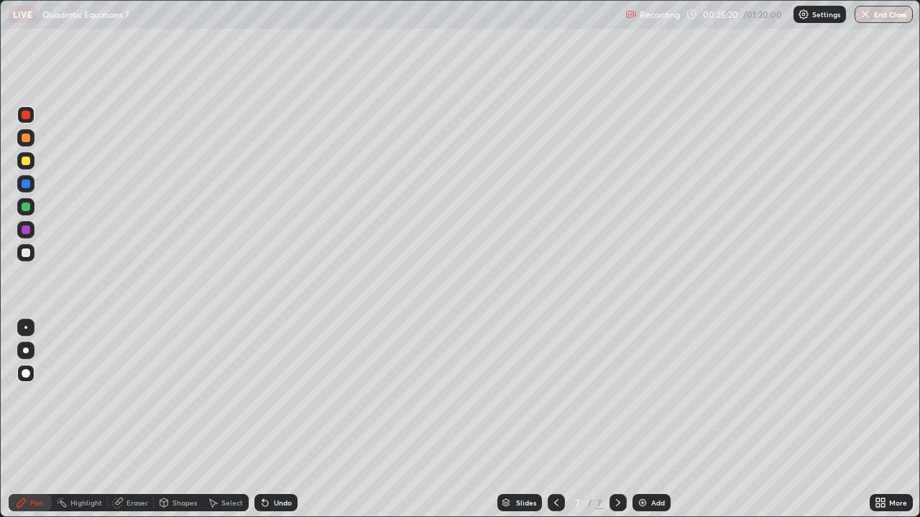
click at [27, 212] on div at bounding box center [25, 206] width 17 height 17
click at [29, 372] on div at bounding box center [26, 373] width 9 height 9
click at [29, 139] on div at bounding box center [26, 138] width 9 height 9
click at [29, 211] on div at bounding box center [25, 206] width 17 height 17
click at [27, 185] on div at bounding box center [26, 184] width 9 height 9
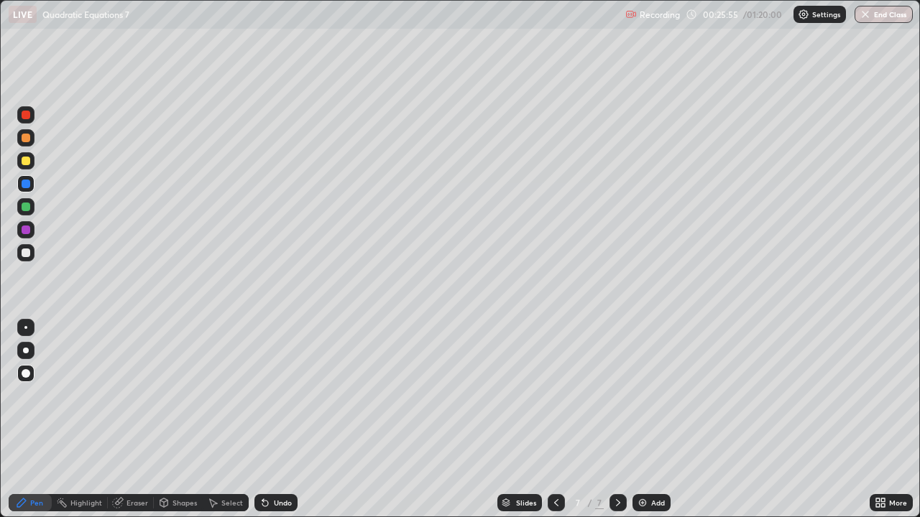
click at [29, 232] on div at bounding box center [26, 230] width 9 height 9
click at [142, 420] on div "Eraser" at bounding box center [137, 502] width 22 height 7
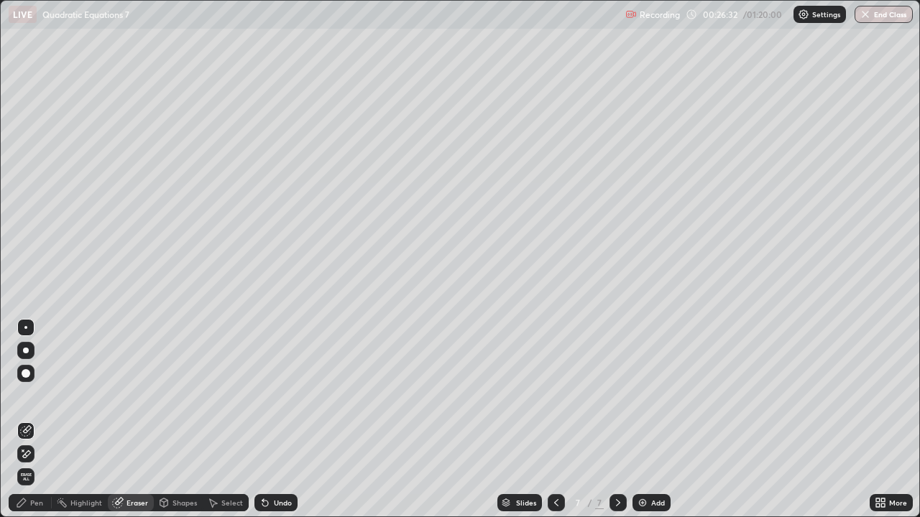
click at [32, 420] on div "Pen" at bounding box center [36, 502] width 13 height 7
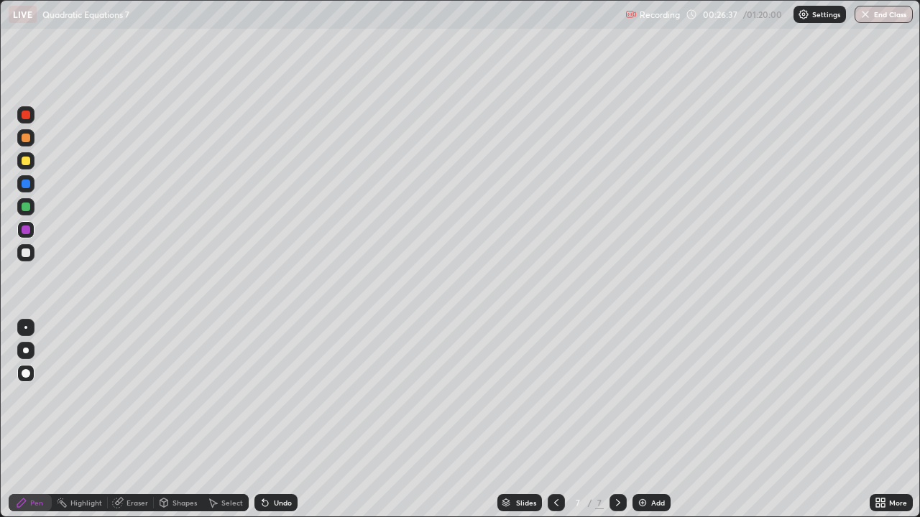
click at [137, 420] on div "Eraser" at bounding box center [137, 502] width 22 height 7
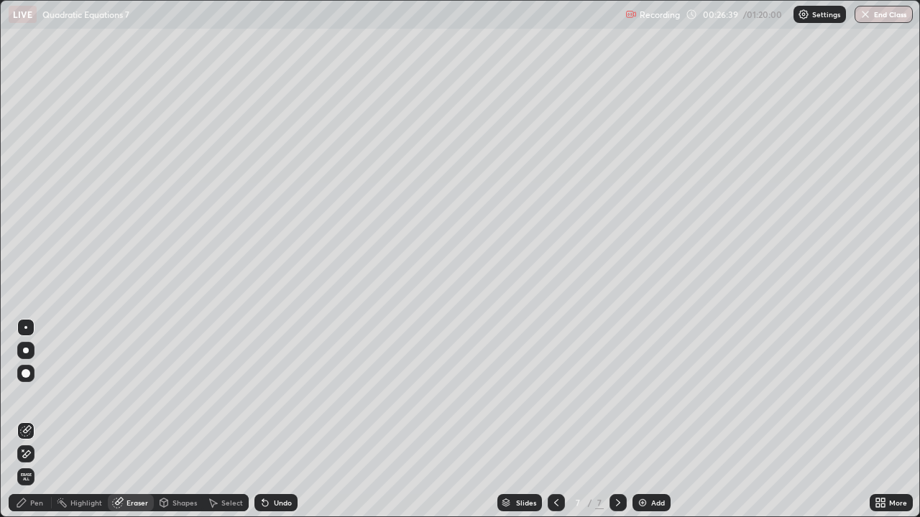
click at [36, 420] on div "Pen" at bounding box center [36, 502] width 13 height 7
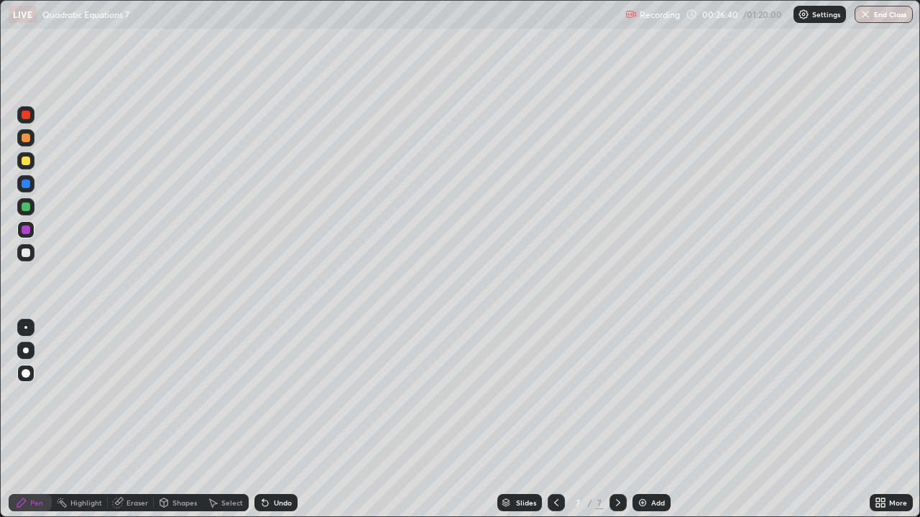
click at [25, 205] on div at bounding box center [26, 207] width 9 height 9
click at [25, 231] on div at bounding box center [26, 230] width 9 height 9
click at [28, 114] on div at bounding box center [26, 115] width 9 height 9
click at [24, 159] on div at bounding box center [26, 161] width 9 height 9
click at [27, 352] on div at bounding box center [26, 351] width 6 height 6
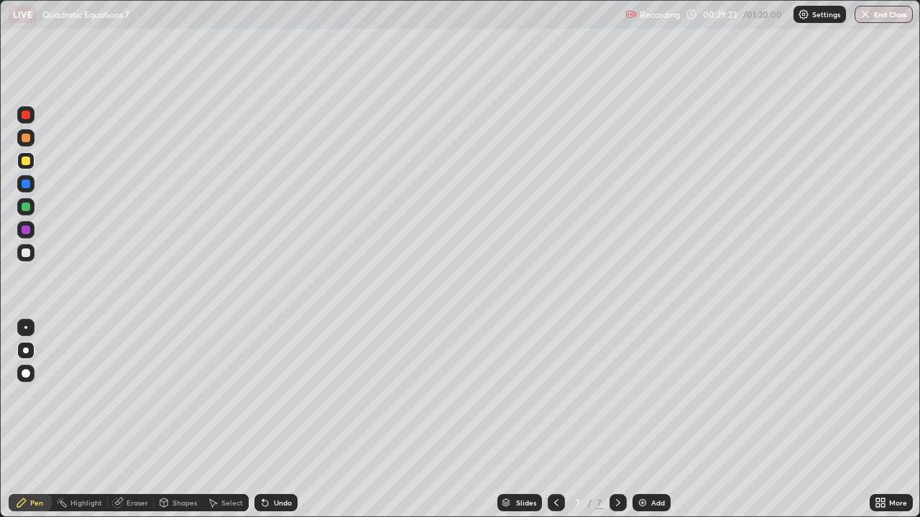
click at [27, 161] on div at bounding box center [26, 161] width 9 height 9
click at [26, 351] on div at bounding box center [26, 351] width 6 height 6
click at [618, 420] on icon at bounding box center [617, 502] width 11 height 11
click at [616, 420] on icon at bounding box center [618, 502] width 4 height 7
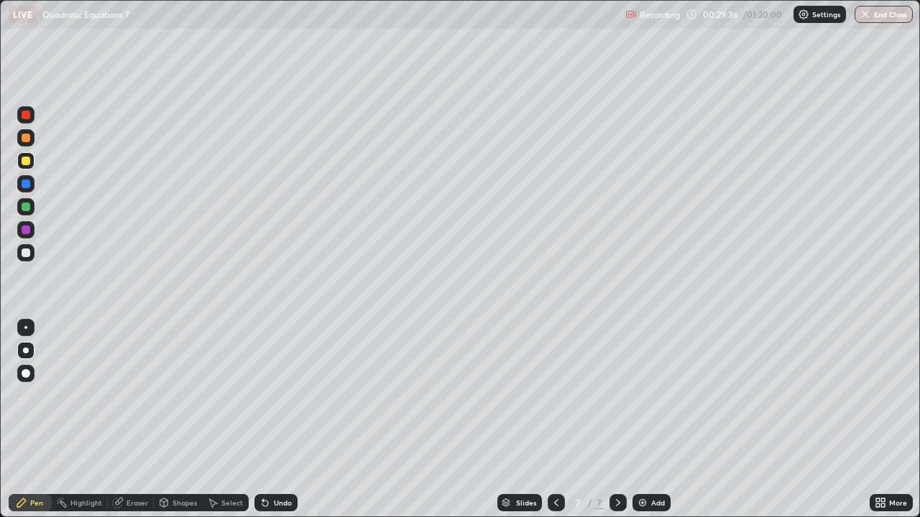
click at [615, 420] on icon at bounding box center [617, 502] width 11 height 11
click at [616, 420] on icon at bounding box center [617, 502] width 11 height 11
click at [647, 420] on div "Add" at bounding box center [651, 502] width 38 height 17
click at [27, 164] on div at bounding box center [26, 161] width 9 height 9
click at [268, 420] on icon at bounding box center [264, 502] width 11 height 11
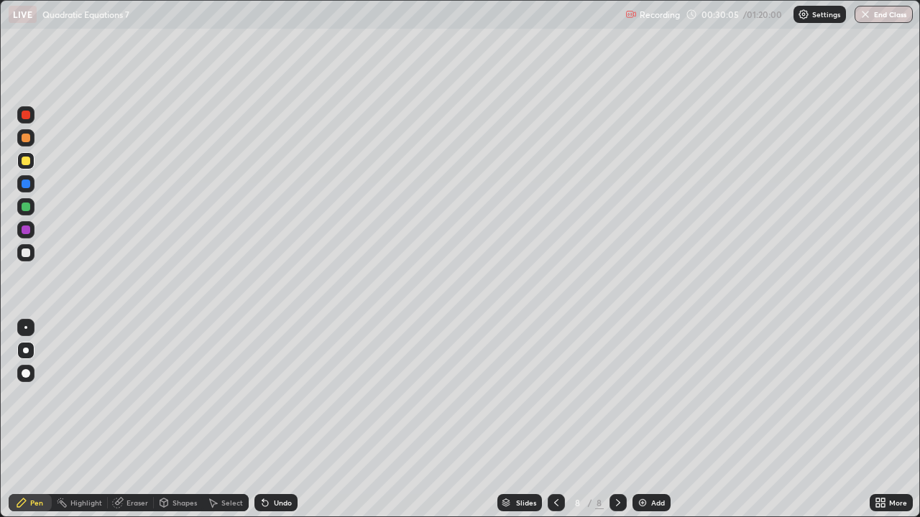
click at [279, 420] on div "Undo" at bounding box center [283, 502] width 18 height 7
click at [274, 420] on div "Undo" at bounding box center [275, 502] width 43 height 17
click at [132, 420] on div "Eraser" at bounding box center [137, 502] width 22 height 7
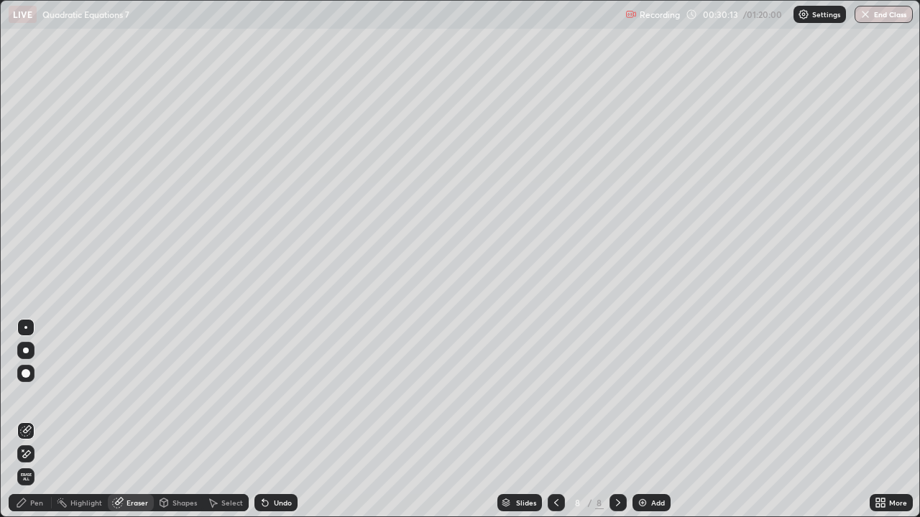
click at [34, 420] on div "Pen" at bounding box center [36, 502] width 13 height 7
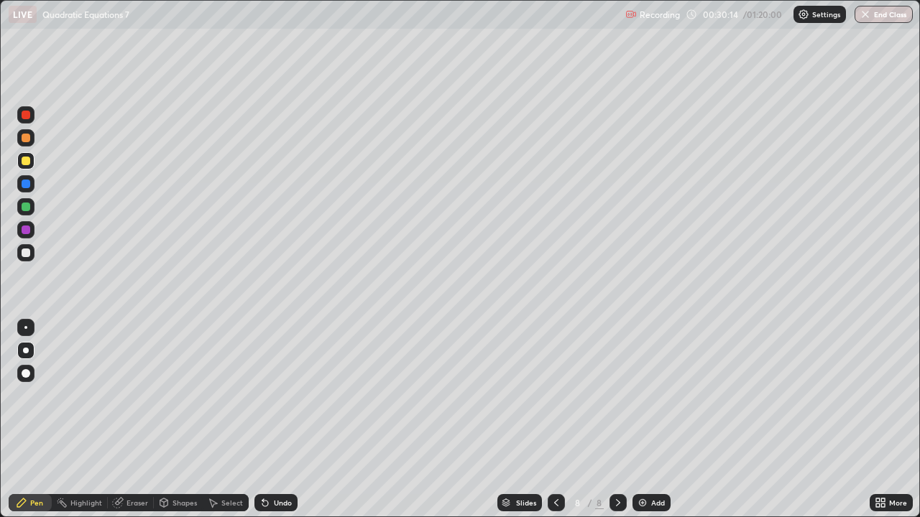
click at [27, 255] on div at bounding box center [26, 253] width 9 height 9
click at [25, 209] on div at bounding box center [26, 207] width 9 height 9
click at [27, 254] on div at bounding box center [26, 253] width 9 height 9
click at [274, 420] on div "Undo" at bounding box center [283, 502] width 18 height 7
click at [280, 420] on div "Undo" at bounding box center [283, 502] width 18 height 7
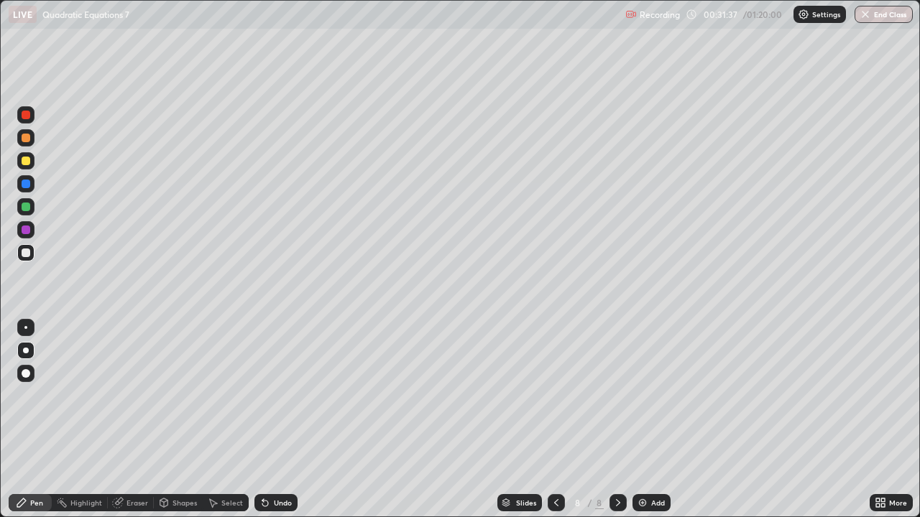
click at [281, 420] on div "Undo" at bounding box center [283, 502] width 18 height 7
click at [26, 231] on div at bounding box center [26, 230] width 9 height 9
click at [553, 420] on icon at bounding box center [555, 502] width 11 height 11
click at [551, 420] on icon at bounding box center [555, 502] width 11 height 11
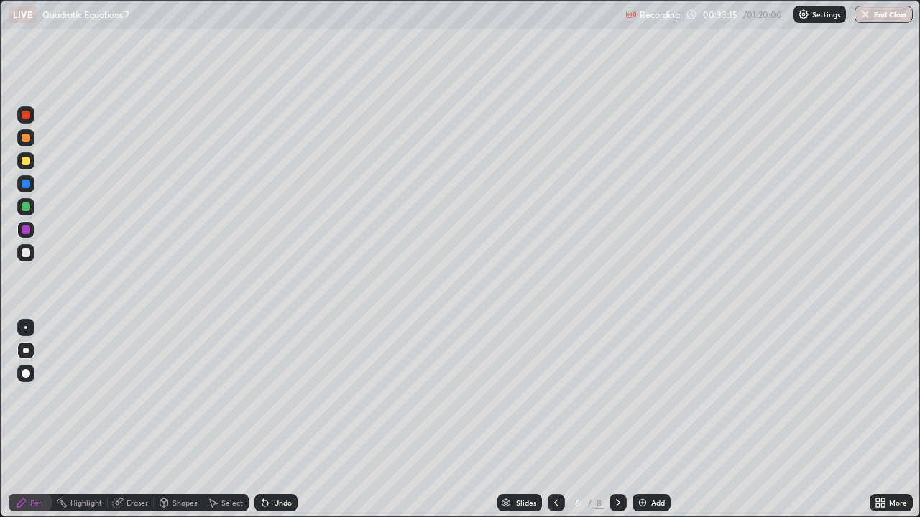
click at [555, 420] on icon at bounding box center [555, 502] width 11 height 11
click at [615, 420] on icon at bounding box center [617, 502] width 11 height 11
click at [614, 420] on icon at bounding box center [617, 502] width 11 height 11
click at [616, 420] on icon at bounding box center [617, 502] width 11 height 11
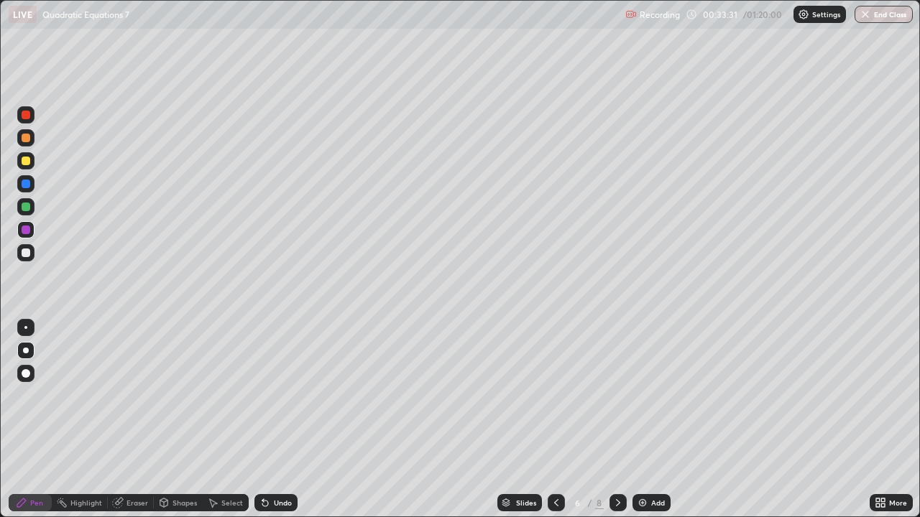
click at [616, 420] on icon at bounding box center [617, 502] width 11 height 11
click at [614, 420] on icon at bounding box center [617, 502] width 11 height 11
click at [27, 160] on div at bounding box center [26, 161] width 9 height 9
click at [24, 252] on div at bounding box center [26, 253] width 9 height 9
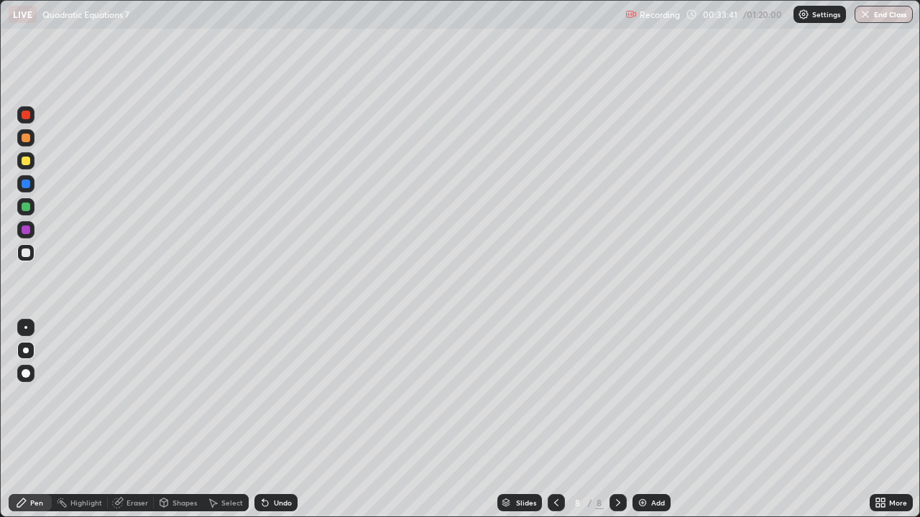
click at [27, 209] on div at bounding box center [26, 207] width 9 height 9
click at [28, 119] on div at bounding box center [26, 115] width 9 height 9
click at [27, 372] on div at bounding box center [26, 373] width 9 height 9
click at [27, 208] on div at bounding box center [26, 207] width 9 height 9
click at [27, 184] on div at bounding box center [26, 184] width 9 height 9
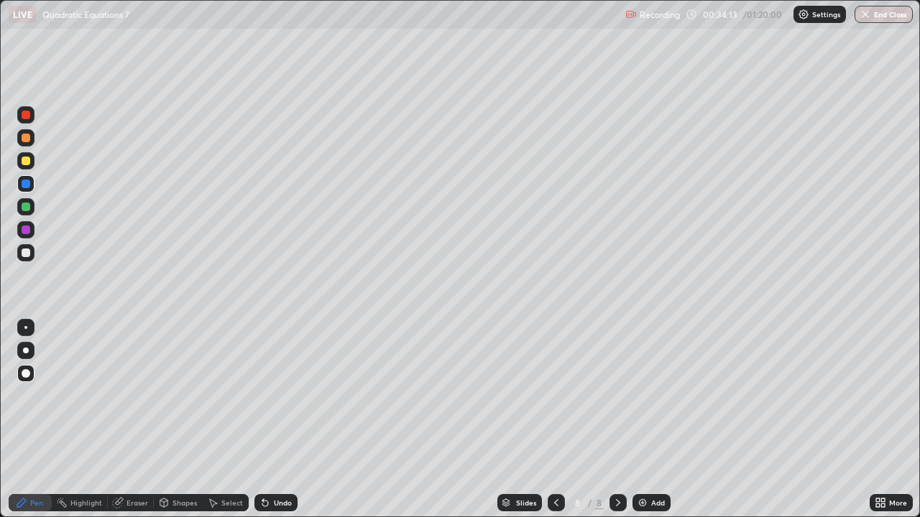
click at [25, 376] on div at bounding box center [26, 373] width 9 height 9
click at [27, 161] on div at bounding box center [26, 161] width 9 height 9
click at [23, 165] on div at bounding box center [26, 161] width 9 height 9
click at [28, 351] on div at bounding box center [26, 351] width 6 height 6
click at [610, 420] on div at bounding box center [617, 502] width 17 height 17
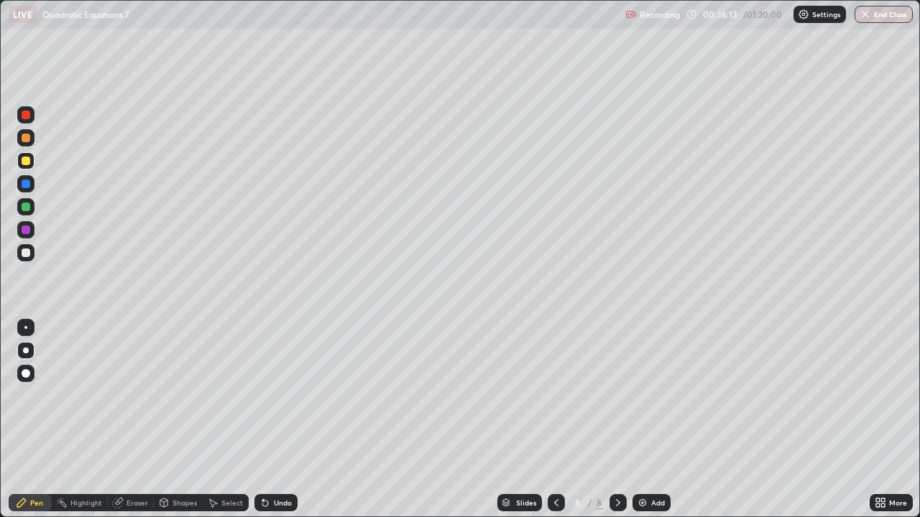
click at [647, 420] on div "Add" at bounding box center [651, 502] width 38 height 17
click at [25, 253] on div at bounding box center [26, 253] width 9 height 9
click at [274, 420] on div "Undo" at bounding box center [283, 502] width 18 height 7
click at [25, 208] on div at bounding box center [26, 207] width 9 height 9
click at [27, 256] on div at bounding box center [26, 253] width 9 height 9
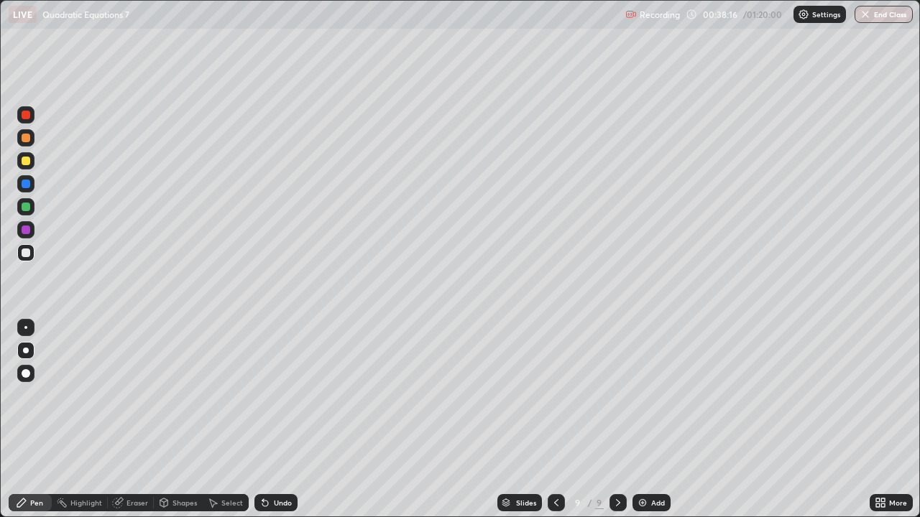
click at [279, 420] on div "Undo" at bounding box center [283, 502] width 18 height 7
click at [28, 233] on div at bounding box center [26, 230] width 9 height 9
click at [25, 165] on div at bounding box center [26, 161] width 9 height 9
click at [26, 351] on div at bounding box center [26, 351] width 6 height 6
click at [27, 209] on div at bounding box center [26, 207] width 9 height 9
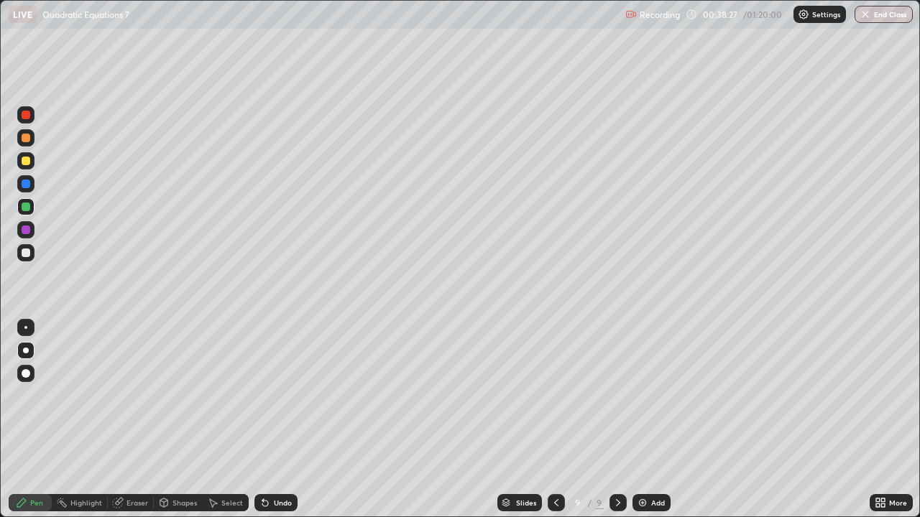
click at [25, 252] on div at bounding box center [26, 253] width 9 height 9
click at [28, 211] on div at bounding box center [26, 207] width 9 height 9
click at [27, 233] on div at bounding box center [26, 230] width 9 height 9
click at [27, 116] on div at bounding box center [26, 115] width 9 height 9
click at [28, 370] on div at bounding box center [26, 373] width 9 height 9
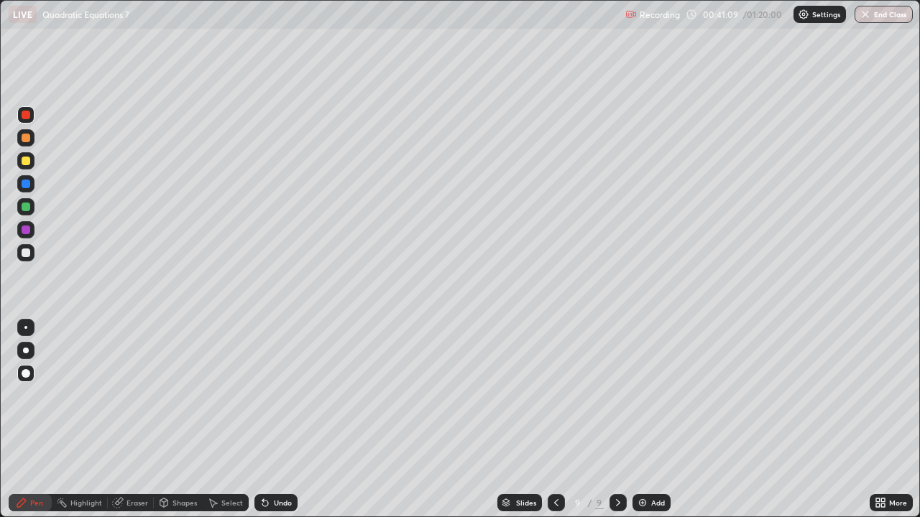
click at [28, 209] on div at bounding box center [26, 207] width 9 height 9
click at [27, 160] on div at bounding box center [26, 161] width 9 height 9
click at [26, 351] on div at bounding box center [26, 351] width 6 height 6
click at [616, 420] on icon at bounding box center [617, 502] width 11 height 11
click at [645, 420] on img at bounding box center [642, 502] width 11 height 11
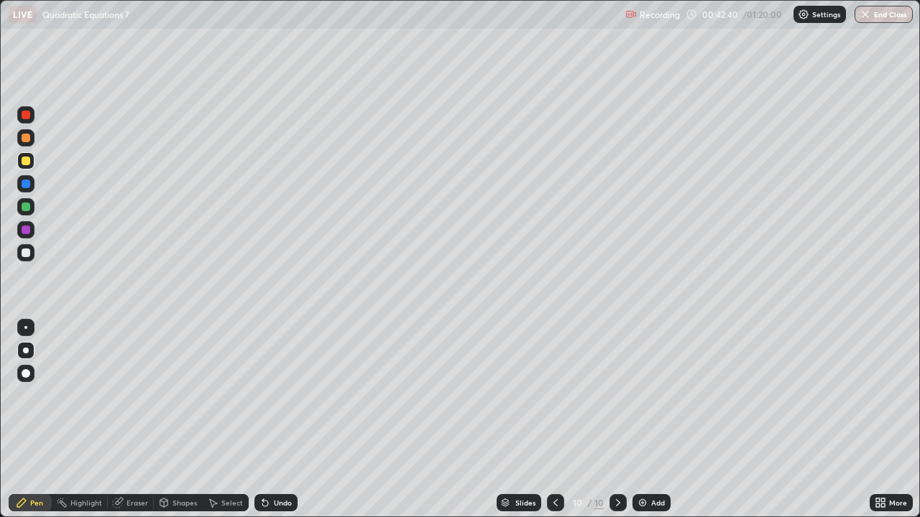
click at [26, 254] on div at bounding box center [26, 253] width 9 height 9
click at [31, 207] on div at bounding box center [25, 206] width 17 height 17
click at [25, 255] on div at bounding box center [26, 253] width 9 height 9
click at [27, 231] on div at bounding box center [26, 230] width 9 height 9
click at [29, 142] on div at bounding box center [25, 137] width 17 height 17
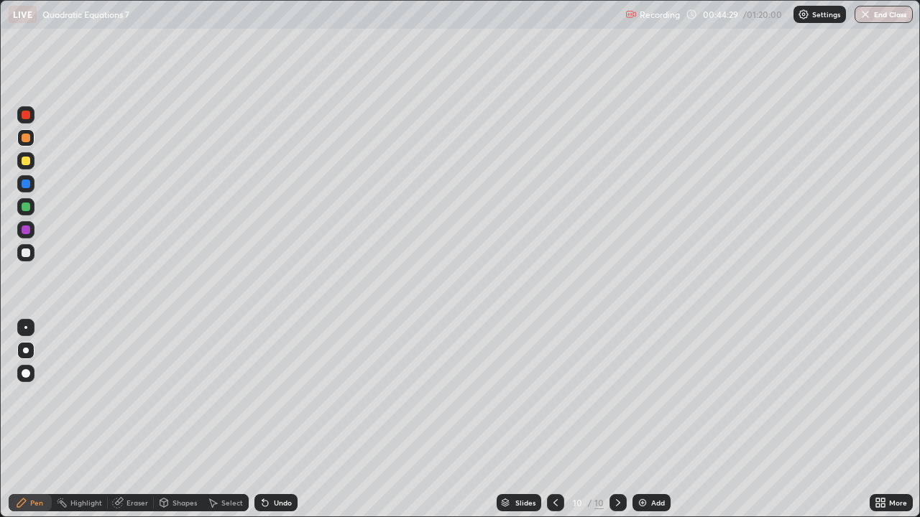
click at [275, 420] on div "Undo" at bounding box center [283, 502] width 18 height 7
click at [26, 208] on div at bounding box center [26, 207] width 9 height 9
click at [28, 118] on div at bounding box center [26, 115] width 9 height 9
click at [25, 376] on div at bounding box center [26, 373] width 9 height 9
click at [28, 210] on div at bounding box center [26, 207] width 9 height 9
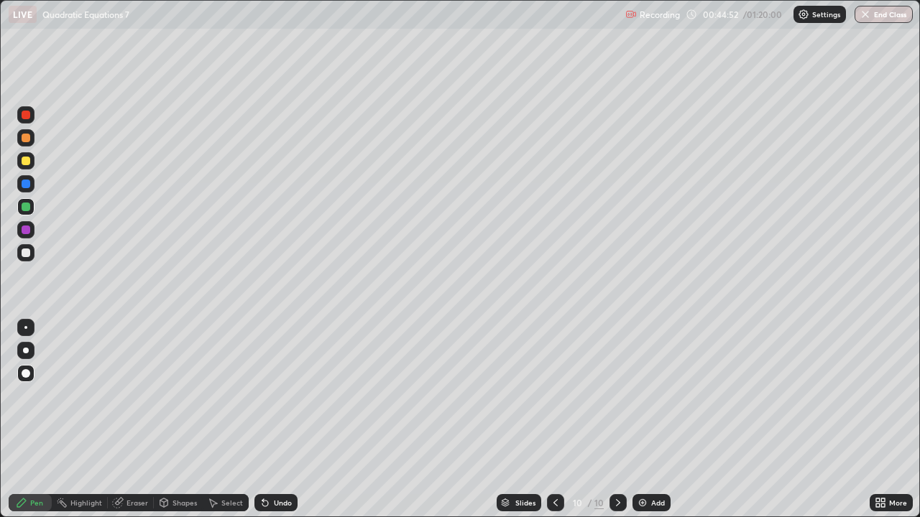
click at [27, 377] on div at bounding box center [26, 373] width 9 height 9
click at [27, 161] on div at bounding box center [26, 161] width 9 height 9
click at [24, 351] on div at bounding box center [26, 351] width 6 height 6
click at [135, 420] on div "Eraser" at bounding box center [137, 502] width 22 height 7
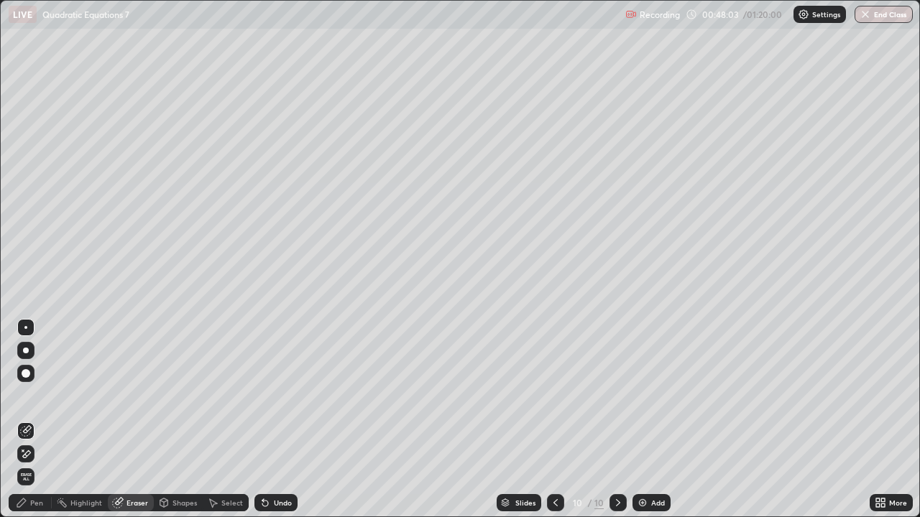
click at [32, 420] on div "Pen" at bounding box center [36, 502] width 13 height 7
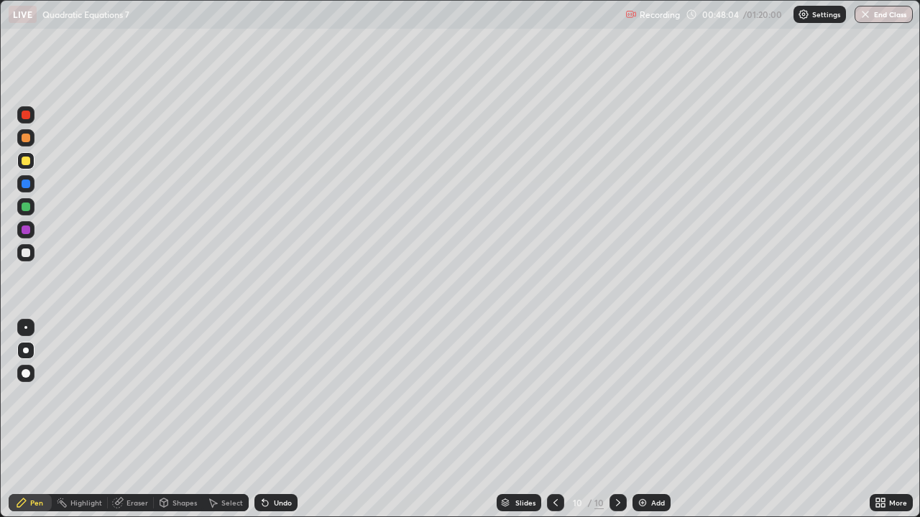
click at [28, 161] on div at bounding box center [26, 161] width 9 height 9
click at [27, 164] on div at bounding box center [26, 161] width 9 height 9
click at [26, 351] on div at bounding box center [26, 351] width 6 height 6
click at [25, 162] on div at bounding box center [26, 161] width 9 height 9
click at [24, 353] on div at bounding box center [26, 351] width 6 height 6
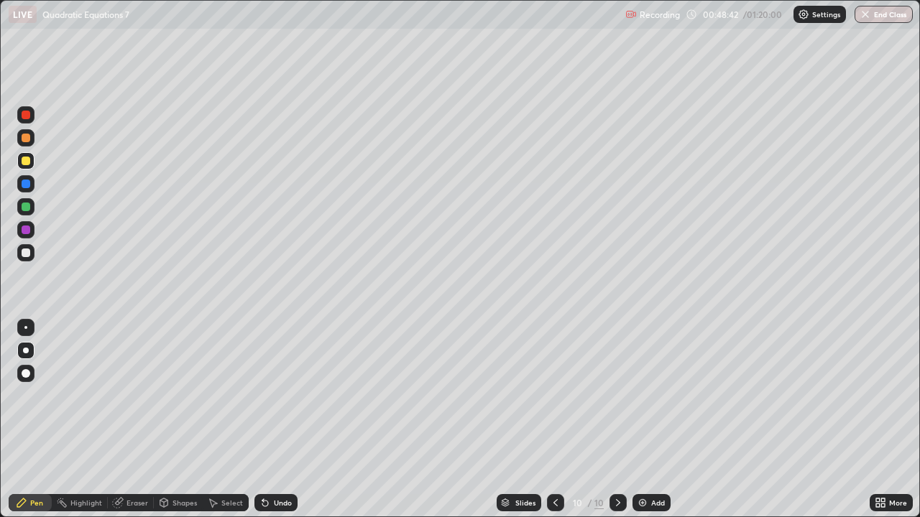
click at [33, 420] on div "Pen" at bounding box center [36, 502] width 13 height 7
click at [23, 162] on div at bounding box center [26, 161] width 9 height 9
click at [26, 351] on div at bounding box center [26, 351] width 6 height 6
click at [616, 420] on icon at bounding box center [618, 502] width 4 height 7
click at [615, 420] on icon at bounding box center [617, 502] width 11 height 11
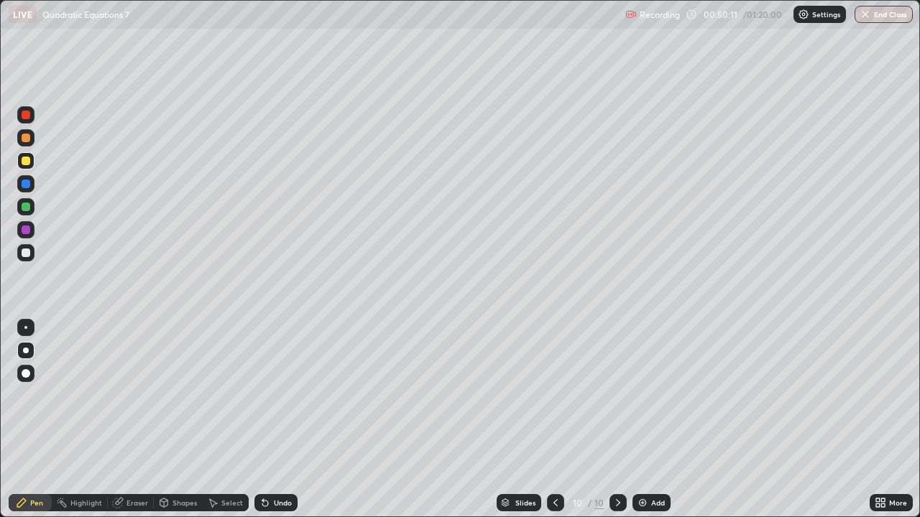
click at [616, 420] on icon at bounding box center [617, 502] width 11 height 11
click at [615, 420] on icon at bounding box center [617, 502] width 11 height 11
click at [616, 420] on icon at bounding box center [617, 502] width 11 height 11
click at [647, 420] on div "Add" at bounding box center [651, 502] width 38 height 17
click at [27, 161] on div at bounding box center [26, 161] width 9 height 9
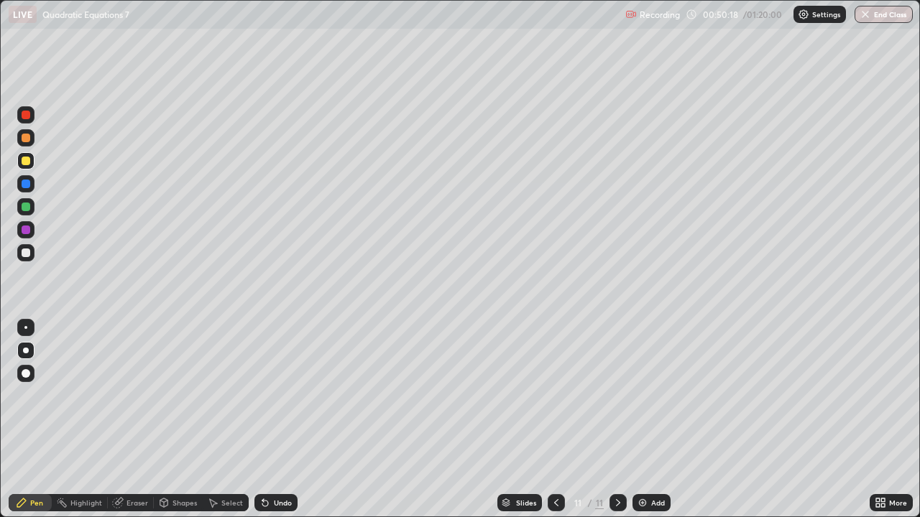
click at [27, 160] on div at bounding box center [26, 161] width 9 height 9
click at [26, 352] on div at bounding box center [26, 351] width 6 height 6
click at [284, 420] on div "Undo" at bounding box center [283, 502] width 18 height 7
click at [141, 420] on div "Eraser" at bounding box center [137, 502] width 22 height 7
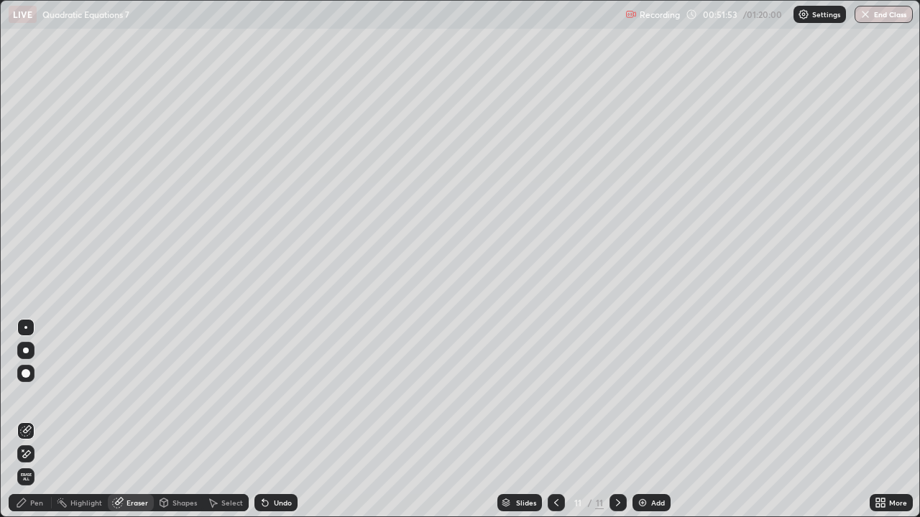
click at [230, 420] on div "Select" at bounding box center [232, 502] width 22 height 7
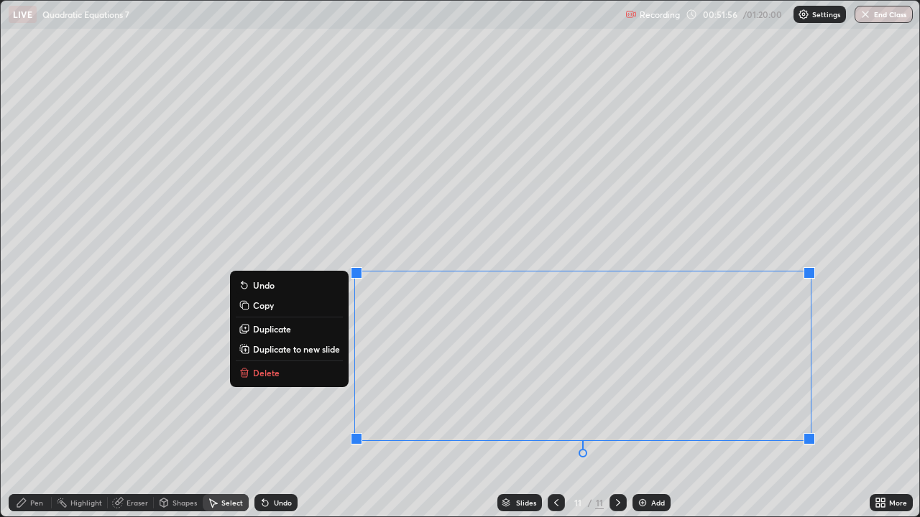
click at [292, 375] on button "Delete" at bounding box center [289, 372] width 107 height 17
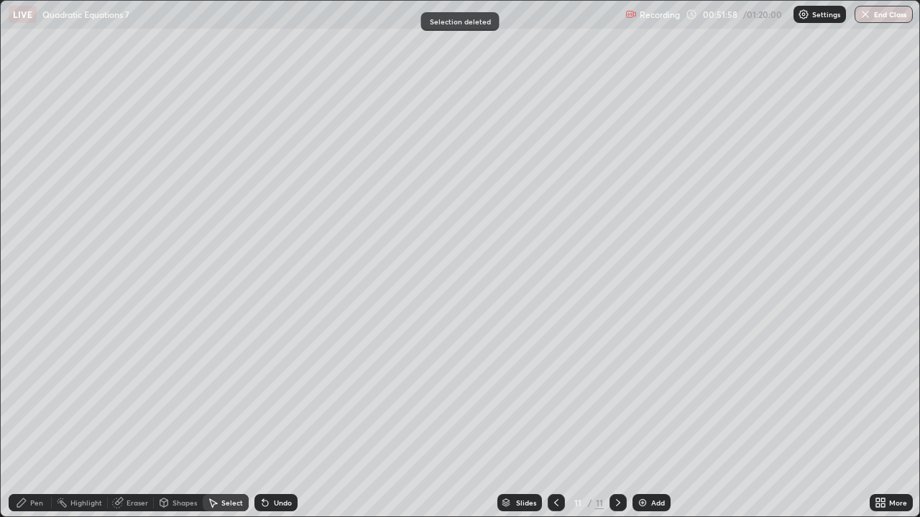
click at [27, 420] on div "Pen" at bounding box center [30, 502] width 43 height 17
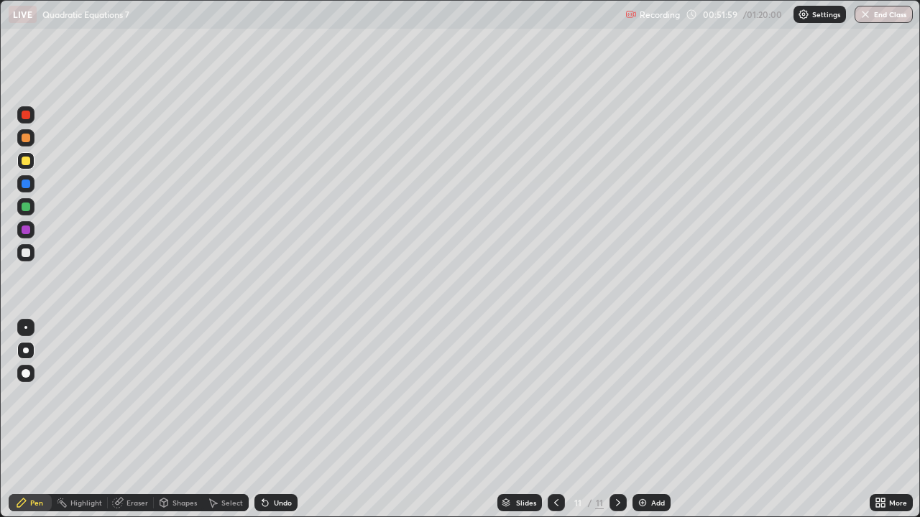
click at [27, 254] on div at bounding box center [26, 253] width 9 height 9
click at [25, 255] on div at bounding box center [26, 253] width 9 height 9
click at [285, 420] on div "Undo" at bounding box center [283, 502] width 18 height 7
click at [28, 233] on div at bounding box center [26, 230] width 9 height 9
click at [27, 207] on div at bounding box center [26, 207] width 9 height 9
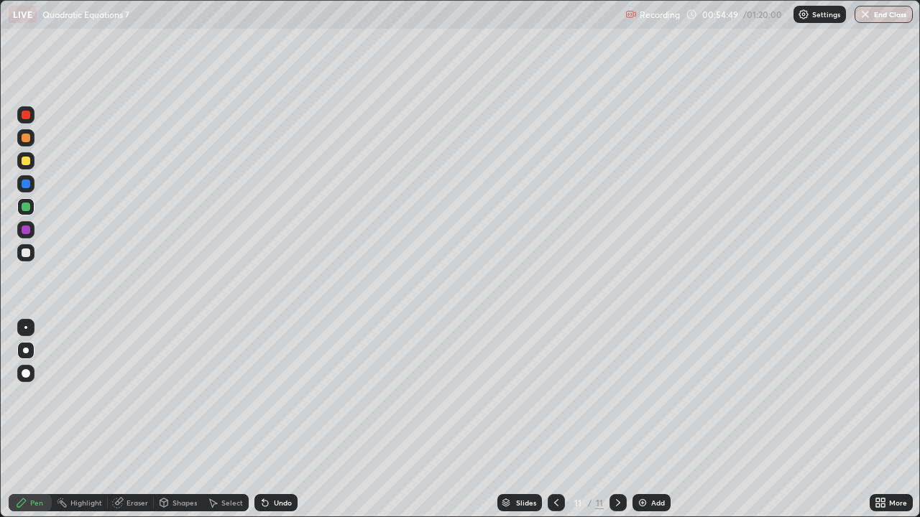
click at [284, 420] on div "Undo" at bounding box center [283, 502] width 18 height 7
click at [32, 165] on div at bounding box center [25, 160] width 17 height 17
click at [26, 351] on div at bounding box center [26, 351] width 6 height 6
click at [616, 420] on icon at bounding box center [618, 502] width 4 height 7
click at [651, 420] on div "Add" at bounding box center [658, 502] width 14 height 7
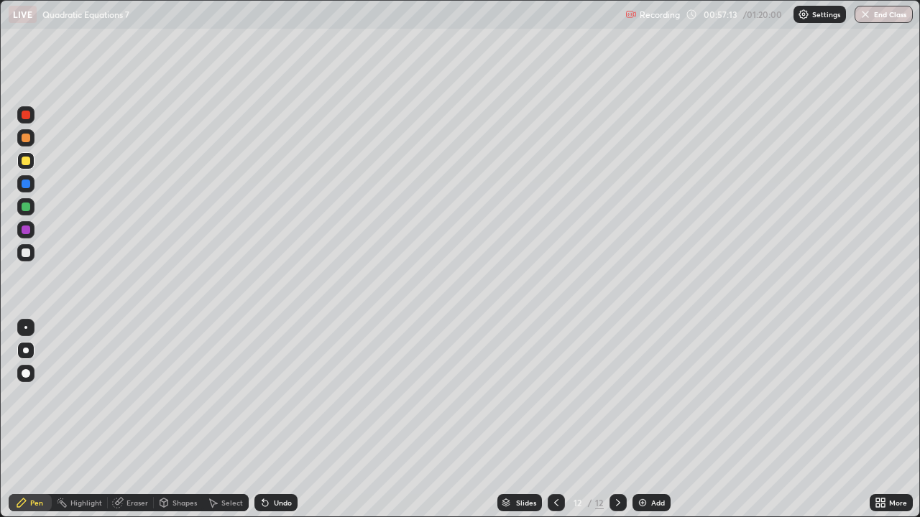
click at [25, 253] on div at bounding box center [26, 253] width 9 height 9
click at [22, 253] on div at bounding box center [26, 253] width 9 height 9
click at [26, 232] on div at bounding box center [26, 230] width 9 height 9
click at [26, 208] on div at bounding box center [26, 207] width 9 height 9
click at [26, 232] on div at bounding box center [26, 230] width 9 height 9
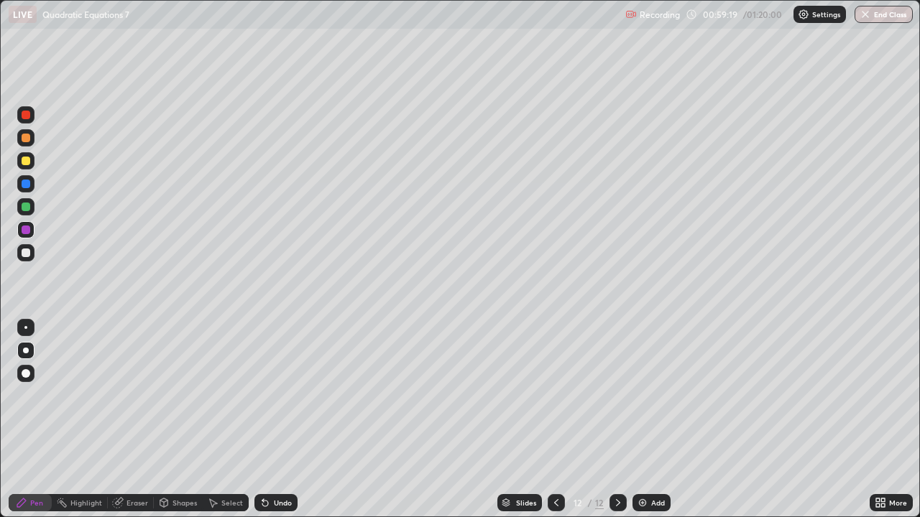
click at [29, 256] on div at bounding box center [26, 253] width 9 height 9
click at [26, 184] on div at bounding box center [26, 184] width 9 height 9
click at [274, 420] on div "Undo" at bounding box center [283, 502] width 18 height 7
click at [277, 420] on div "Undo" at bounding box center [275, 502] width 43 height 17
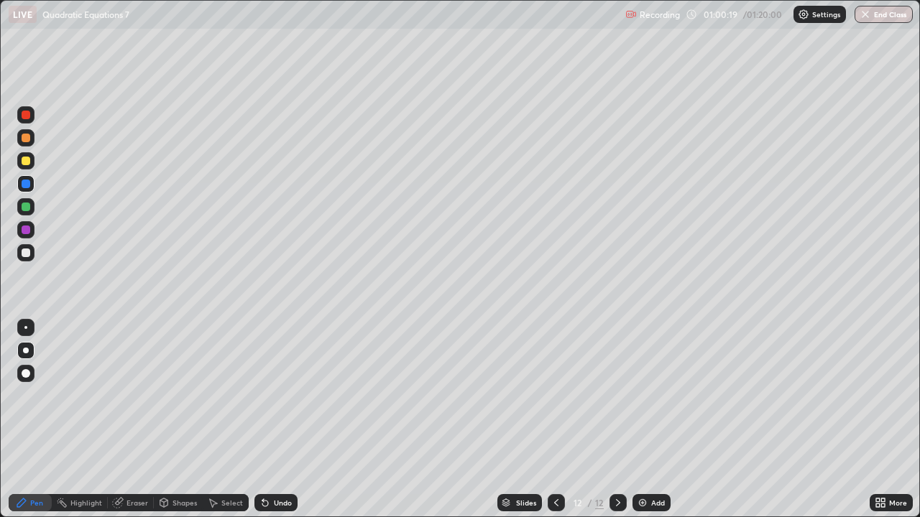
click at [138, 420] on div "Eraser" at bounding box center [137, 502] width 22 height 7
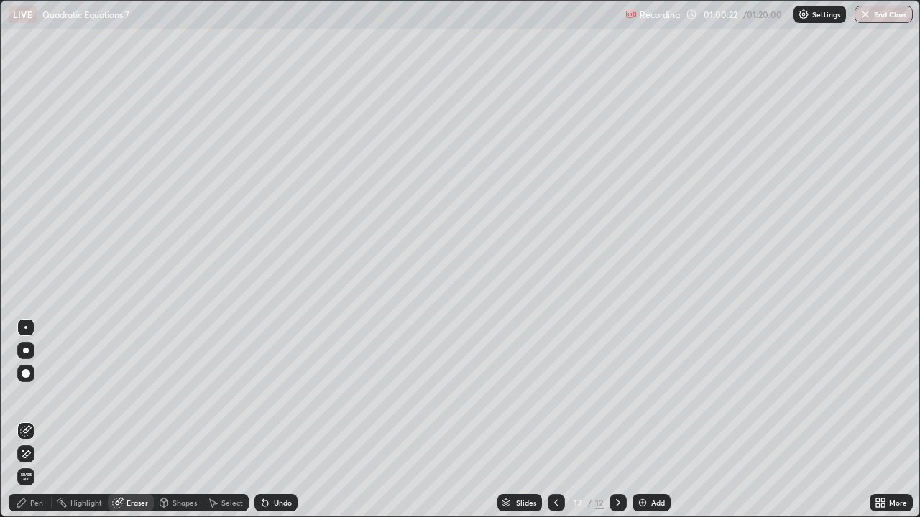
click at [32, 420] on div "Pen" at bounding box center [36, 502] width 13 height 7
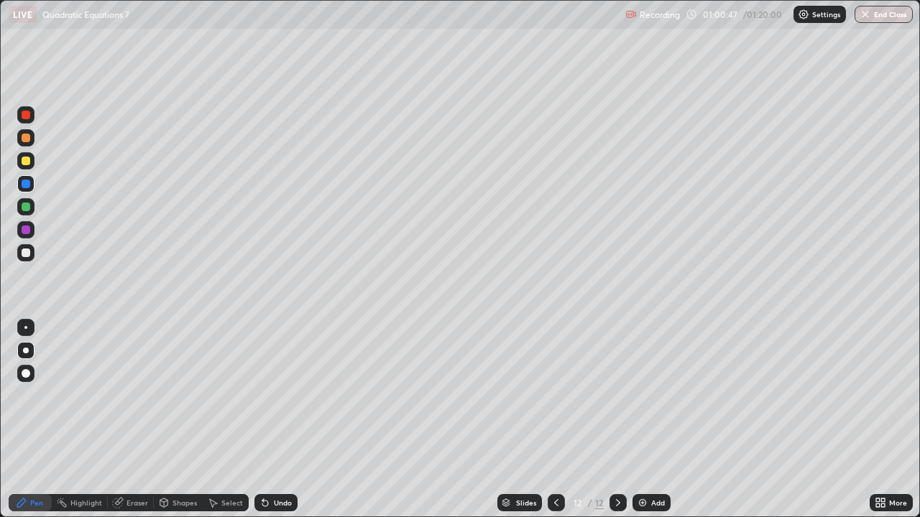
click at [133, 420] on div "Eraser" at bounding box center [137, 502] width 22 height 7
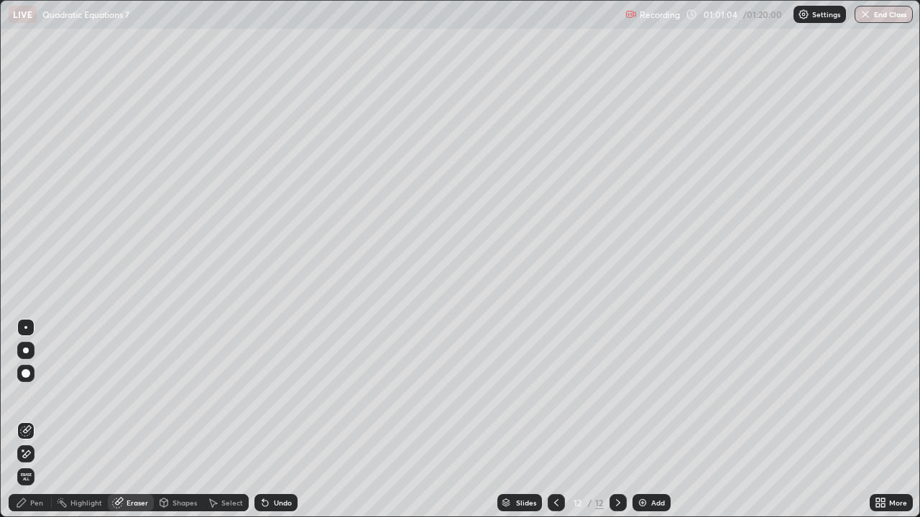
click at [32, 420] on div "Pen" at bounding box center [36, 502] width 13 height 7
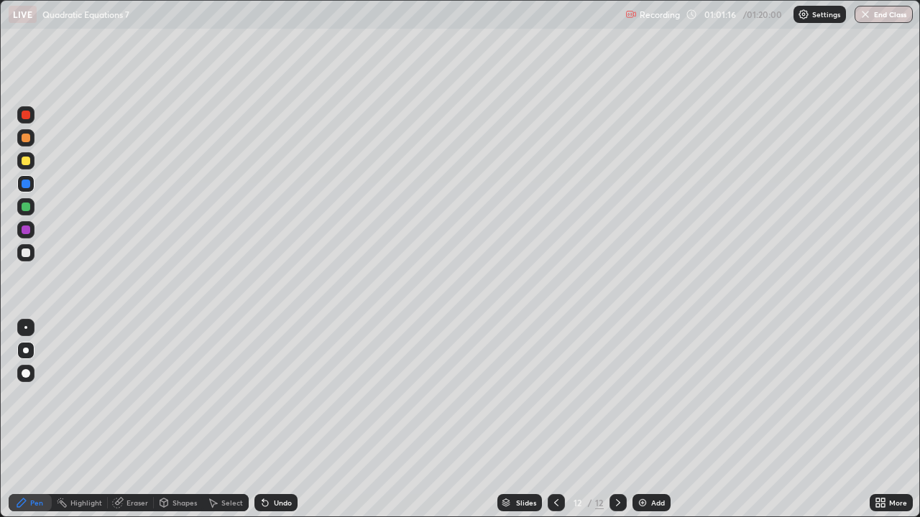
click at [26, 254] on div at bounding box center [26, 253] width 9 height 9
click at [277, 420] on div "Undo" at bounding box center [283, 502] width 18 height 7
click at [26, 230] on div at bounding box center [26, 230] width 9 height 9
click at [24, 376] on div at bounding box center [26, 373] width 9 height 9
click at [270, 420] on div "Undo" at bounding box center [275, 502] width 43 height 17
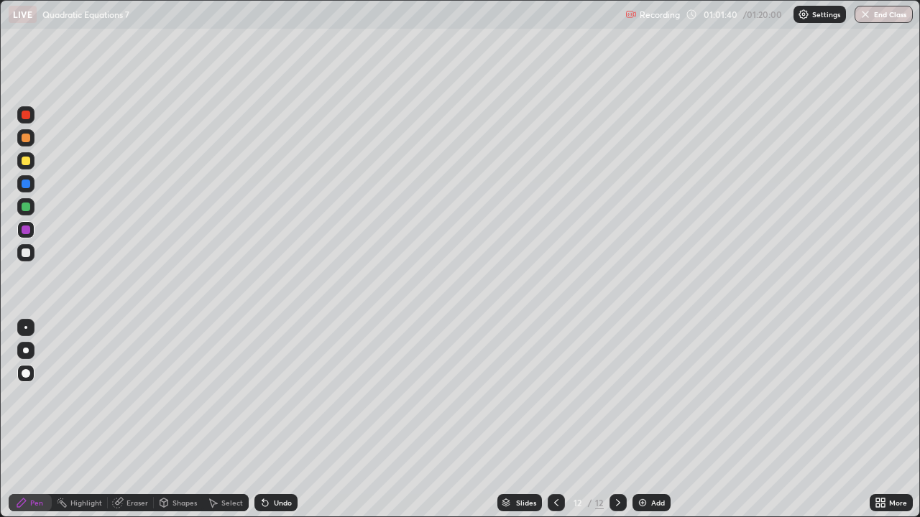
click at [274, 420] on div "Undo" at bounding box center [283, 502] width 18 height 7
click at [26, 251] on div at bounding box center [26, 253] width 9 height 9
click at [27, 116] on div at bounding box center [26, 115] width 9 height 9
click at [140, 420] on div "Eraser" at bounding box center [137, 502] width 22 height 7
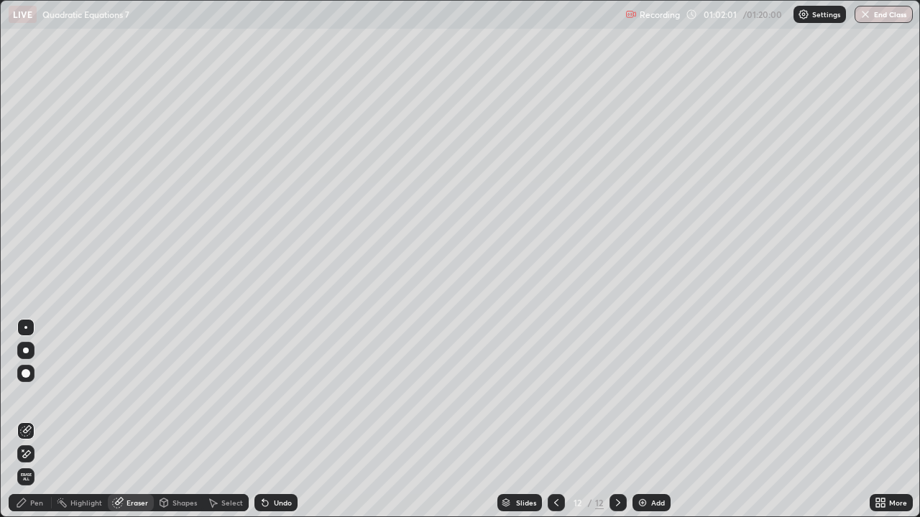
click at [42, 420] on div "Pen" at bounding box center [36, 502] width 13 height 7
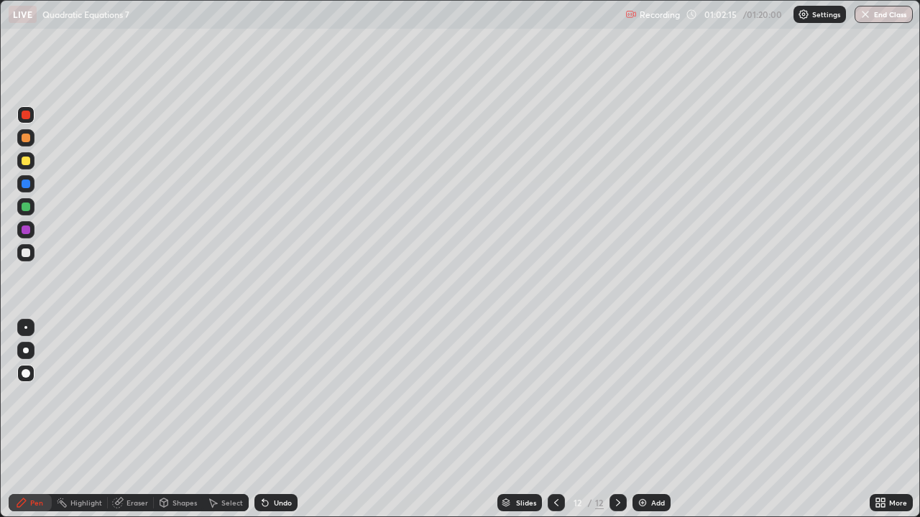
click at [26, 251] on div at bounding box center [26, 253] width 9 height 9
click at [277, 420] on div "Undo" at bounding box center [283, 502] width 18 height 7
click at [274, 420] on div "Undo" at bounding box center [275, 502] width 43 height 17
click at [278, 420] on div "Undo" at bounding box center [283, 502] width 18 height 7
click at [26, 351] on div at bounding box center [26, 351] width 6 height 6
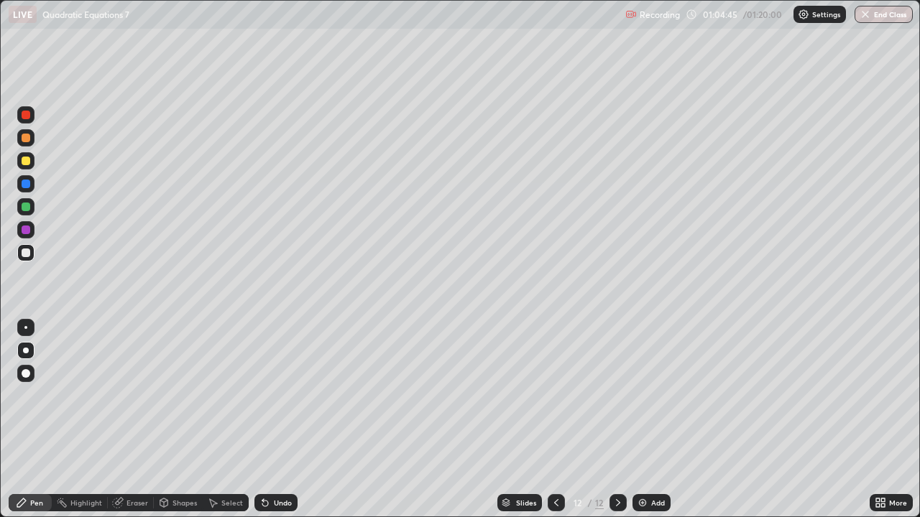
click at [616, 420] on icon at bounding box center [617, 502] width 11 height 11
click at [649, 420] on div "Add" at bounding box center [651, 502] width 38 height 17
click at [28, 162] on div at bounding box center [26, 161] width 9 height 9
click at [140, 420] on div "Eraser" at bounding box center [137, 502] width 22 height 7
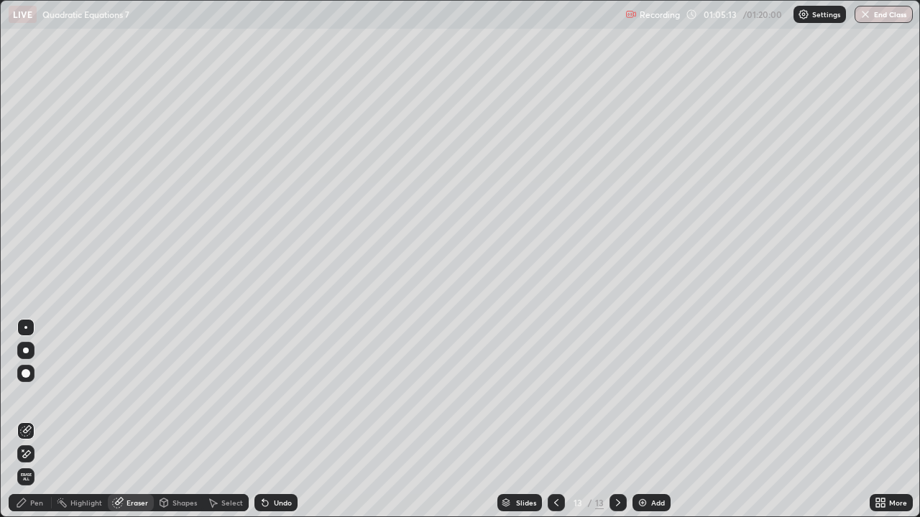
click at [34, 420] on div "Pen" at bounding box center [36, 502] width 13 height 7
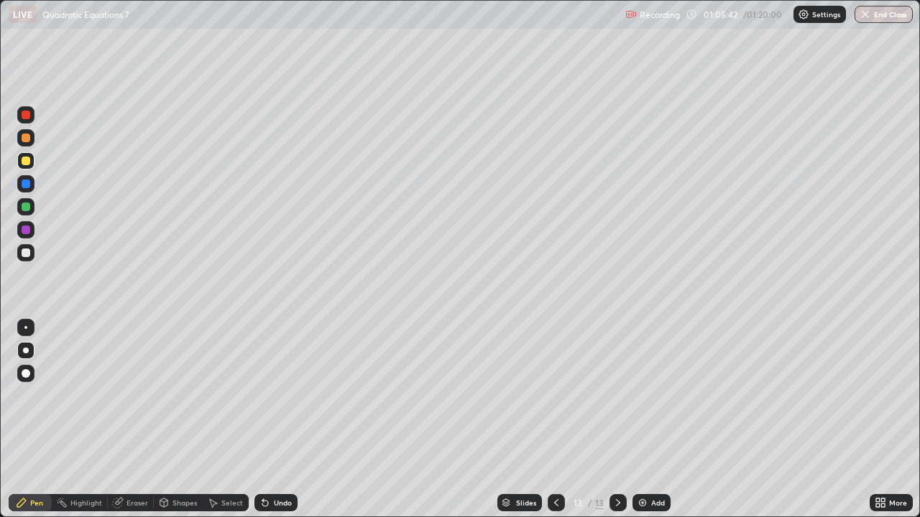
click at [29, 255] on div at bounding box center [26, 253] width 9 height 9
click at [25, 255] on div at bounding box center [26, 253] width 9 height 9
click at [27, 374] on div at bounding box center [26, 373] width 9 height 9
click at [26, 349] on div at bounding box center [26, 351] width 6 height 6
click at [127, 420] on div "Eraser" at bounding box center [137, 502] width 22 height 7
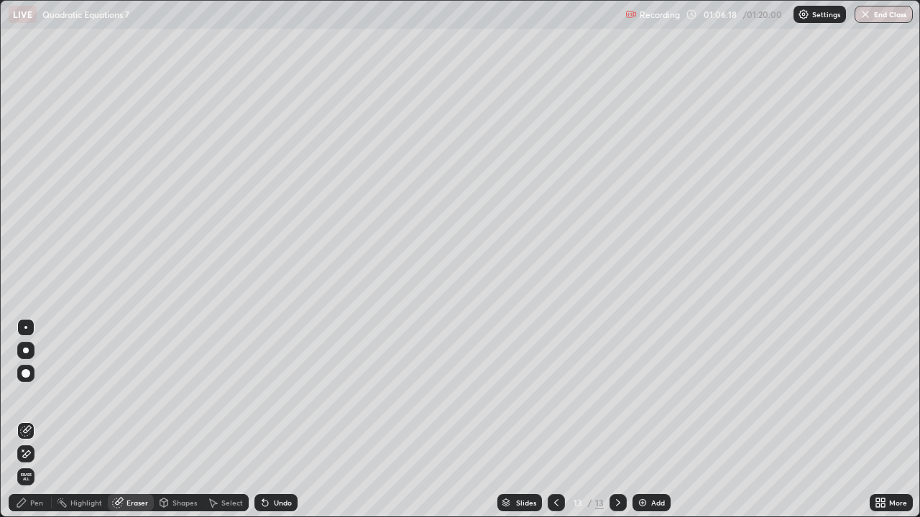
click at [226, 420] on div "Select" at bounding box center [232, 502] width 22 height 7
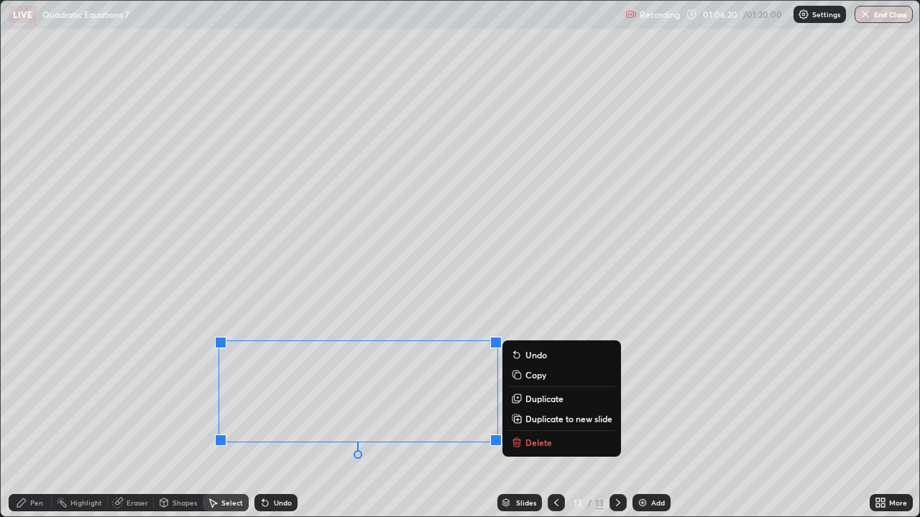
click at [530, 420] on p "Delete" at bounding box center [538, 442] width 27 height 11
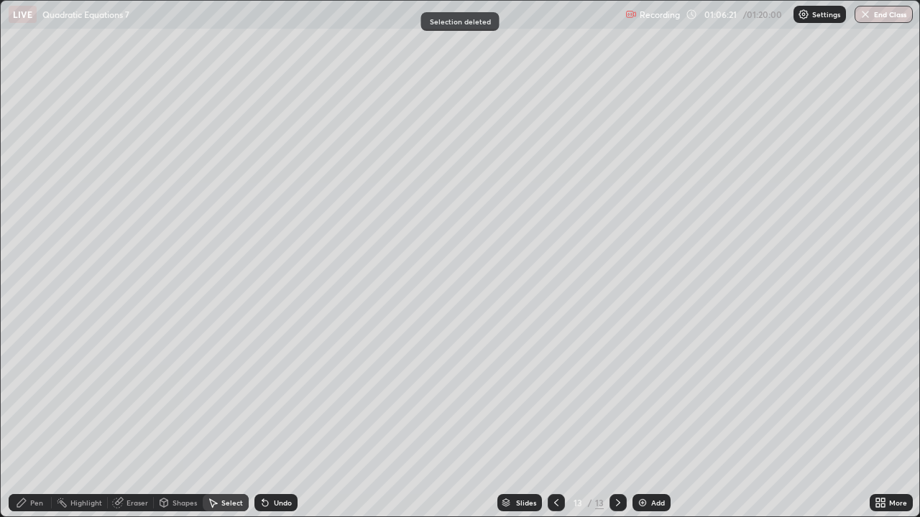
click at [42, 420] on div "Pen" at bounding box center [36, 502] width 13 height 7
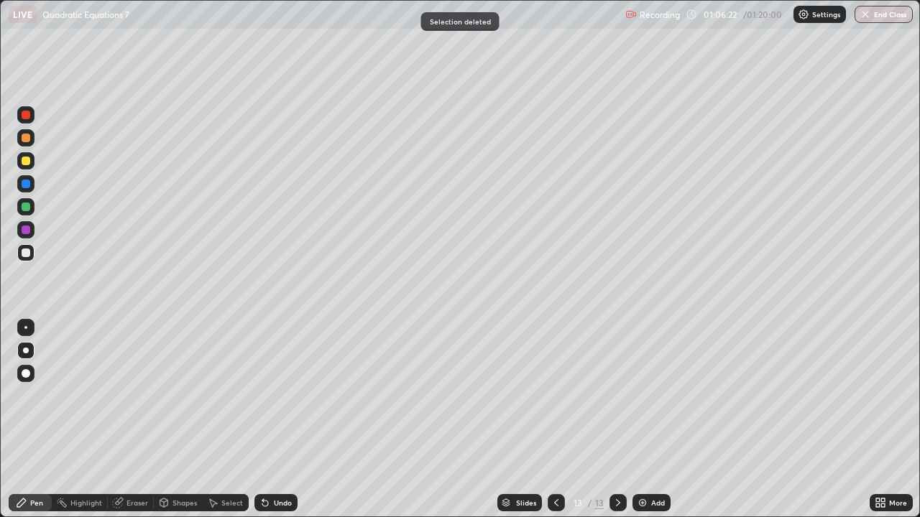
click at [27, 256] on div at bounding box center [26, 253] width 9 height 9
click at [124, 420] on div "Eraser" at bounding box center [131, 502] width 46 height 17
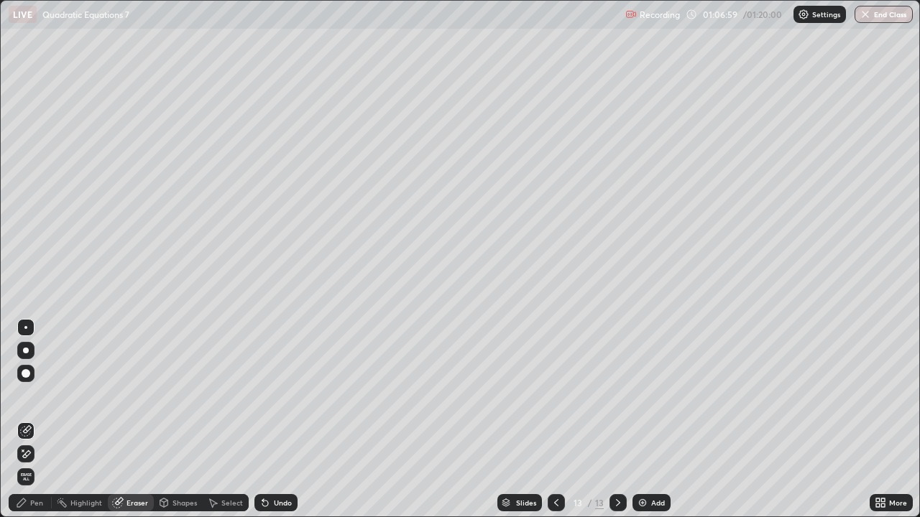
click at [27, 420] on icon at bounding box center [21, 502] width 11 height 11
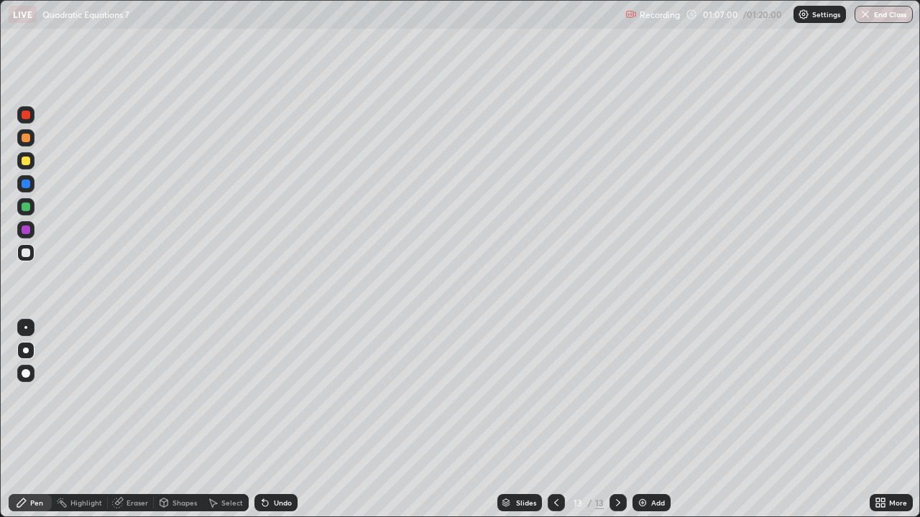
click at [24, 162] on div at bounding box center [26, 161] width 9 height 9
click at [129, 420] on div "Eraser" at bounding box center [137, 502] width 22 height 7
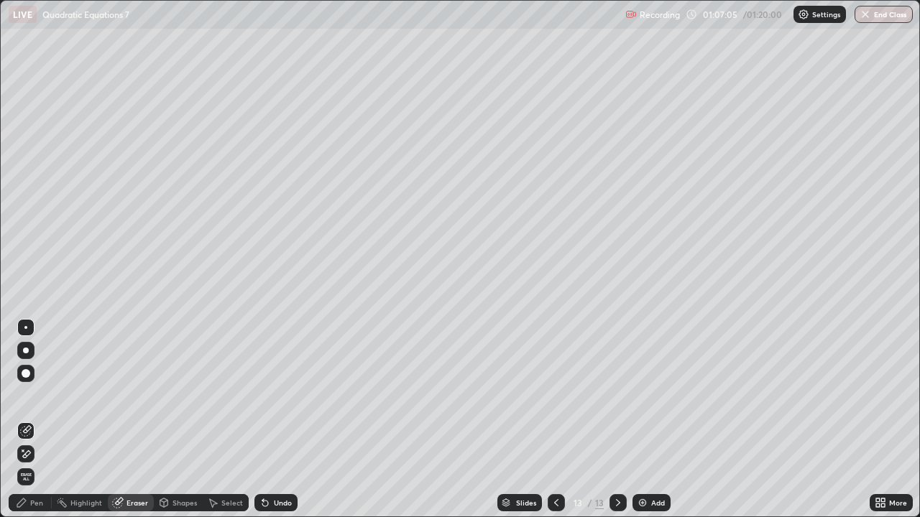
click at [32, 420] on div "Pen" at bounding box center [36, 502] width 13 height 7
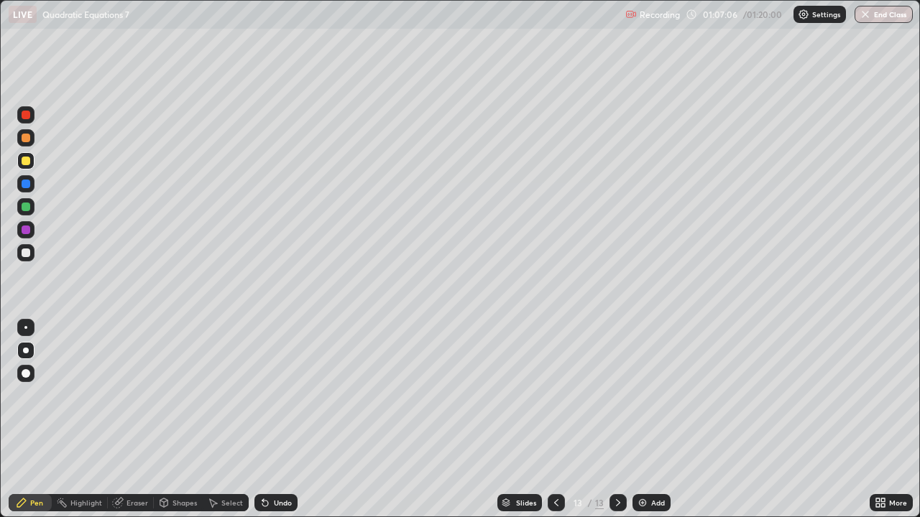
click at [27, 256] on div at bounding box center [26, 253] width 9 height 9
click at [29, 210] on div at bounding box center [25, 206] width 17 height 17
click at [27, 352] on div at bounding box center [26, 351] width 6 height 6
click at [24, 162] on div at bounding box center [26, 161] width 9 height 9
click at [618, 420] on icon at bounding box center [618, 502] width 4 height 7
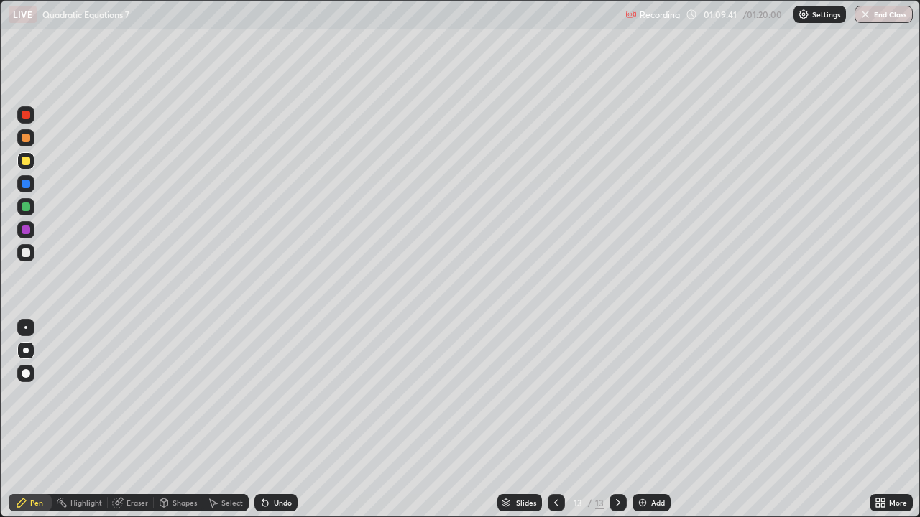
click at [657, 420] on div "Add" at bounding box center [658, 502] width 14 height 7
click at [23, 165] on div at bounding box center [26, 161] width 9 height 9
click at [274, 420] on div "Undo" at bounding box center [283, 502] width 18 height 7
click at [139, 420] on div "Eraser" at bounding box center [137, 502] width 22 height 7
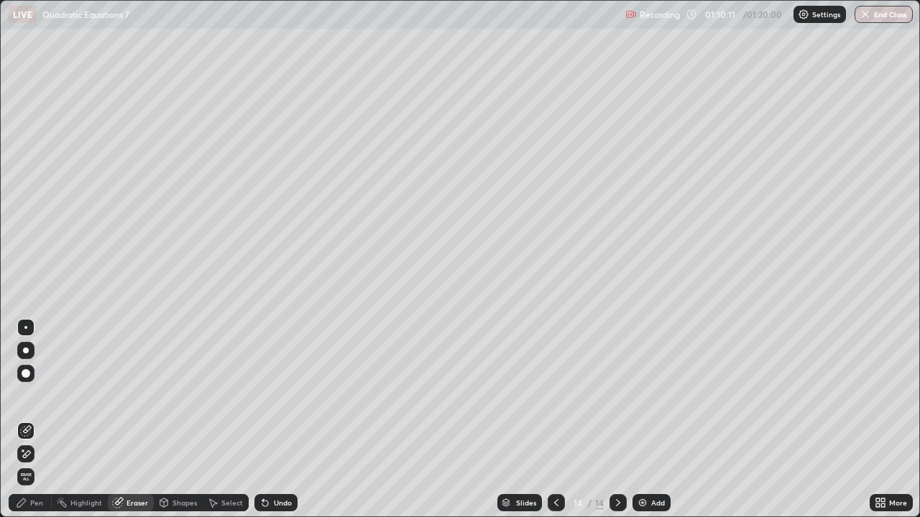
click at [40, 420] on div "Pen" at bounding box center [36, 502] width 13 height 7
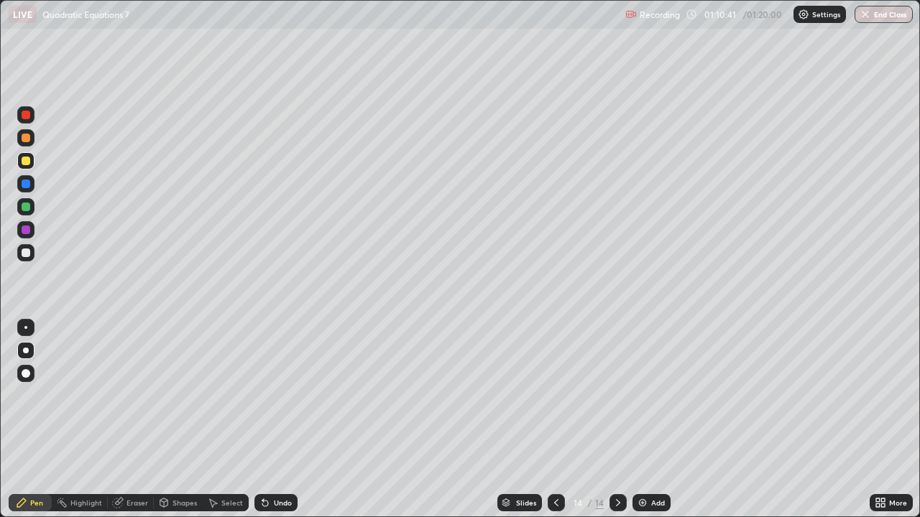
click at [27, 252] on div at bounding box center [26, 253] width 9 height 9
click at [27, 164] on div at bounding box center [26, 161] width 9 height 9
click at [26, 161] on div at bounding box center [26, 161] width 9 height 9
click at [28, 207] on div at bounding box center [26, 207] width 9 height 9
click at [25, 253] on div at bounding box center [26, 253] width 9 height 9
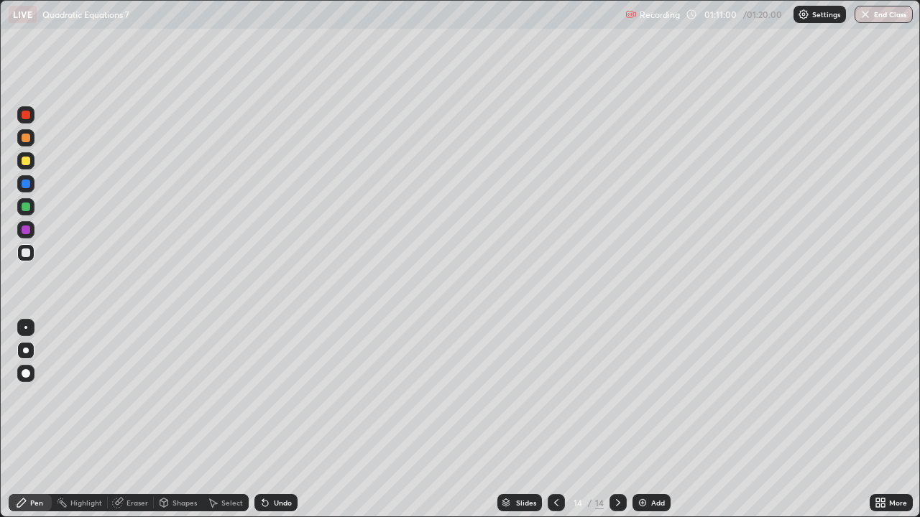
click at [25, 252] on div at bounding box center [26, 253] width 9 height 9
click at [279, 420] on div "Undo" at bounding box center [283, 502] width 18 height 7
click at [282, 420] on div "Undo" at bounding box center [283, 502] width 18 height 7
click at [26, 231] on div at bounding box center [26, 230] width 9 height 9
click at [25, 117] on div at bounding box center [26, 115] width 9 height 9
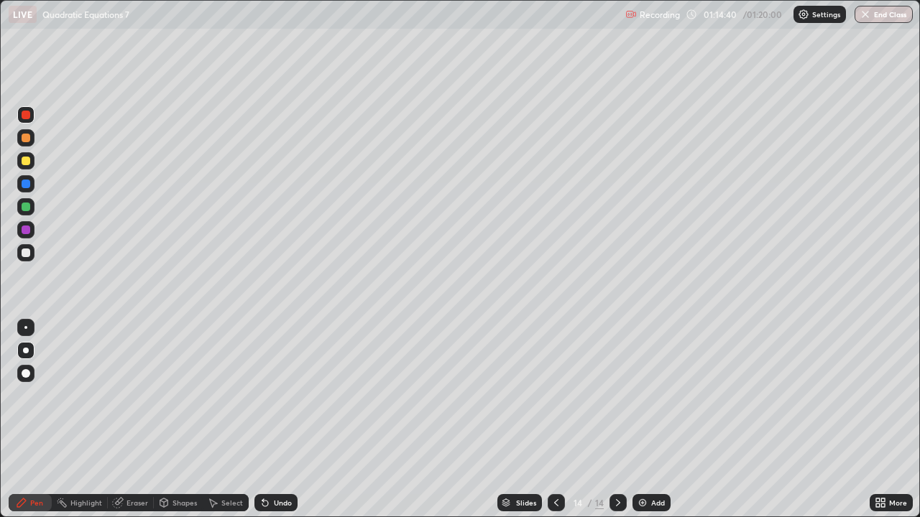
click at [29, 159] on div at bounding box center [26, 161] width 9 height 9
click at [27, 137] on div at bounding box center [26, 138] width 9 height 9
click at [20, 252] on div at bounding box center [25, 252] width 17 height 17
click at [130, 420] on div "Eraser" at bounding box center [137, 502] width 22 height 7
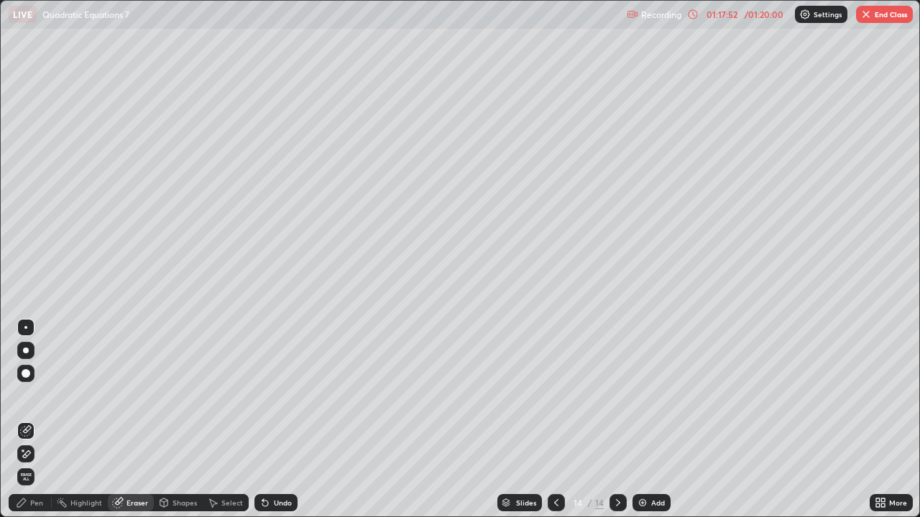
click at [237, 420] on div "Select" at bounding box center [226, 502] width 46 height 17
click at [26, 420] on icon at bounding box center [21, 502] width 11 height 11
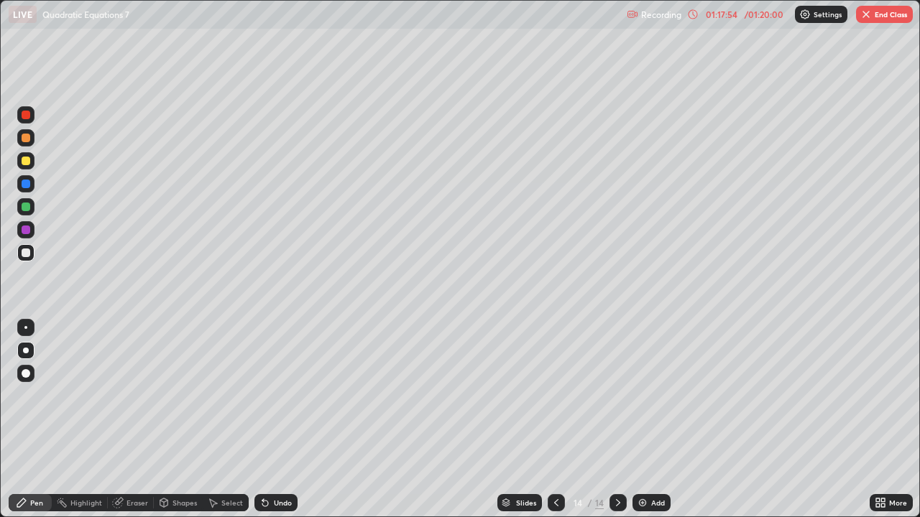
click at [22, 208] on div at bounding box center [26, 207] width 9 height 9
click at [871, 18] on img "button" at bounding box center [865, 14] width 11 height 11
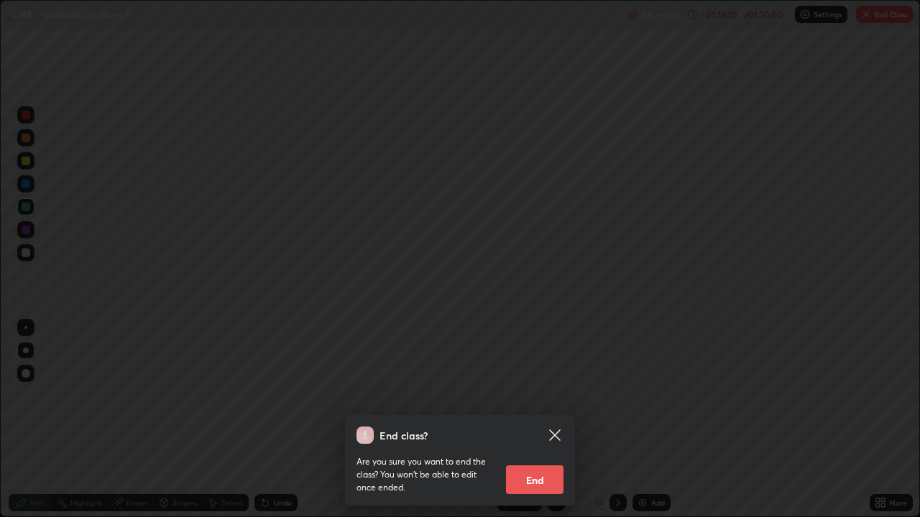
click at [541, 420] on button "End" at bounding box center [534, 480] width 57 height 29
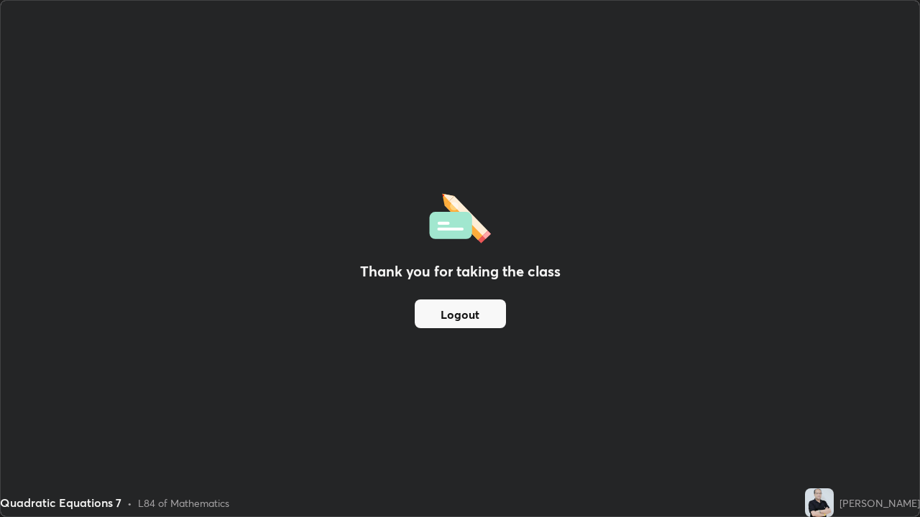
click at [479, 313] on button "Logout" at bounding box center [460, 314] width 91 height 29
click at [833, 420] on img at bounding box center [819, 503] width 29 height 29
